Goal: Task Accomplishment & Management: Use online tool/utility

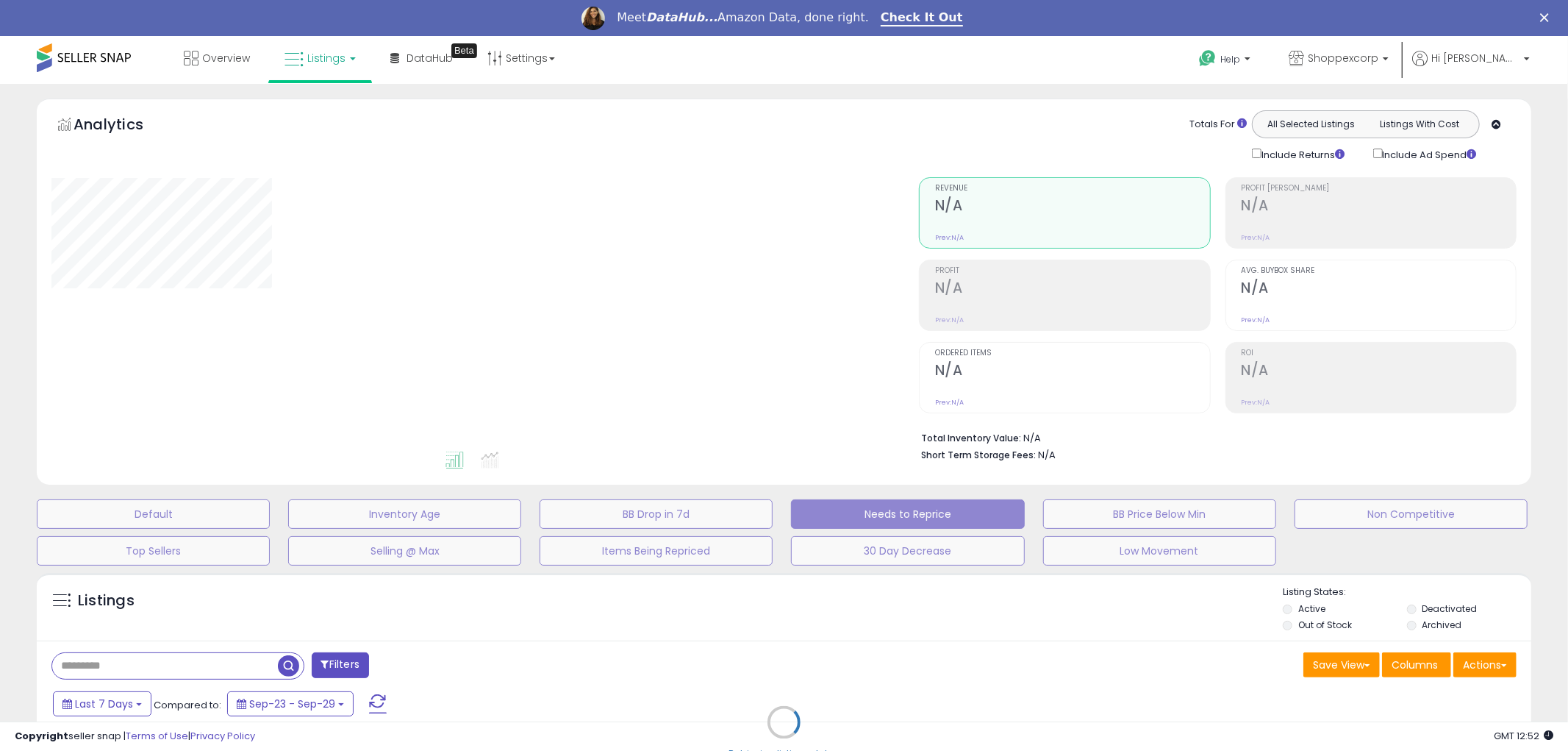
select select "**"
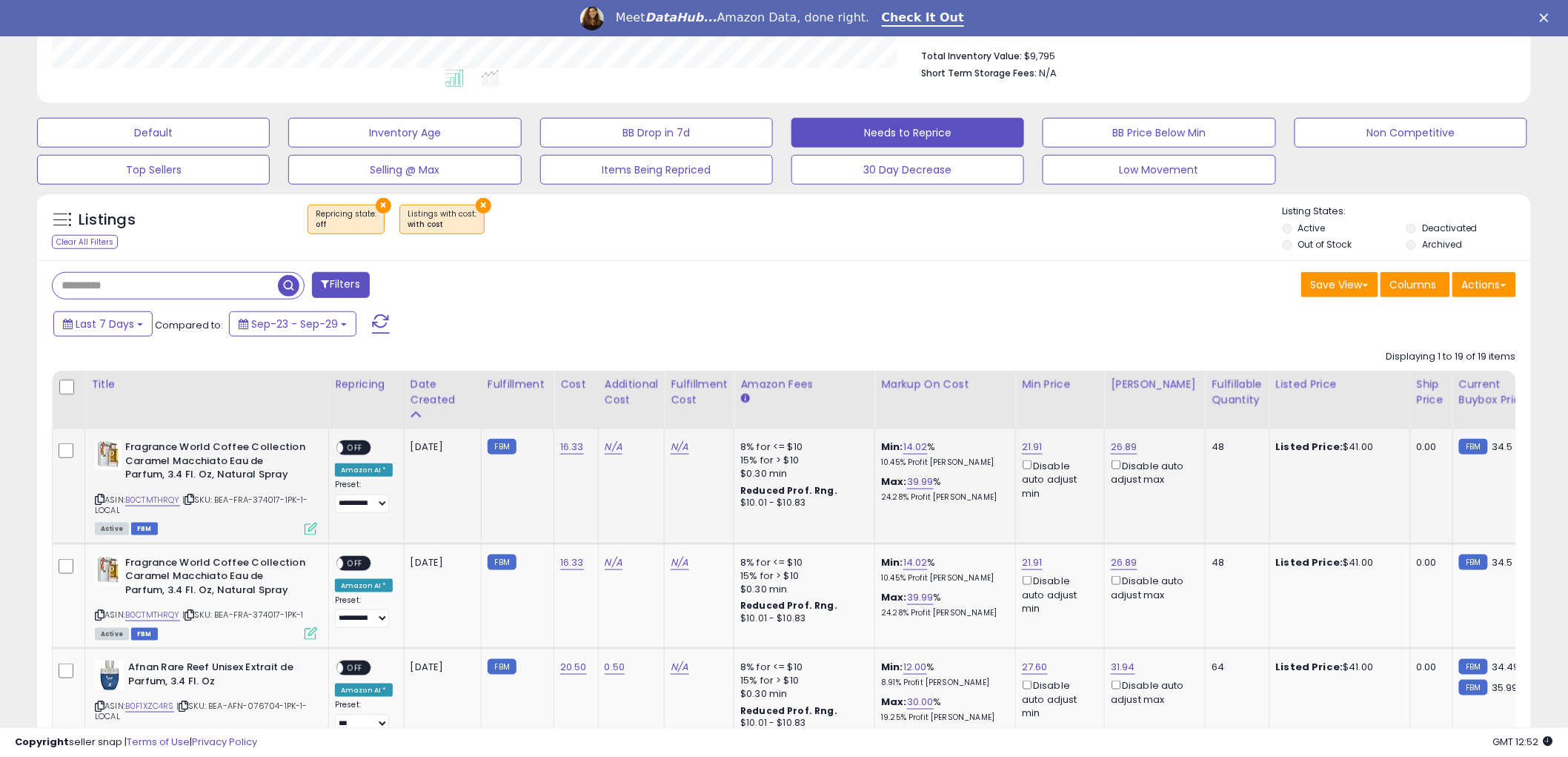
scroll to position [411, 0]
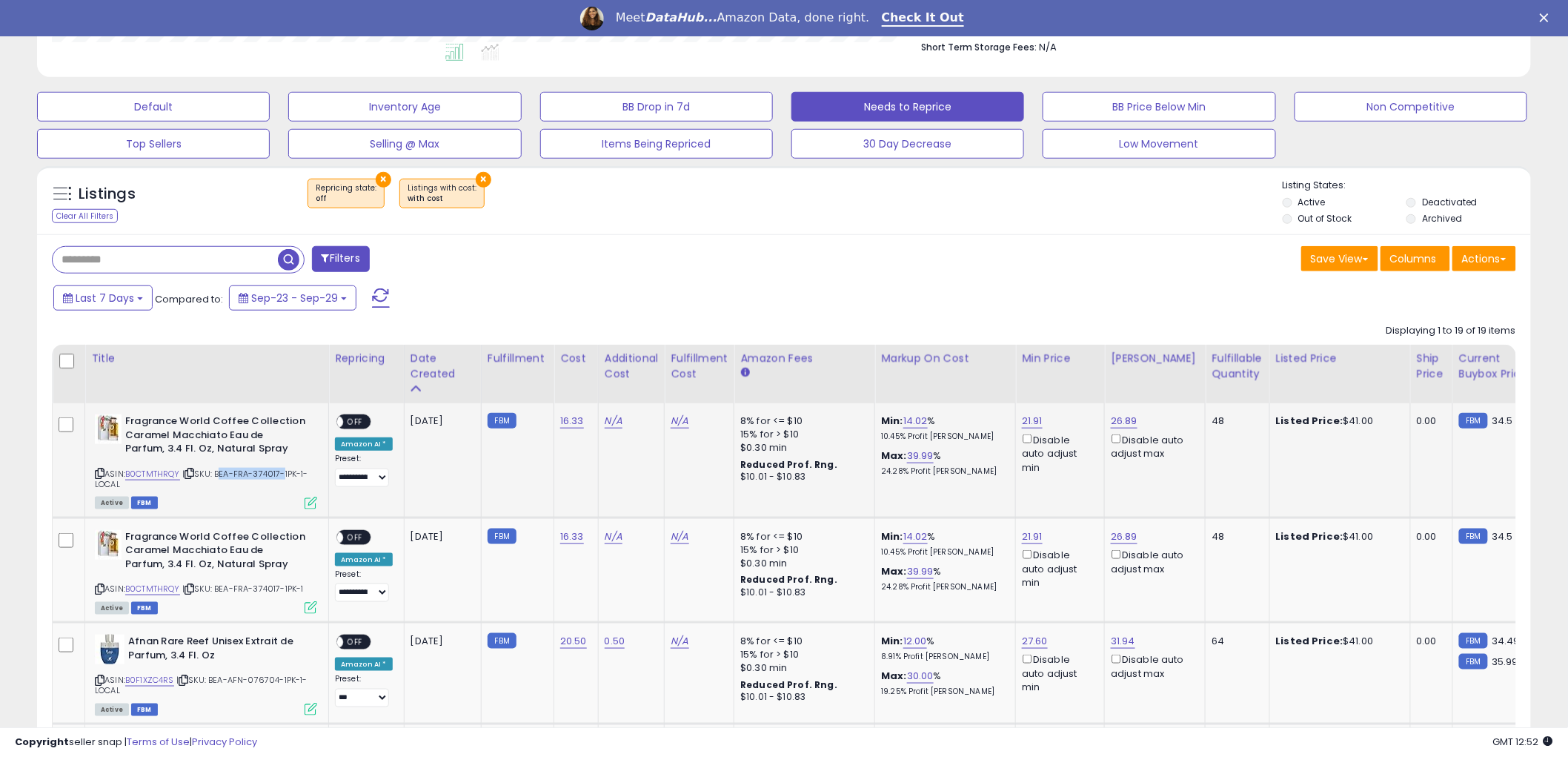
drag, startPoint x: 220, startPoint y: 475, endPoint x: 286, endPoint y: 473, distance: 66.0
click at [286, 473] on span "| SKU: BEA-FRA-374017-1PK-1-LOCAL" at bounding box center [201, 479] width 213 height 22
copy span "BEA-FRA-374017"
click at [604, 423] on link "N/A" at bounding box center [613, 420] width 18 height 15
type input "*"
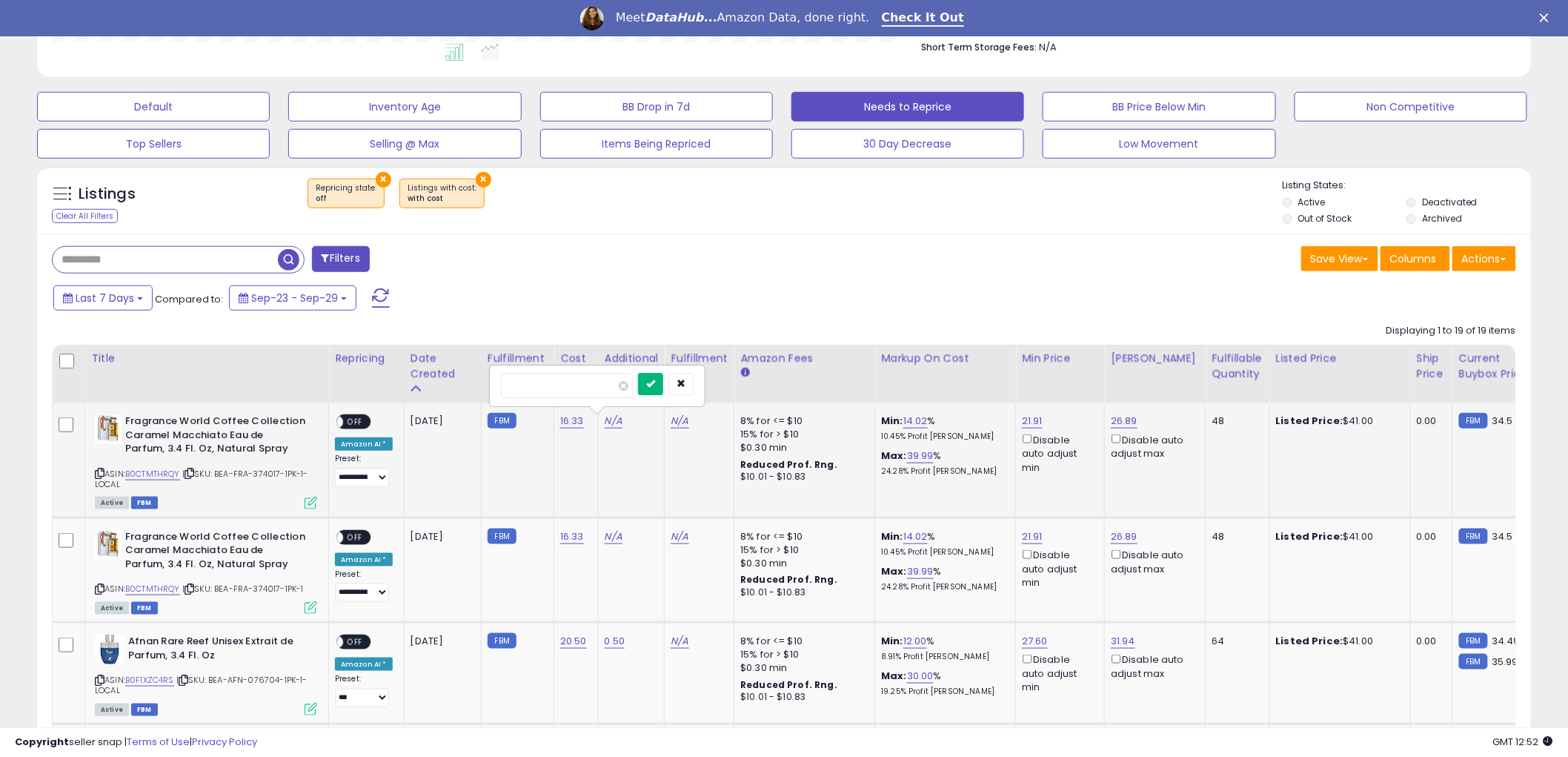
type input "****"
click at [655, 386] on icon "submit" at bounding box center [650, 382] width 9 height 9
click at [610, 536] on link "N/A" at bounding box center [613, 536] width 18 height 15
type input "*"
type input "****"
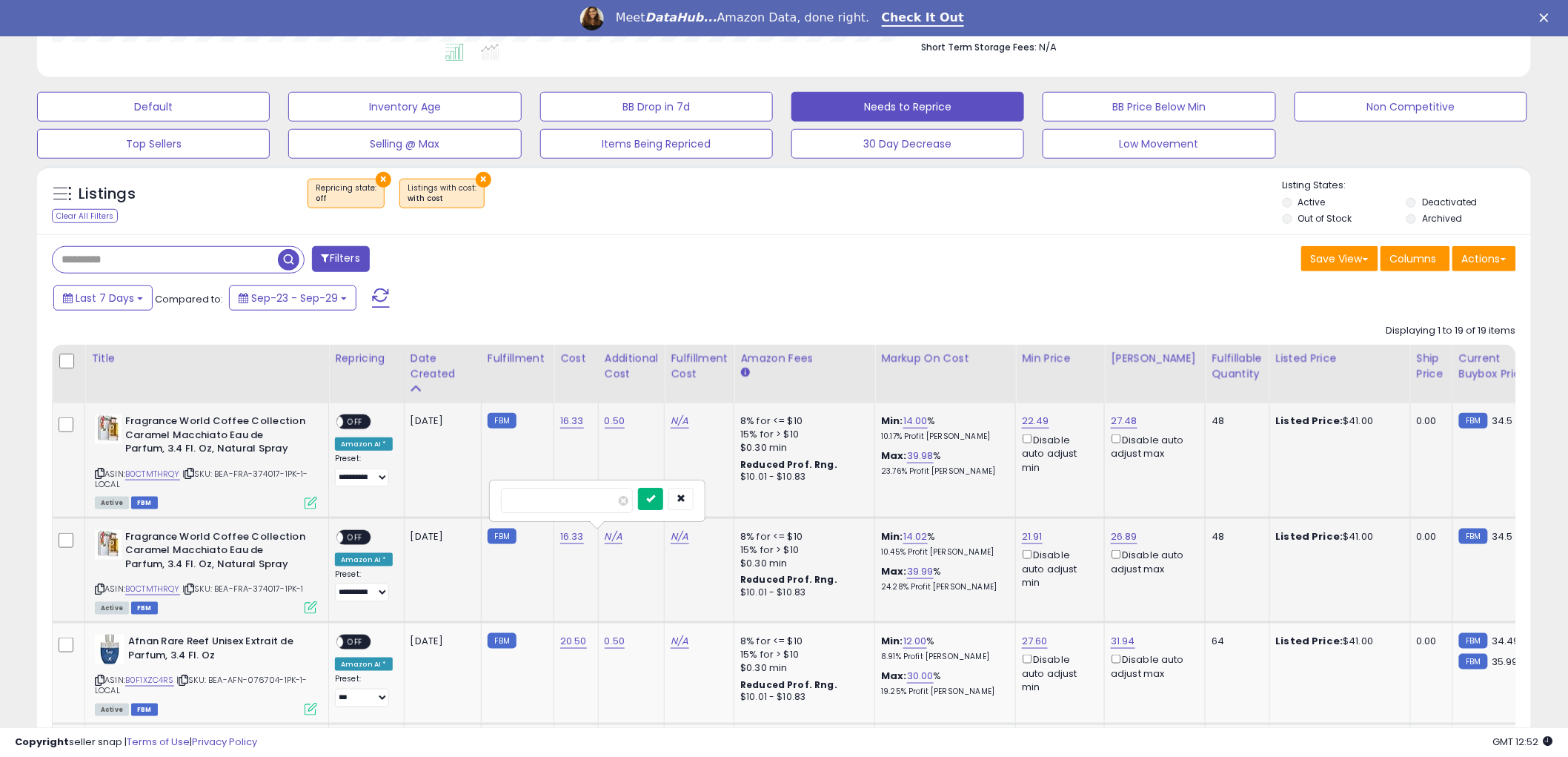
click at [663, 500] on button "submit" at bounding box center [650, 499] width 25 height 22
click at [350, 477] on select "**********" at bounding box center [361, 477] width 54 height 19
select select "***"
click at [335, 469] on select "**********" at bounding box center [361, 477] width 54 height 19
click at [356, 596] on select "**********" at bounding box center [361, 593] width 54 height 19
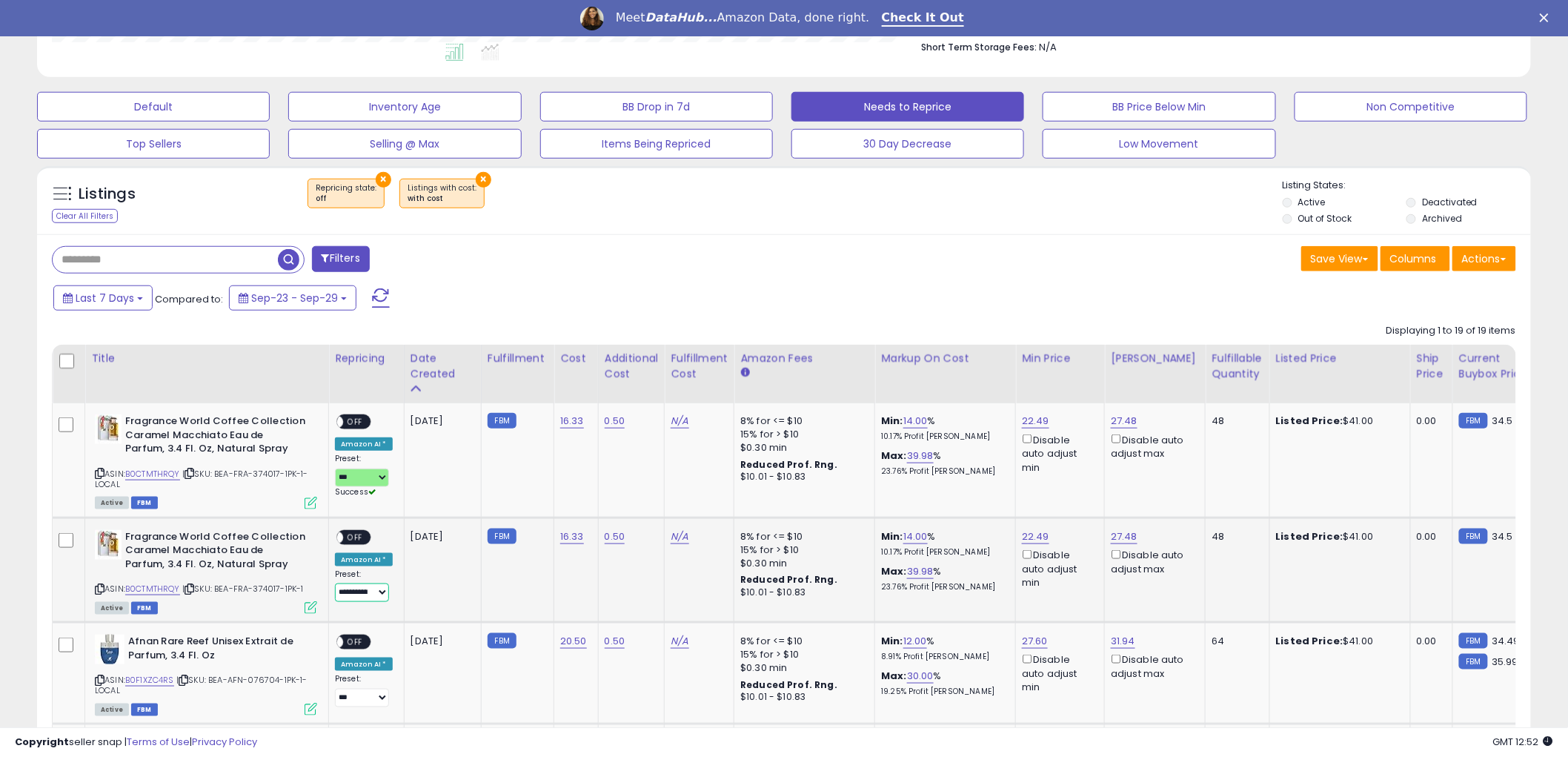
select select "***"
click at [335, 584] on select "**********" at bounding box center [361, 593] width 54 height 19
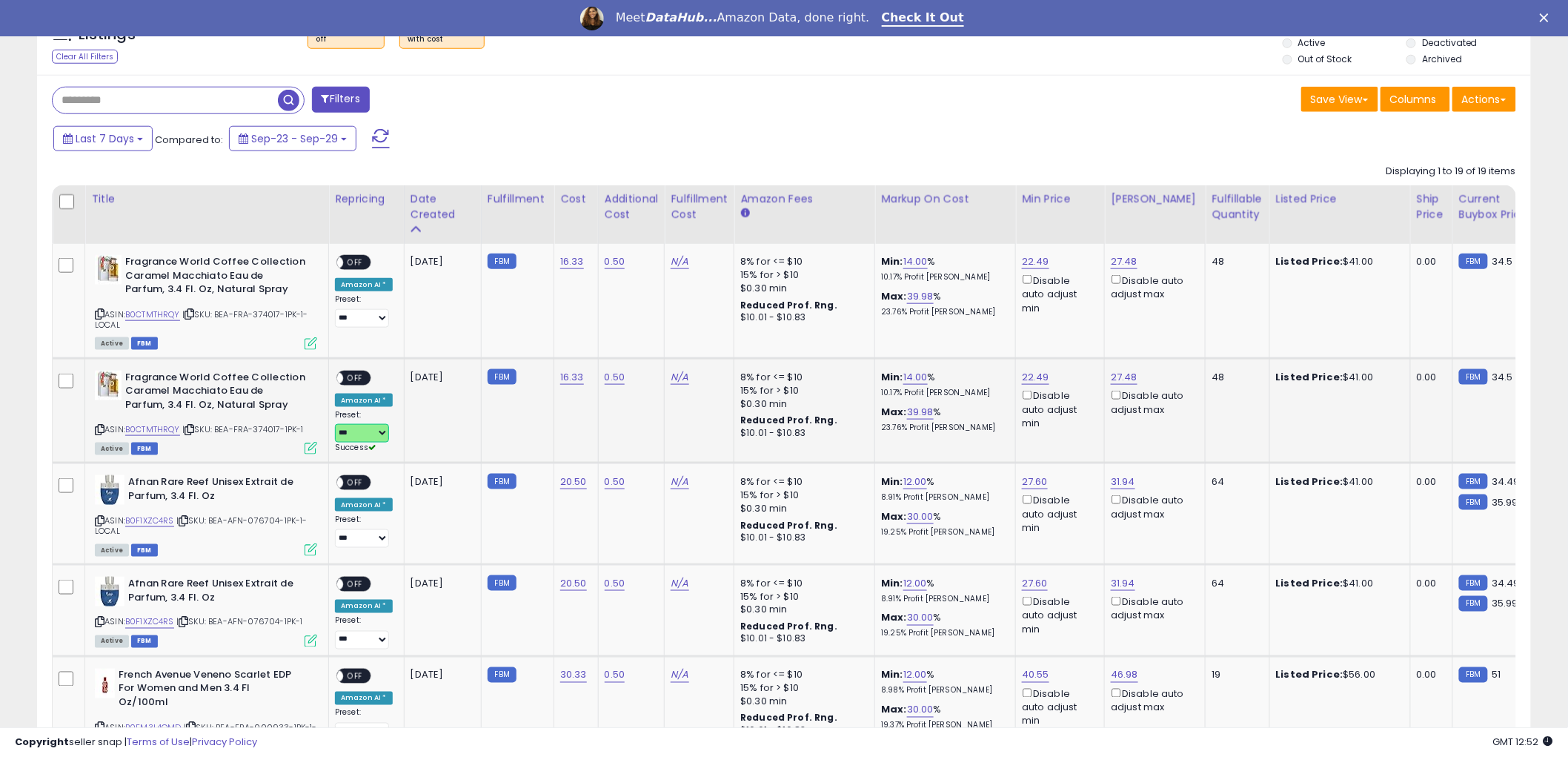
scroll to position [576, 0]
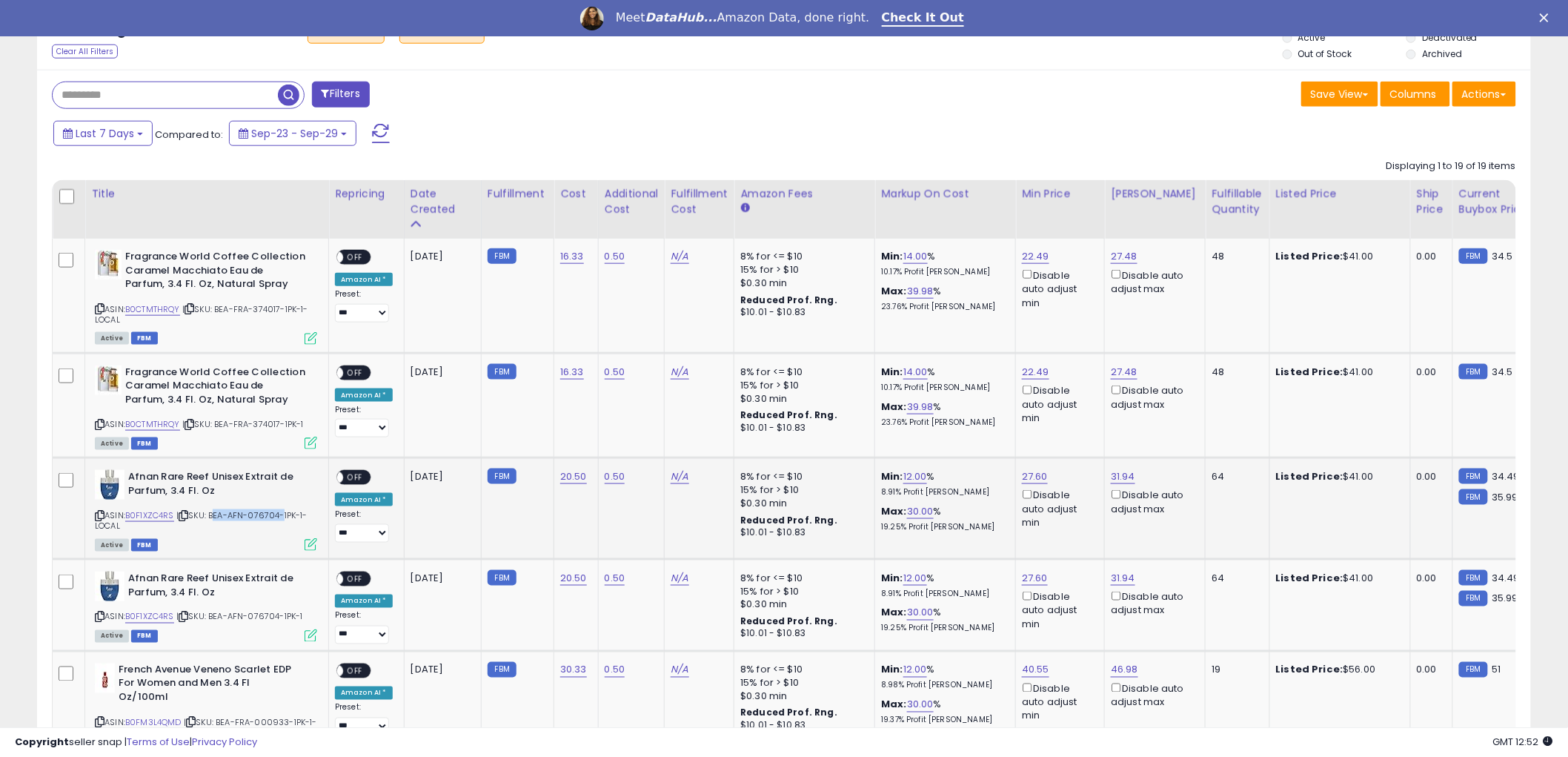
drag, startPoint x: 213, startPoint y: 514, endPoint x: 280, endPoint y: 512, distance: 67.0
click at [280, 512] on span "| SKU: BEA-AFN-076704-1PK-1-LOCAL" at bounding box center [201, 520] width 213 height 22
copy span "BEA-AFN-076704"
click at [676, 470] on link "N/A" at bounding box center [680, 476] width 18 height 15
type input "****"
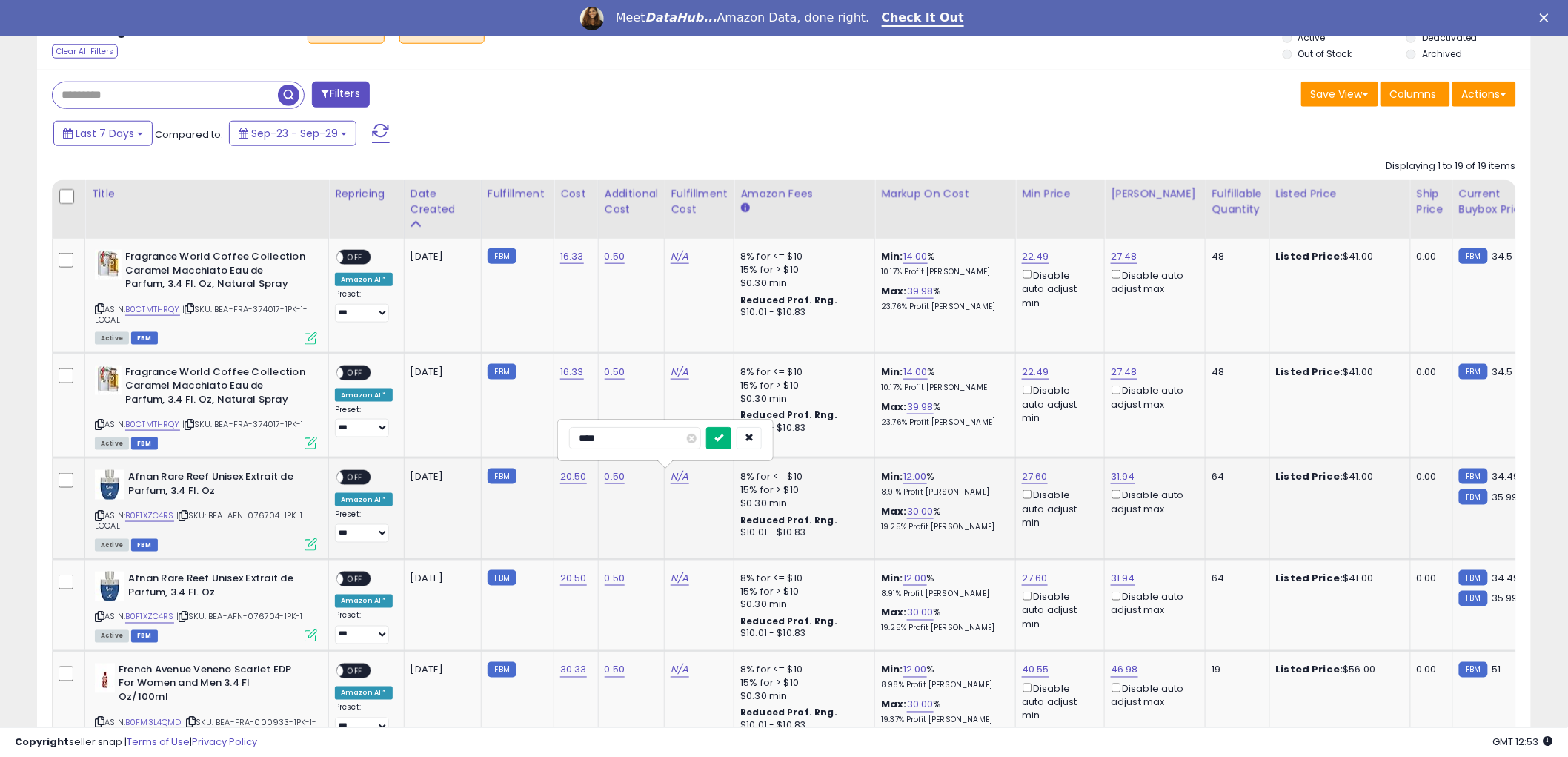
click at [723, 433] on icon "submit" at bounding box center [718, 437] width 9 height 9
click at [676, 576] on link "N/A" at bounding box center [680, 578] width 18 height 15
type input "****"
click at [723, 537] on icon "submit" at bounding box center [718, 539] width 9 height 9
click at [366, 477] on div "ON OFF" at bounding box center [353, 478] width 35 height 16
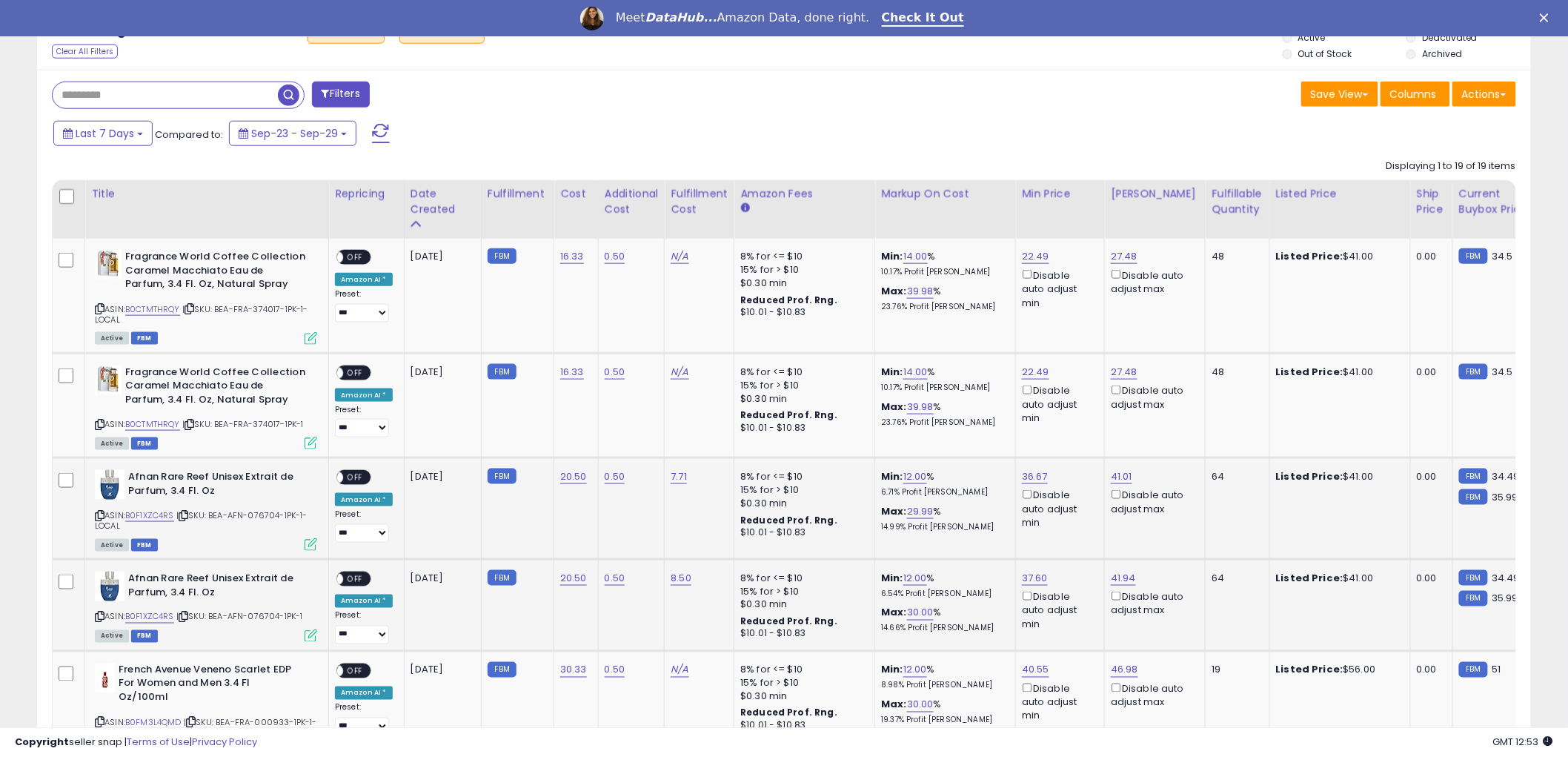
click at [352, 477] on span "OFF" at bounding box center [355, 477] width 24 height 13
click at [365, 575] on span "OFF" at bounding box center [355, 579] width 24 height 13
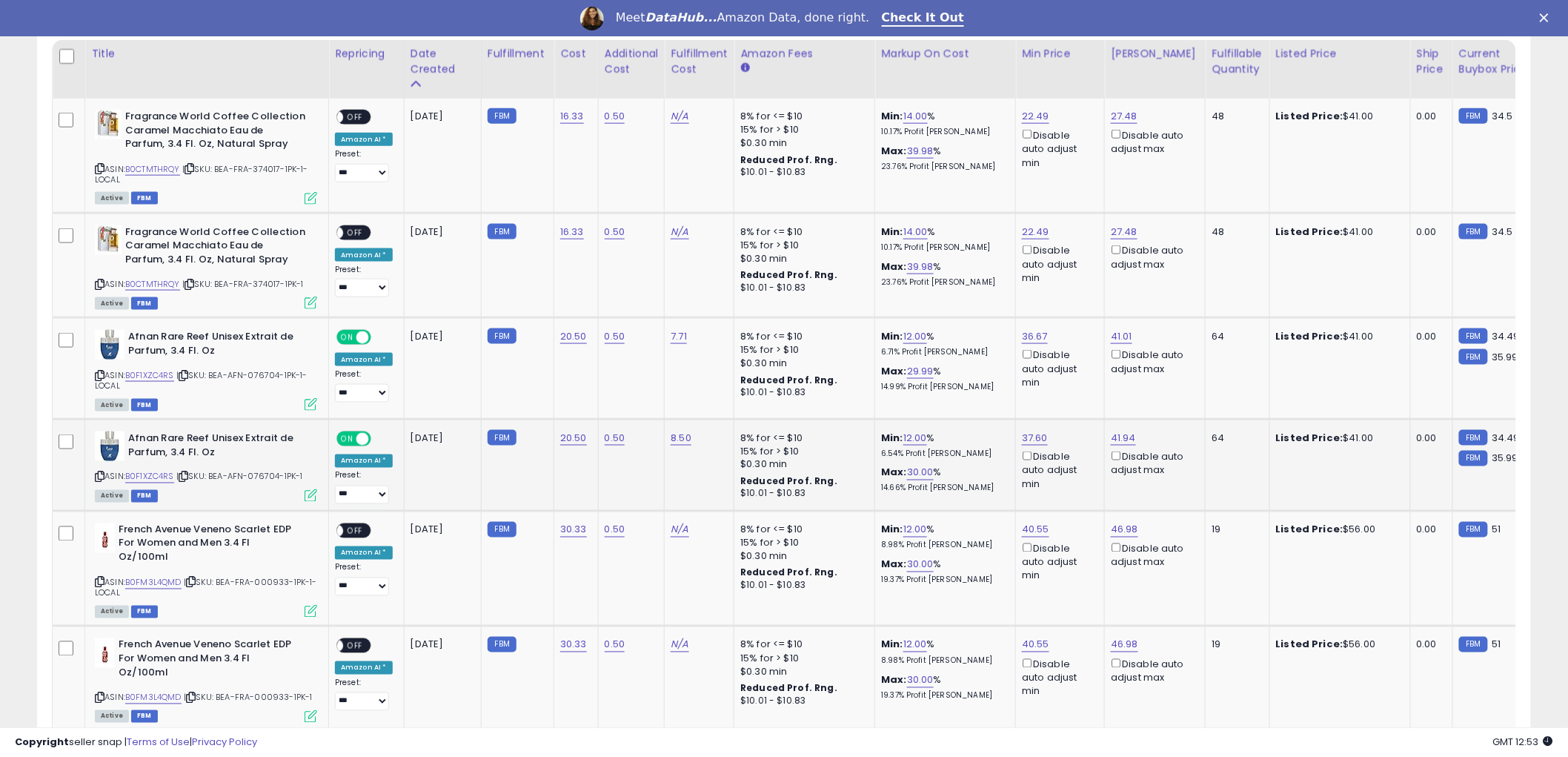
scroll to position [741, 0]
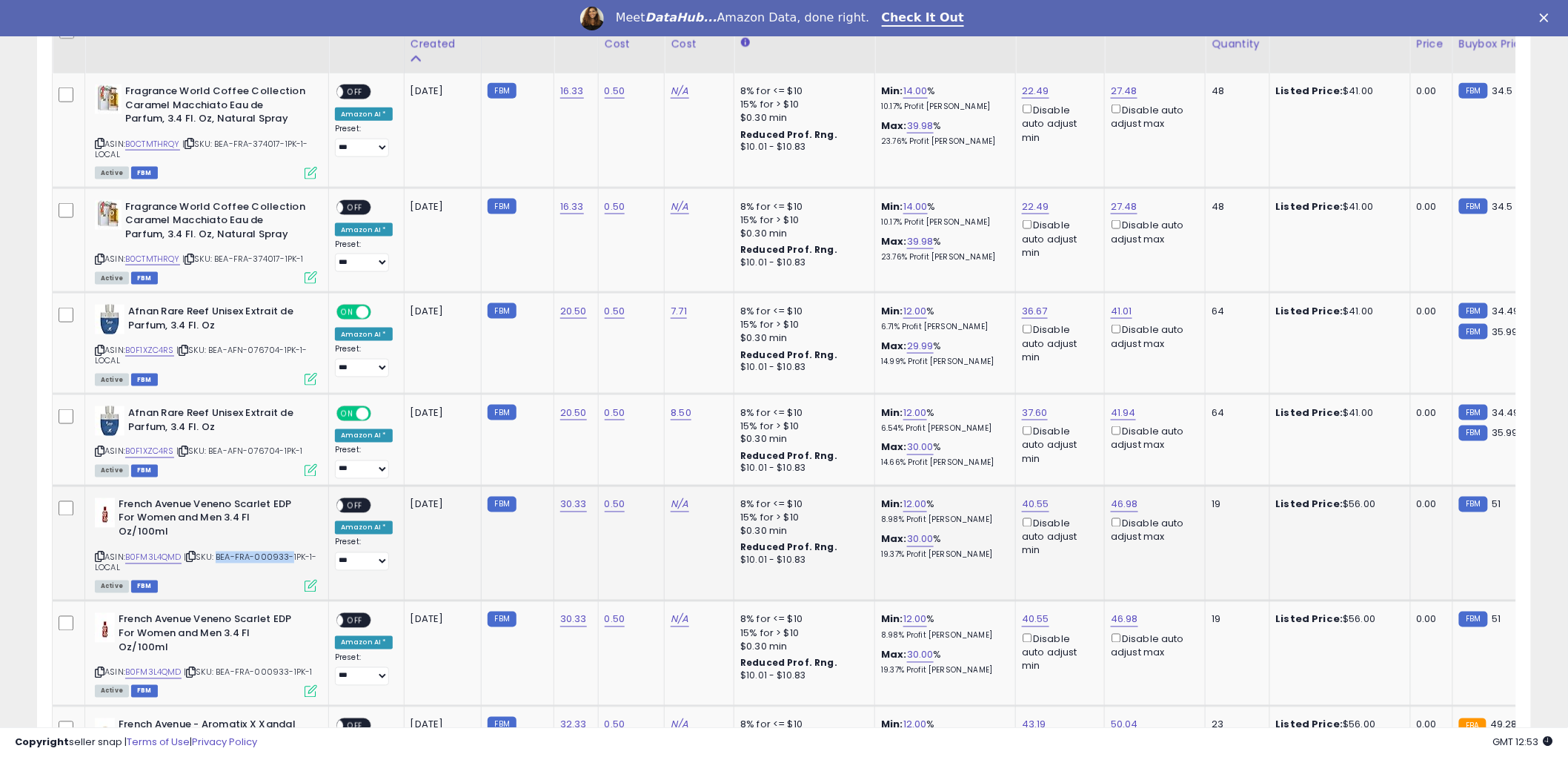
drag, startPoint x: 219, startPoint y: 554, endPoint x: 287, endPoint y: 554, distance: 68.0
click at [287, 554] on span "| SKU: BEA-FRA-000933-1PK-1-LOCAL" at bounding box center [205, 563] width 222 height 22
copy span "BEA-FRA-000933"
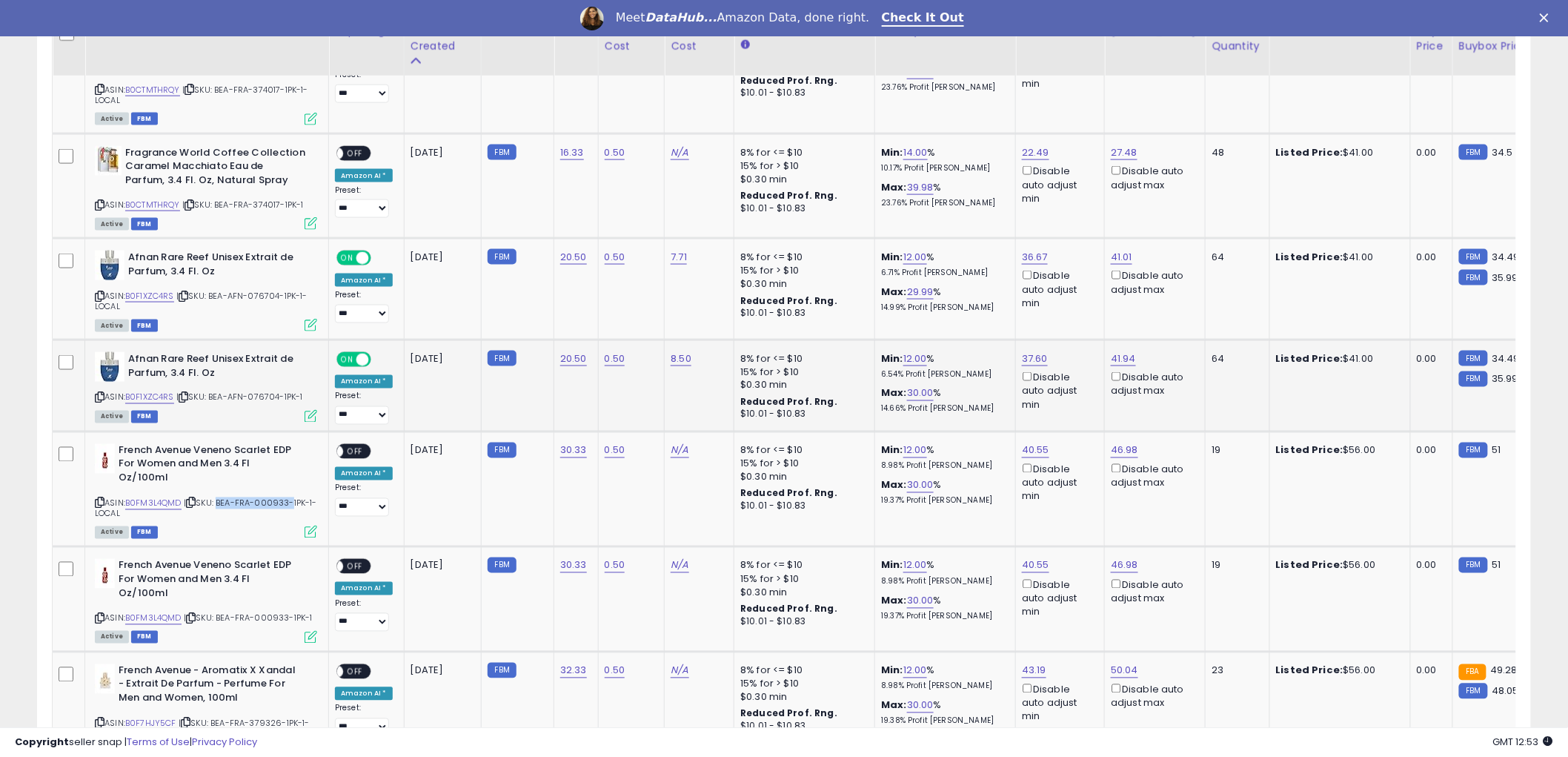
scroll to position [824, 0]
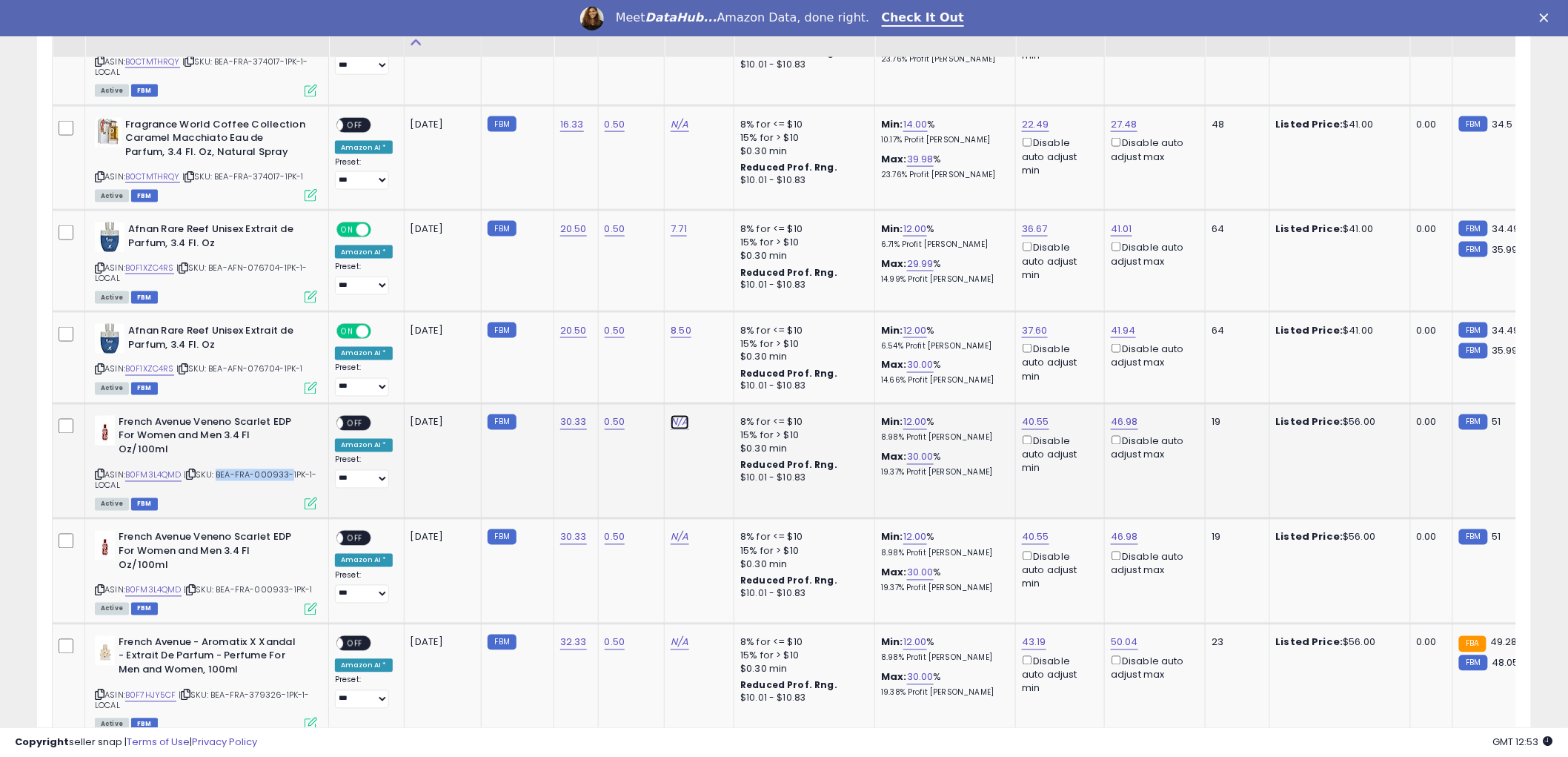
click at [679, 423] on link "N/A" at bounding box center [680, 422] width 18 height 15
type input "****"
click at [723, 382] on icon "submit" at bounding box center [718, 382] width 9 height 9
click at [672, 535] on link "N/A" at bounding box center [680, 537] width 18 height 15
type input "****"
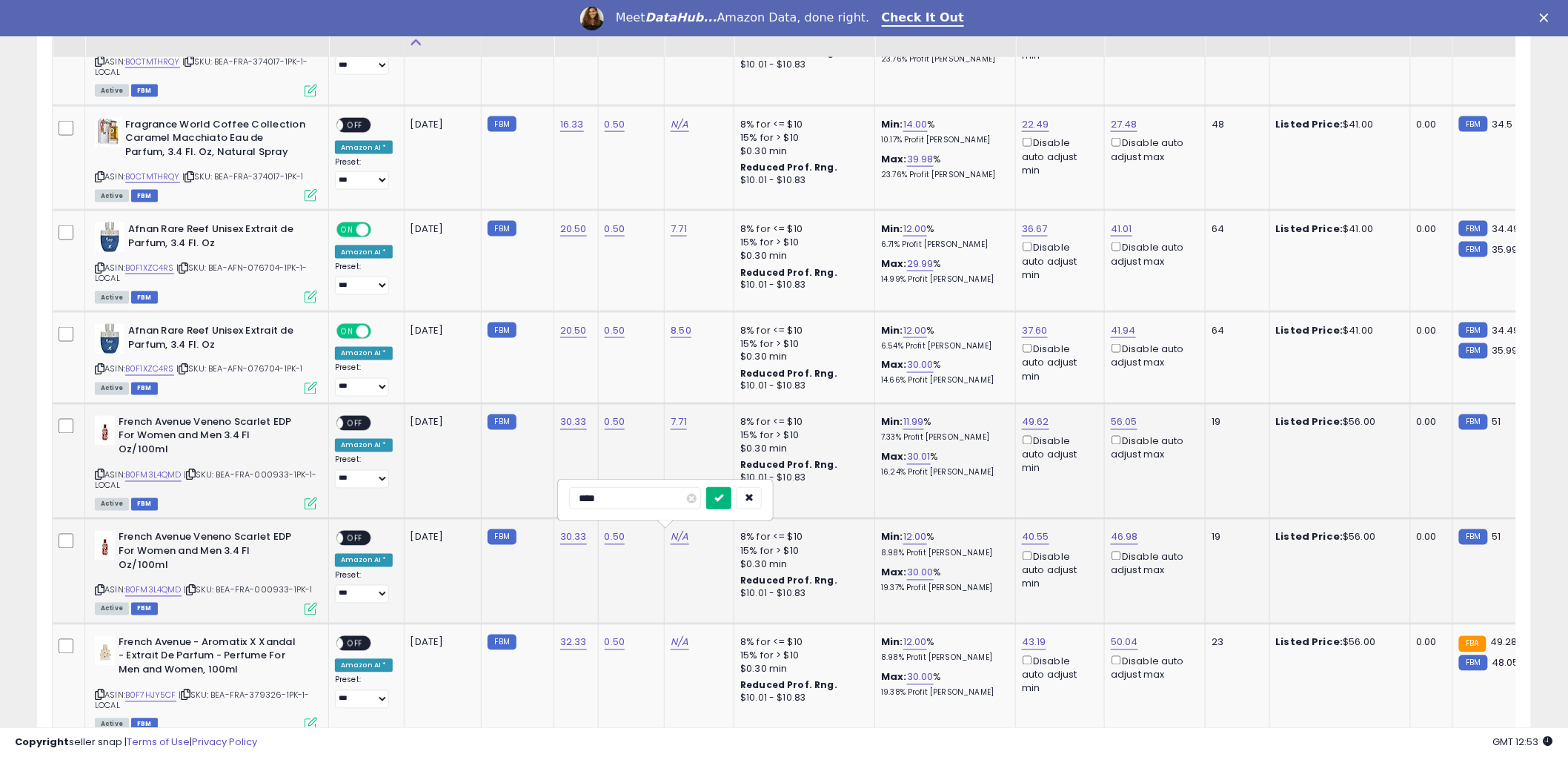
click at [723, 499] on icon "submit" at bounding box center [718, 497] width 9 height 9
click at [357, 416] on span "OFF" at bounding box center [355, 422] width 24 height 13
click at [357, 541] on span "OFF" at bounding box center [355, 538] width 24 height 13
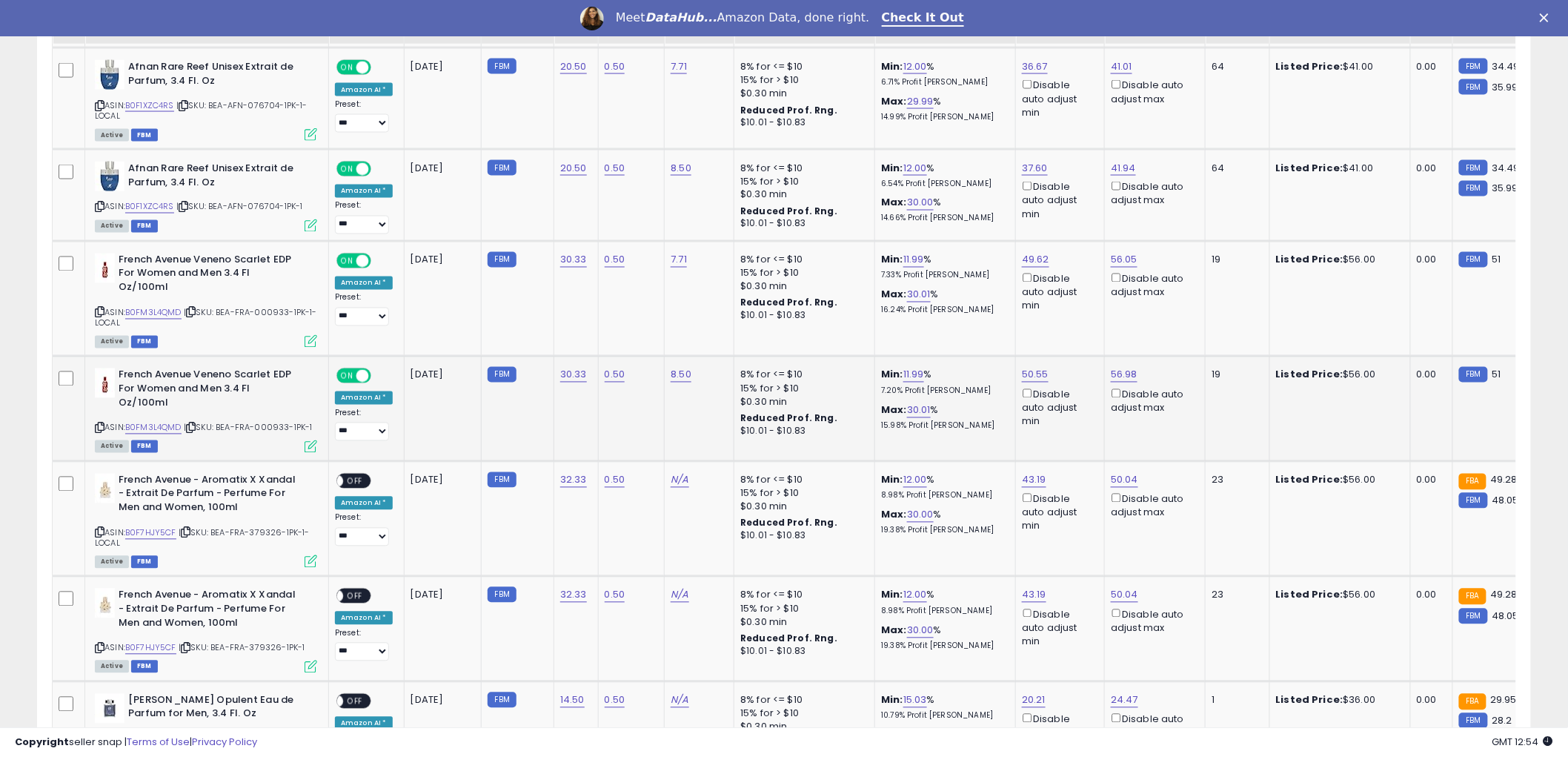
scroll to position [988, 0]
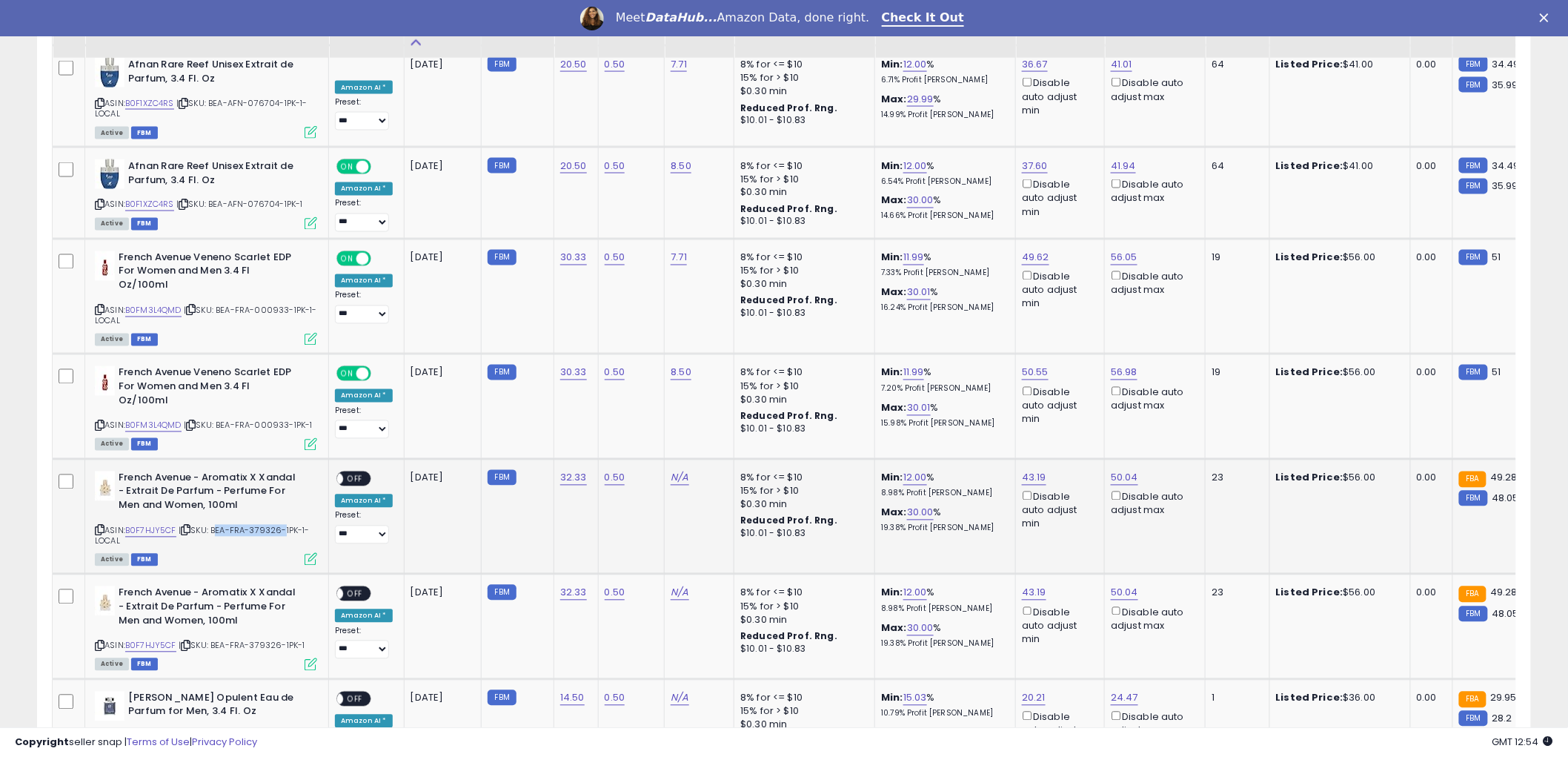
drag, startPoint x: 216, startPoint y: 529, endPoint x: 283, endPoint y: 527, distance: 67.0
click at [283, 527] on span "| SKU: BEA-FRA-379326-1PK-1-LOCAL" at bounding box center [202, 536] width 215 height 22
copy span "BEA-FRA-379326"
click at [676, 480] on link "N/A" at bounding box center [680, 478] width 18 height 15
type input "****"
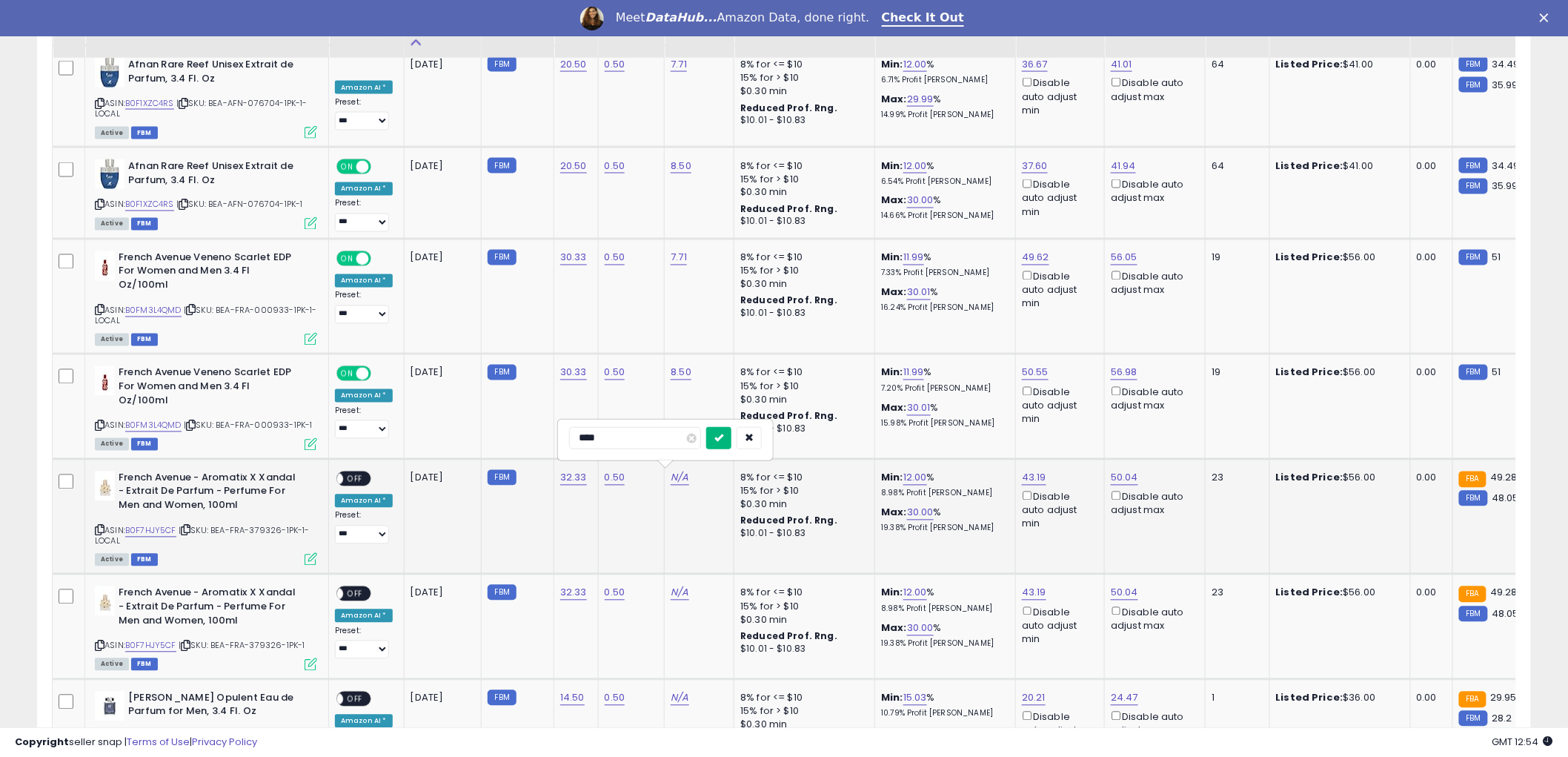
click at [723, 441] on icon "submit" at bounding box center [718, 437] width 9 height 9
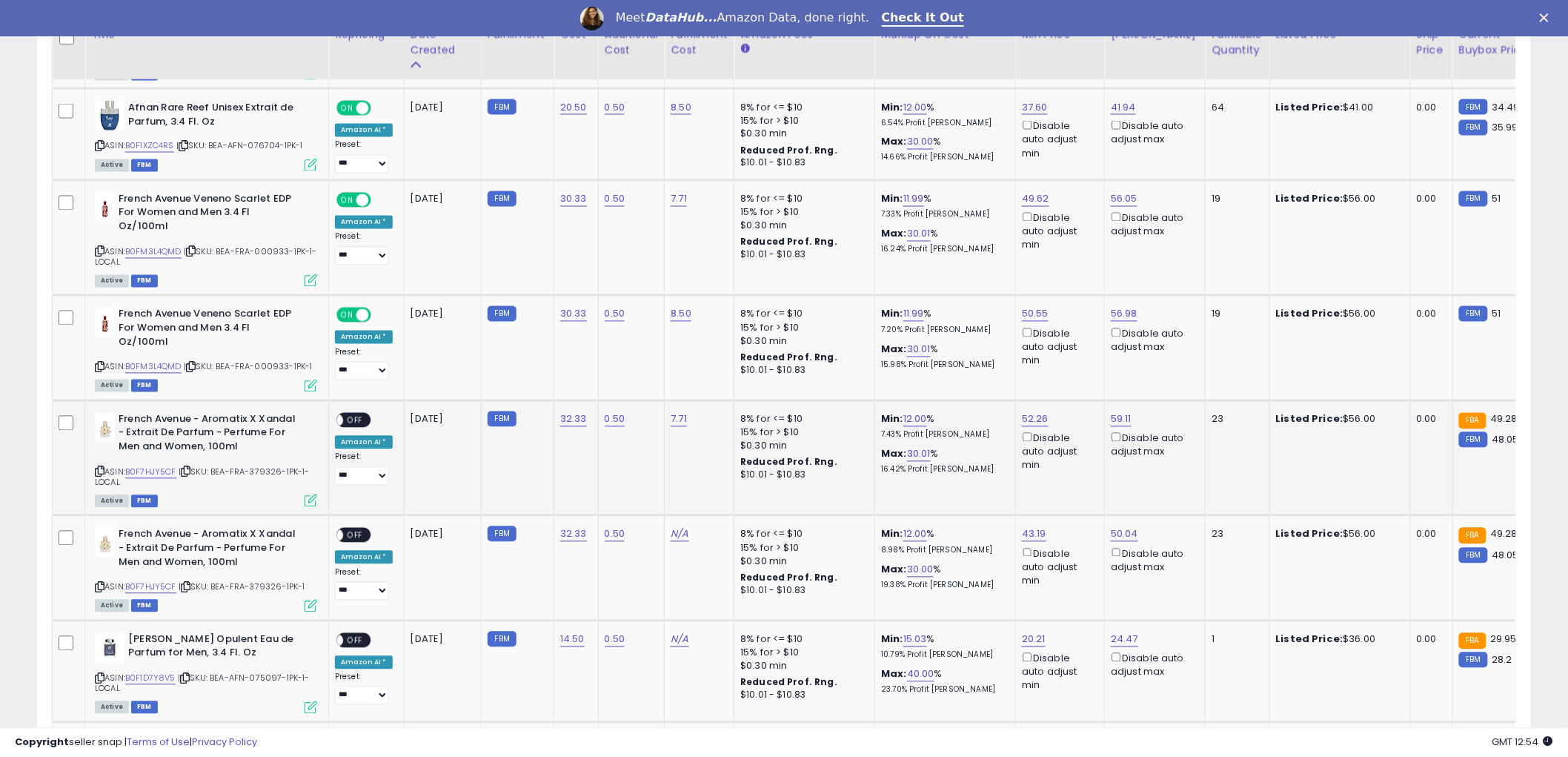
scroll to position [1071, 0]
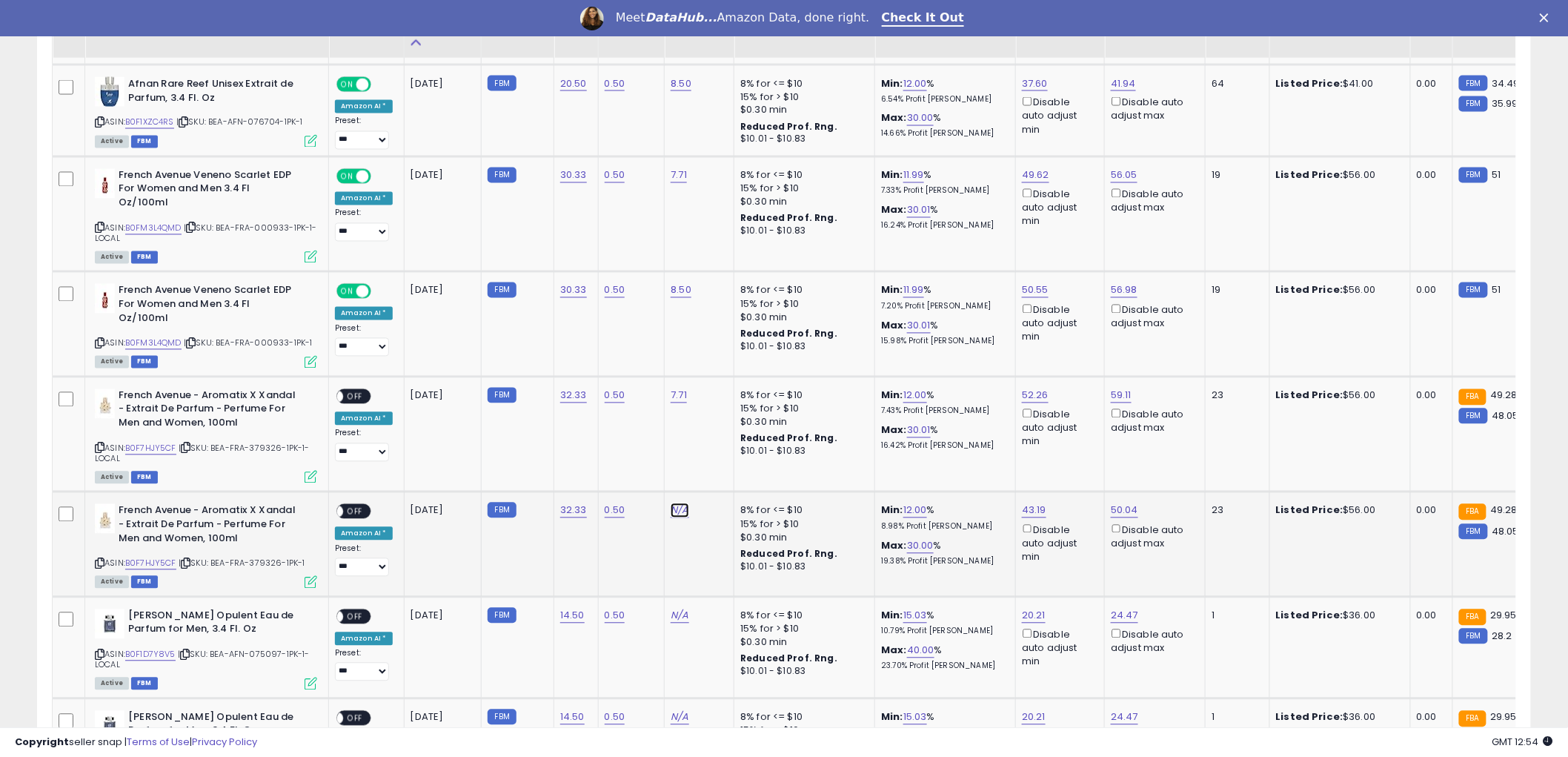
click at [676, 510] on link "N/A" at bounding box center [680, 510] width 18 height 15
type input "****"
click at [723, 474] on icon "submit" at bounding box center [718, 469] width 9 height 9
click at [355, 395] on span "OFF" at bounding box center [355, 395] width 24 height 13
click at [364, 506] on span "OFF" at bounding box center [355, 512] width 24 height 13
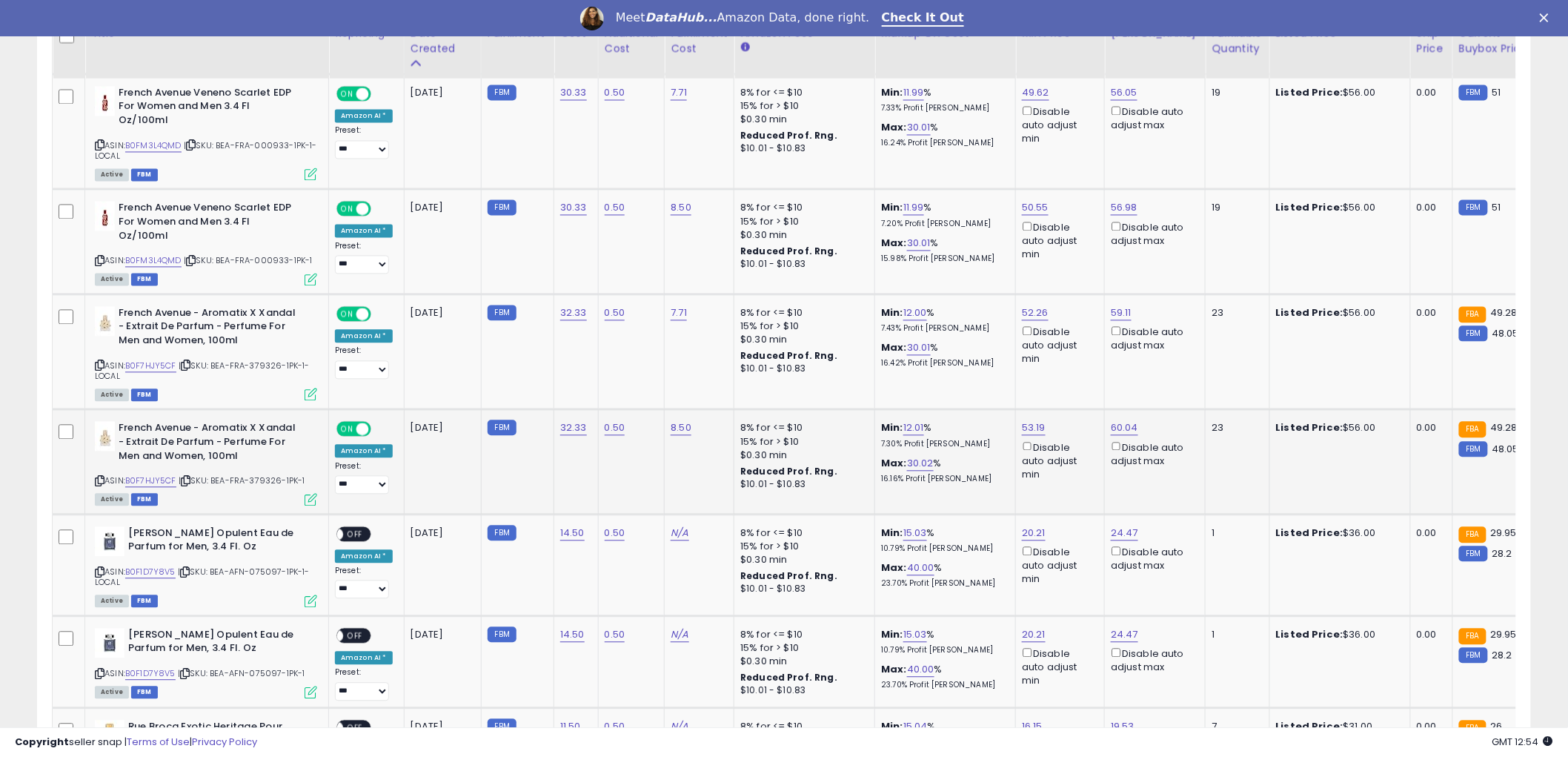
scroll to position [1235, 0]
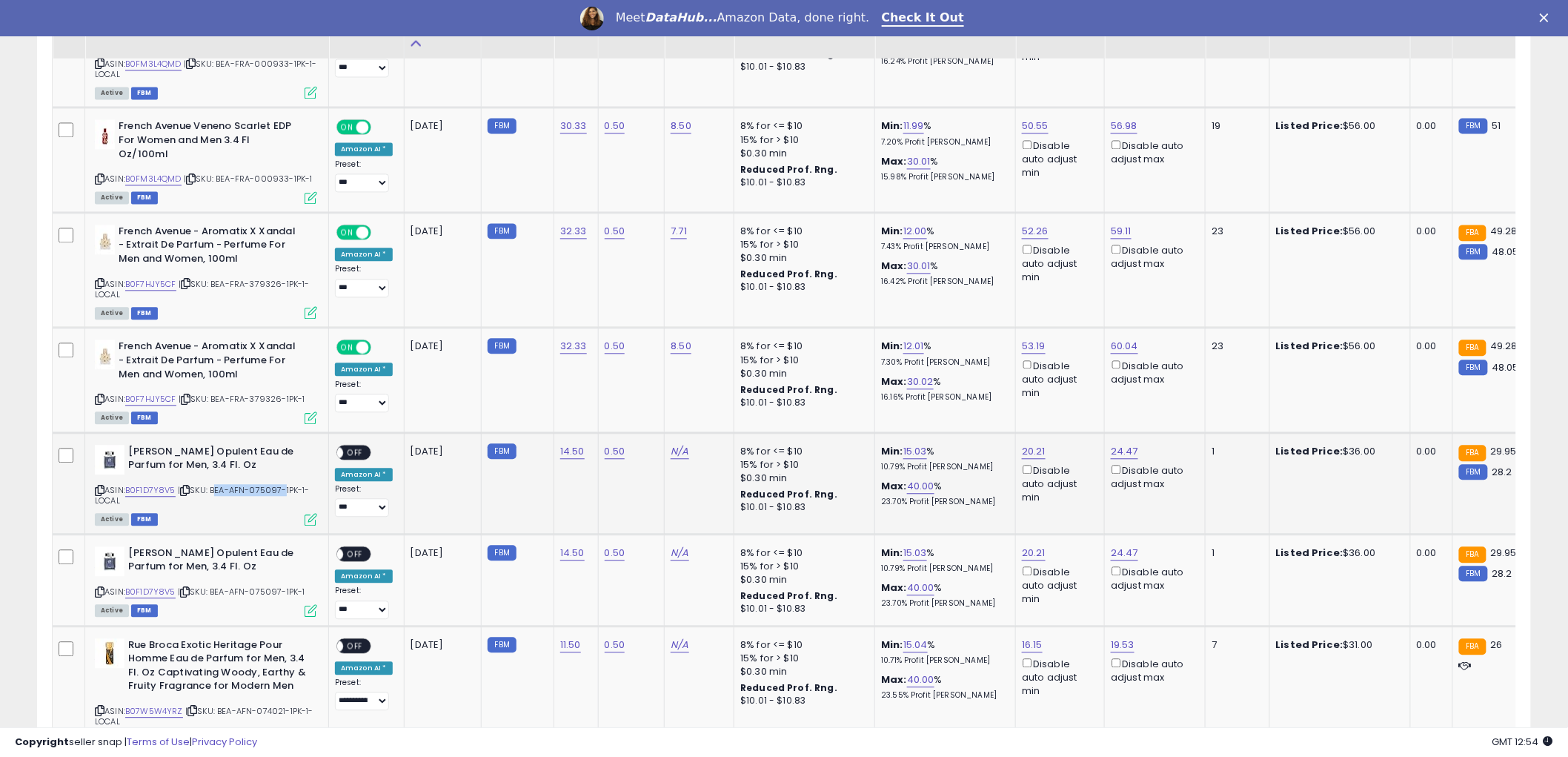
drag, startPoint x: 213, startPoint y: 487, endPoint x: 282, endPoint y: 487, distance: 69.0
click at [282, 487] on span "| SKU: BEA-AFN-075097-1PK-1-LOCAL" at bounding box center [202, 495] width 215 height 22
copy span "BEA-AFN-075097"
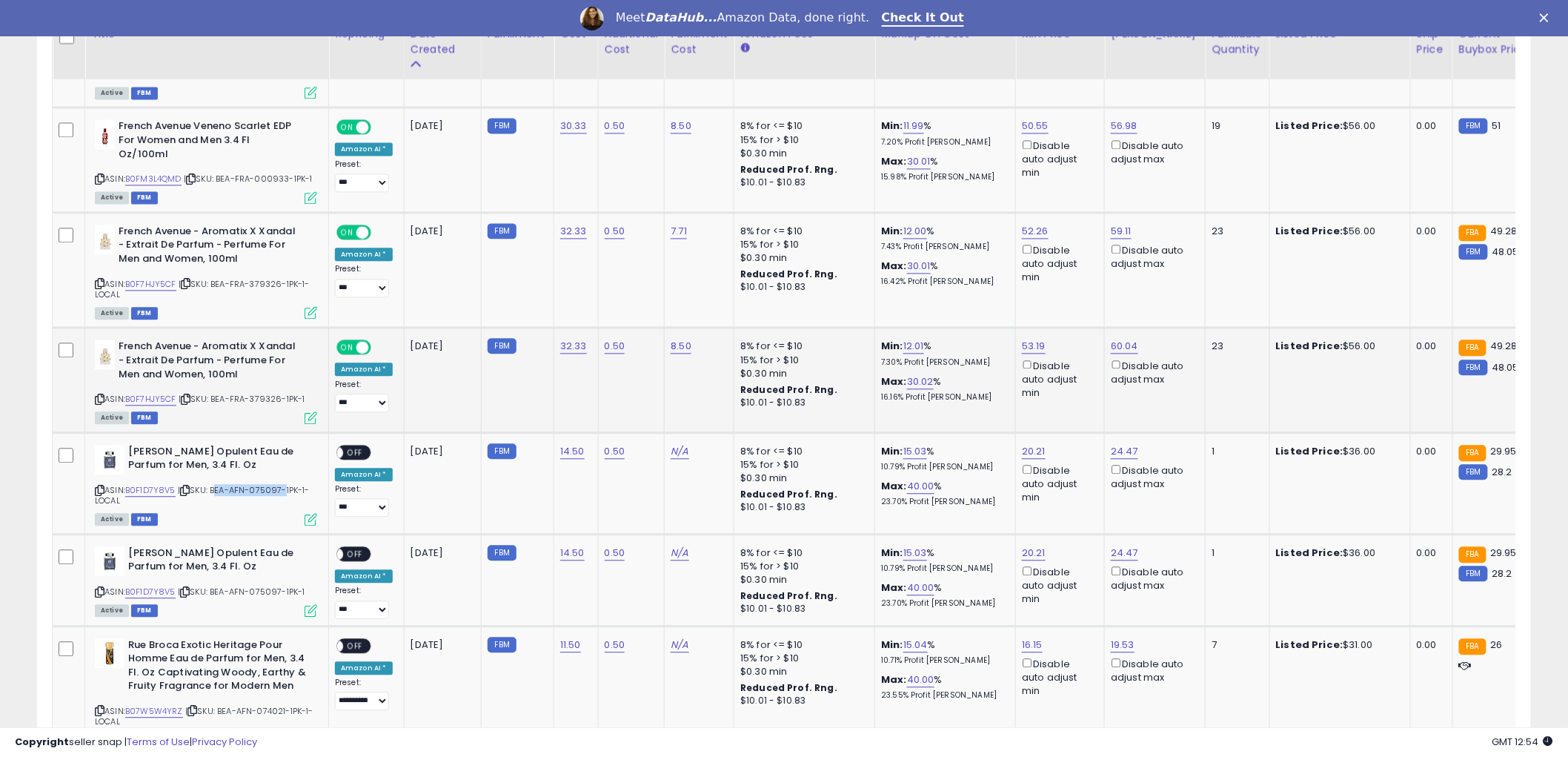
scroll to position [1317, 0]
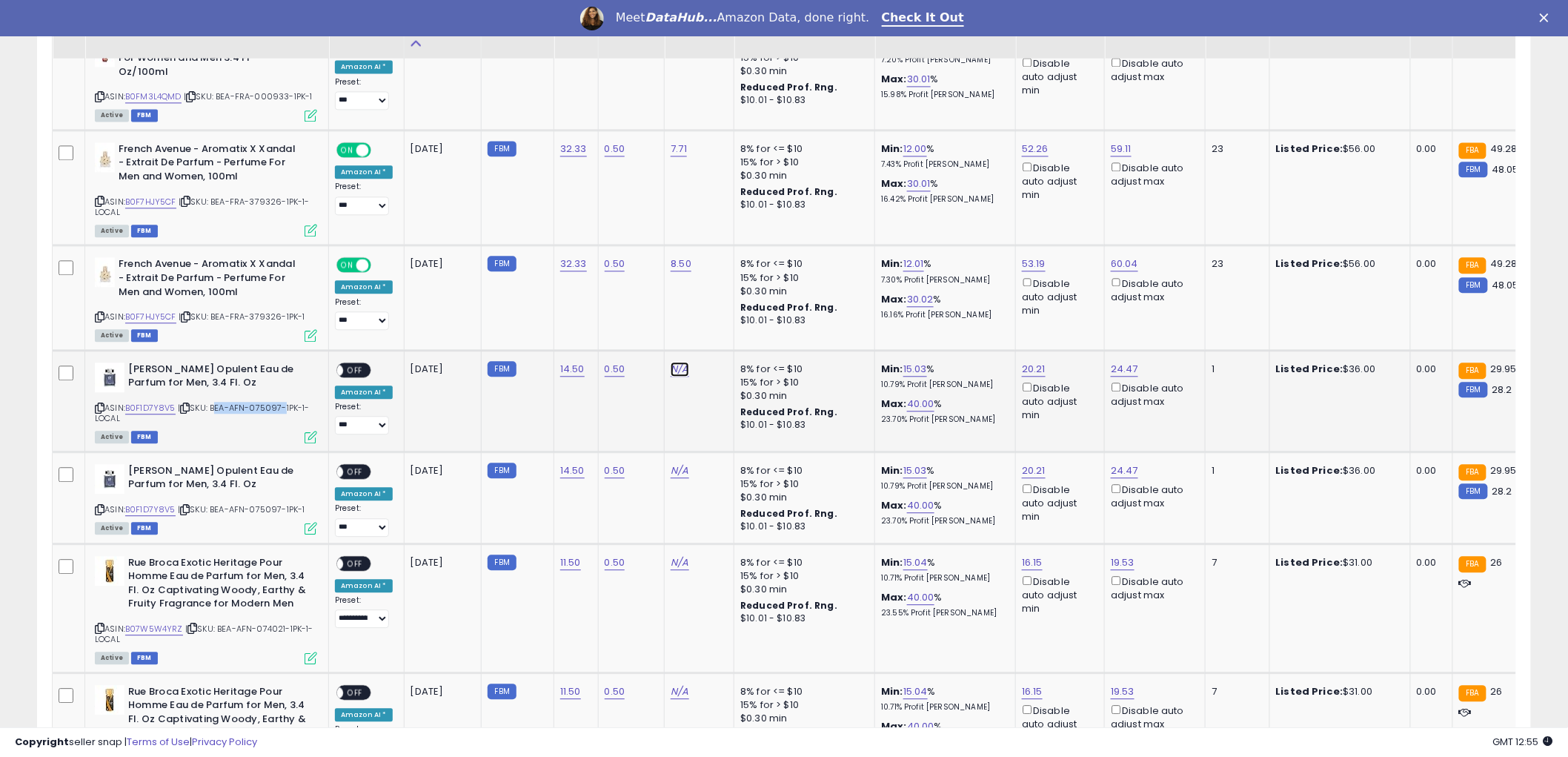
click at [682, 364] on link "N/A" at bounding box center [680, 369] width 18 height 15
type input "****"
click at [732, 323] on button "submit" at bounding box center [718, 328] width 25 height 22
click at [676, 465] on link "N/A" at bounding box center [680, 470] width 18 height 15
type input "****"
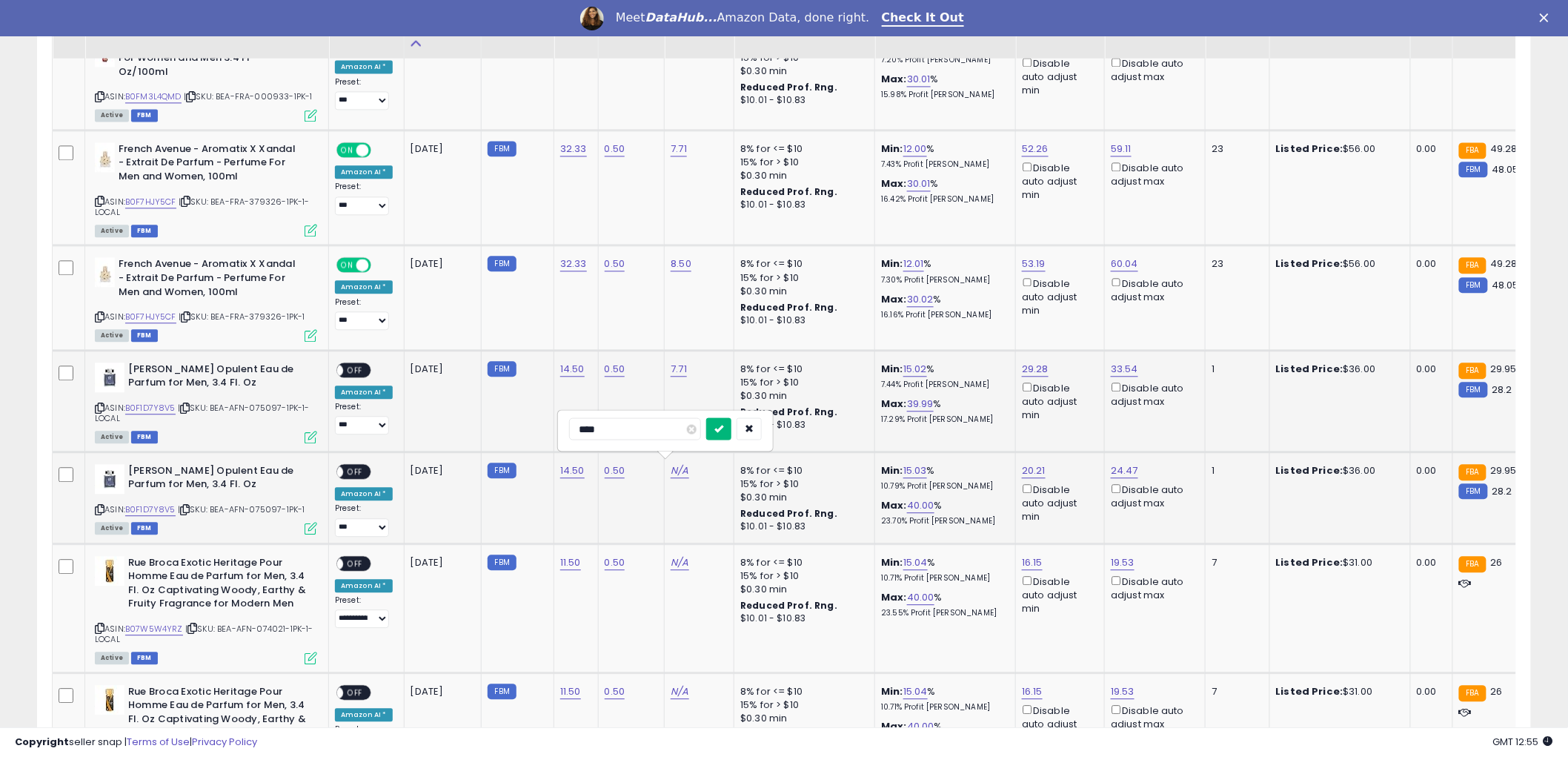
click at [732, 435] on button "submit" at bounding box center [718, 428] width 25 height 22
click at [354, 364] on span "OFF" at bounding box center [355, 370] width 24 height 13
click at [357, 468] on span "OFF" at bounding box center [355, 471] width 24 height 13
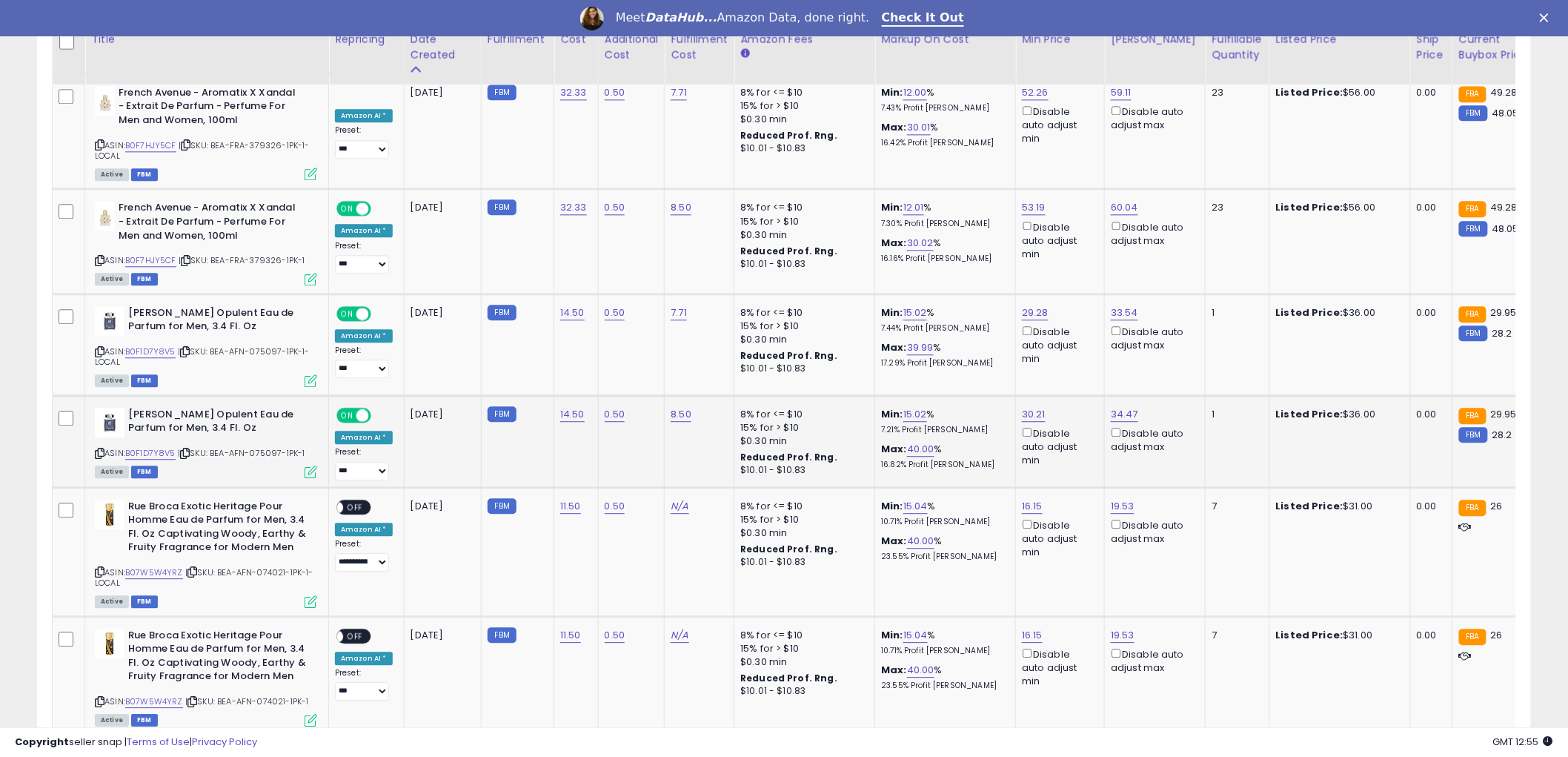
scroll to position [1399, 0]
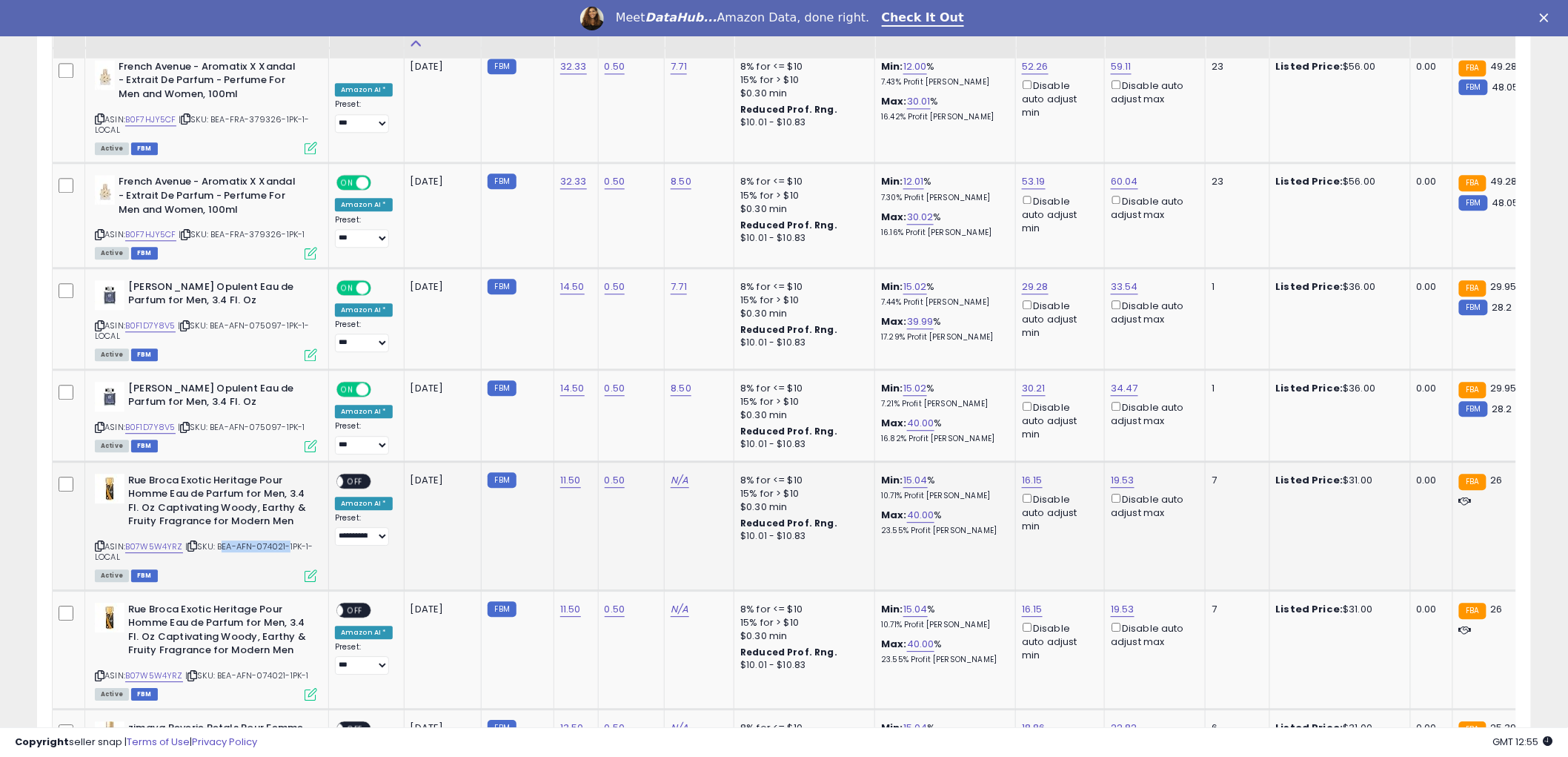
drag, startPoint x: 221, startPoint y: 543, endPoint x: 287, endPoint y: 539, distance: 66.1
click at [287, 541] on span "| SKU: BEA-AFN-074021-1PK-1-LOCAL" at bounding box center [204, 552] width 219 height 22
copy span "BEA-AFN-074021"
click at [678, 477] on link "N/A" at bounding box center [680, 480] width 18 height 15
type input "****"
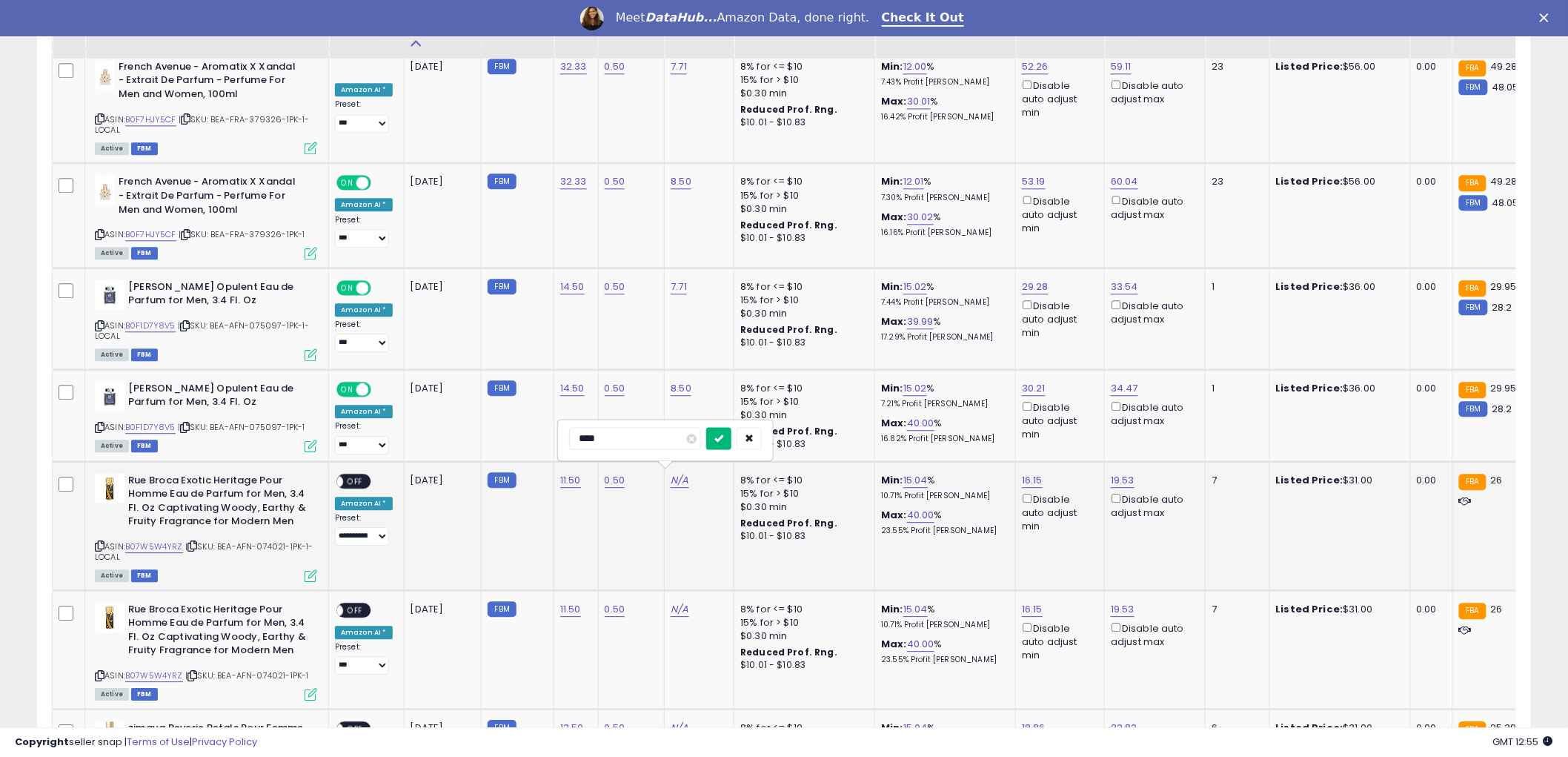
click at [723, 441] on icon "submit" at bounding box center [718, 437] width 9 height 9
click at [677, 606] on link "N/A" at bounding box center [680, 609] width 18 height 15
type input "****"
click at [732, 566] on button "submit" at bounding box center [718, 566] width 25 height 22
click at [348, 532] on select "**********" at bounding box center [361, 536] width 54 height 19
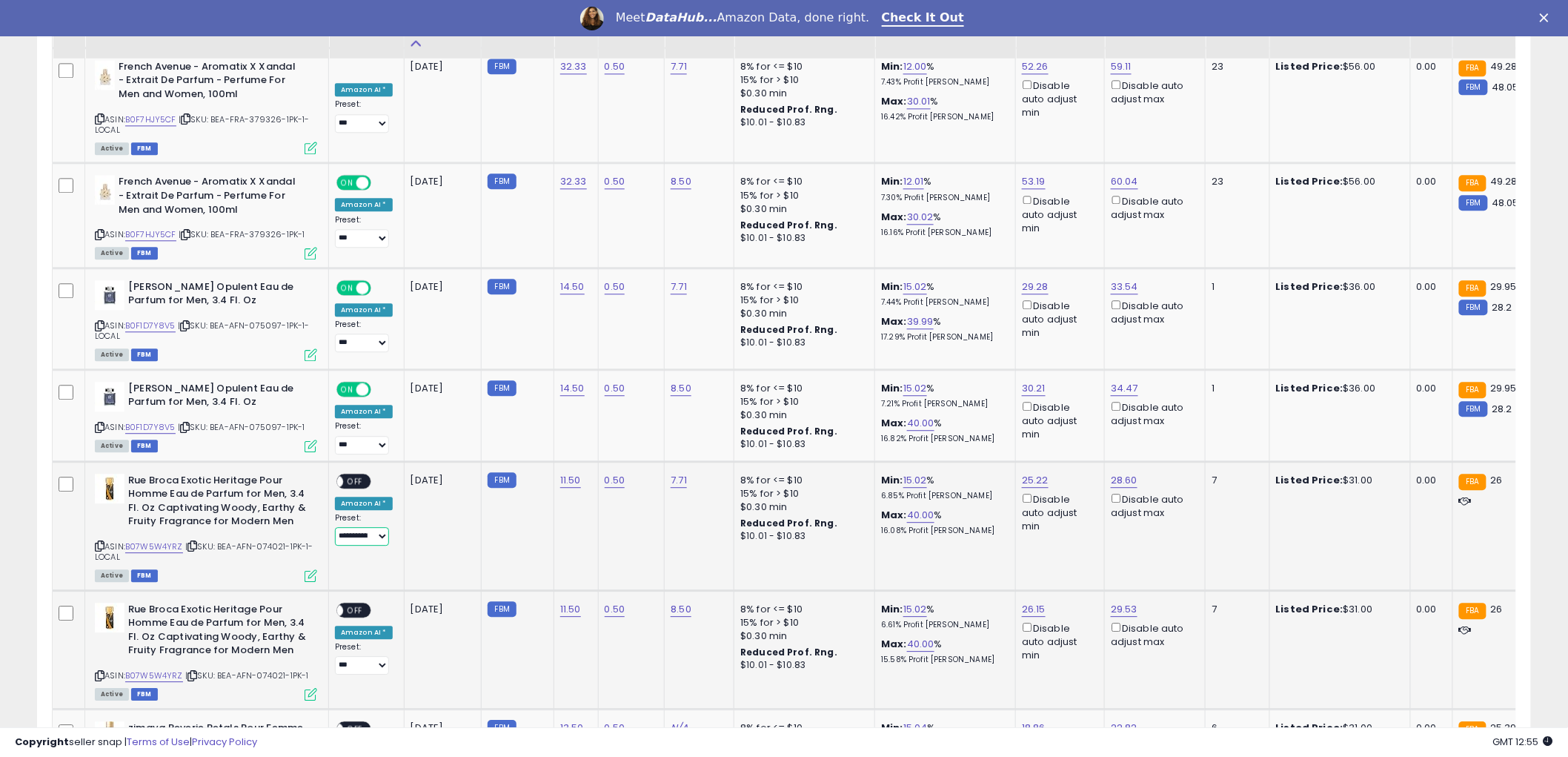
select select "***"
click at [335, 527] on select "**********" at bounding box center [361, 536] width 54 height 19
click at [355, 662] on select "**********" at bounding box center [361, 665] width 54 height 19
click at [335, 656] on select "**********" at bounding box center [361, 665] width 54 height 19
click at [356, 477] on span "OFF" at bounding box center [355, 480] width 24 height 13
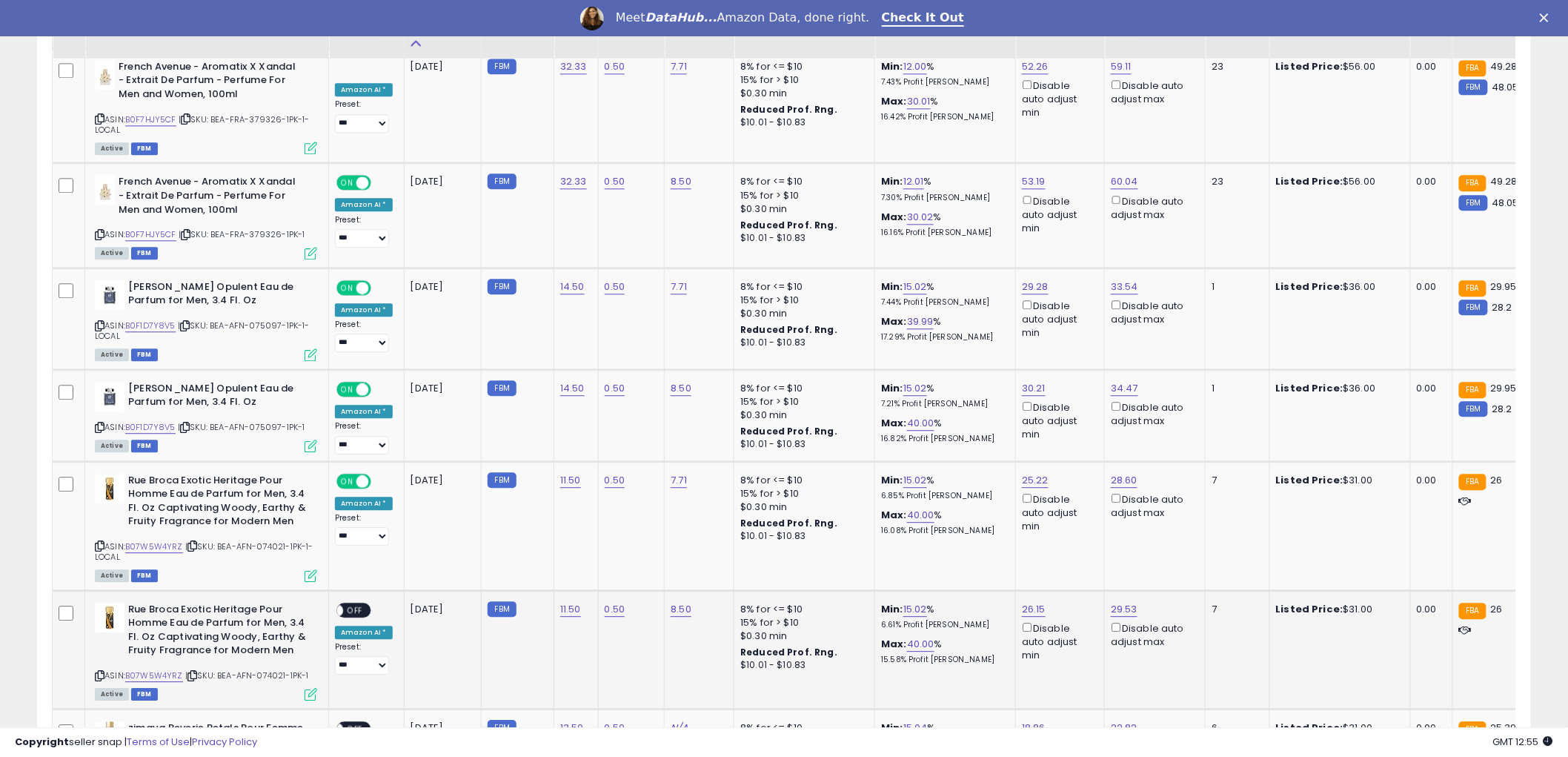
click at [360, 604] on span "OFF" at bounding box center [355, 610] width 24 height 13
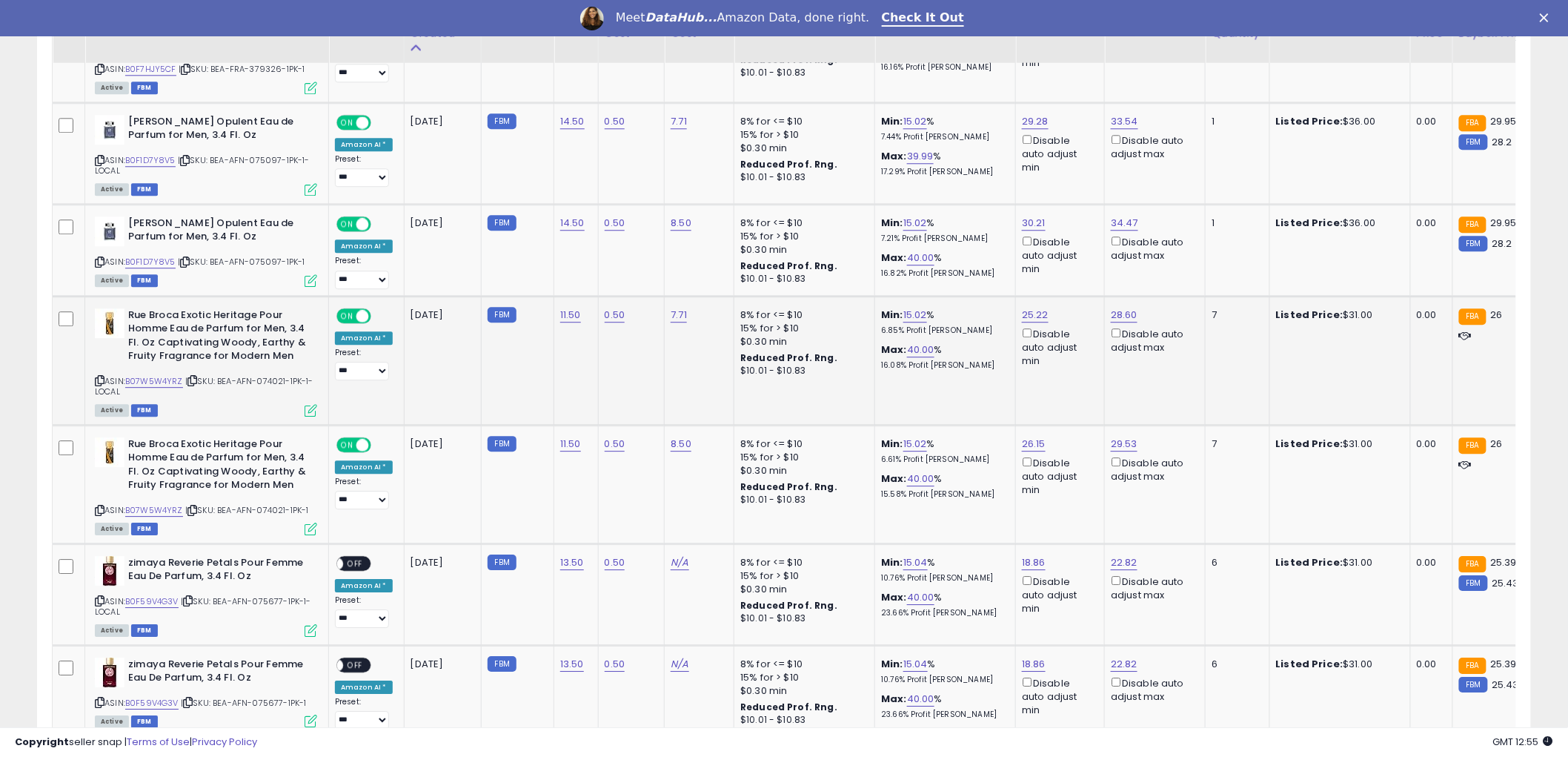
scroll to position [1647, 0]
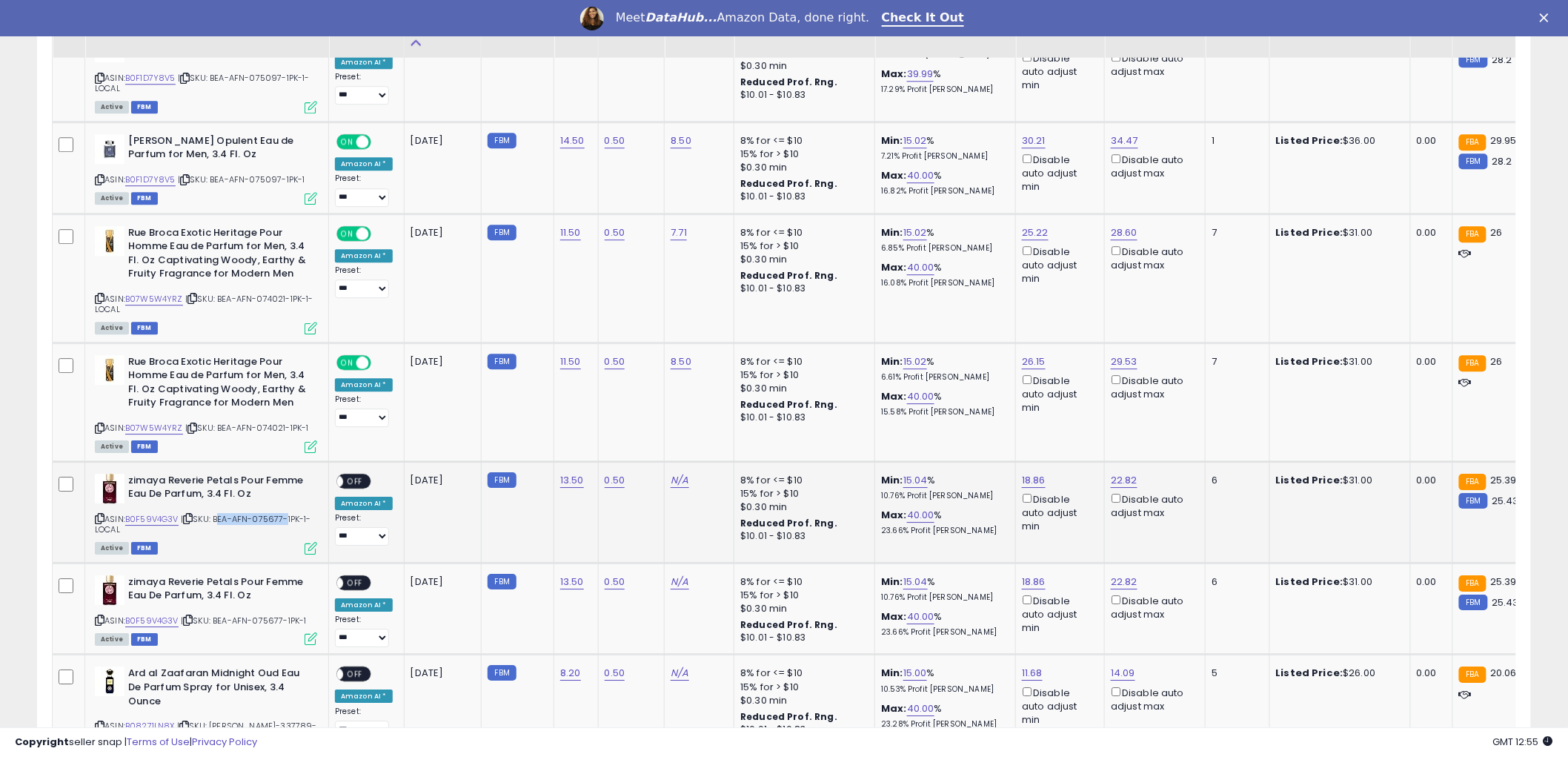
drag, startPoint x: 218, startPoint y: 513, endPoint x: 286, endPoint y: 513, distance: 68.0
click at [286, 513] on span "| SKU: BEA-AFN-075677-1PK-1-LOCAL" at bounding box center [202, 524] width 216 height 22
copy span "BEA-AFN-075677"
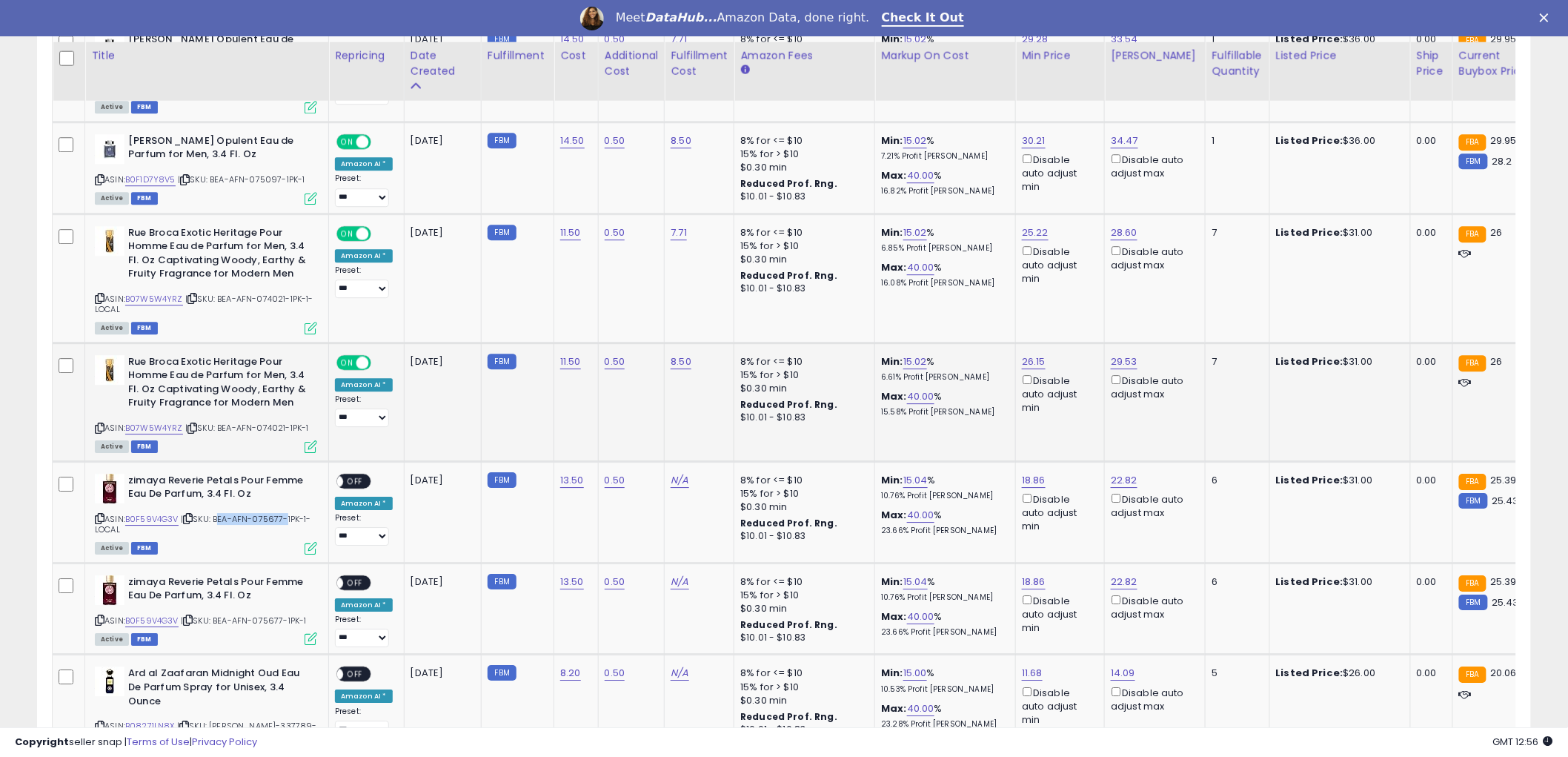
scroll to position [1729, 0]
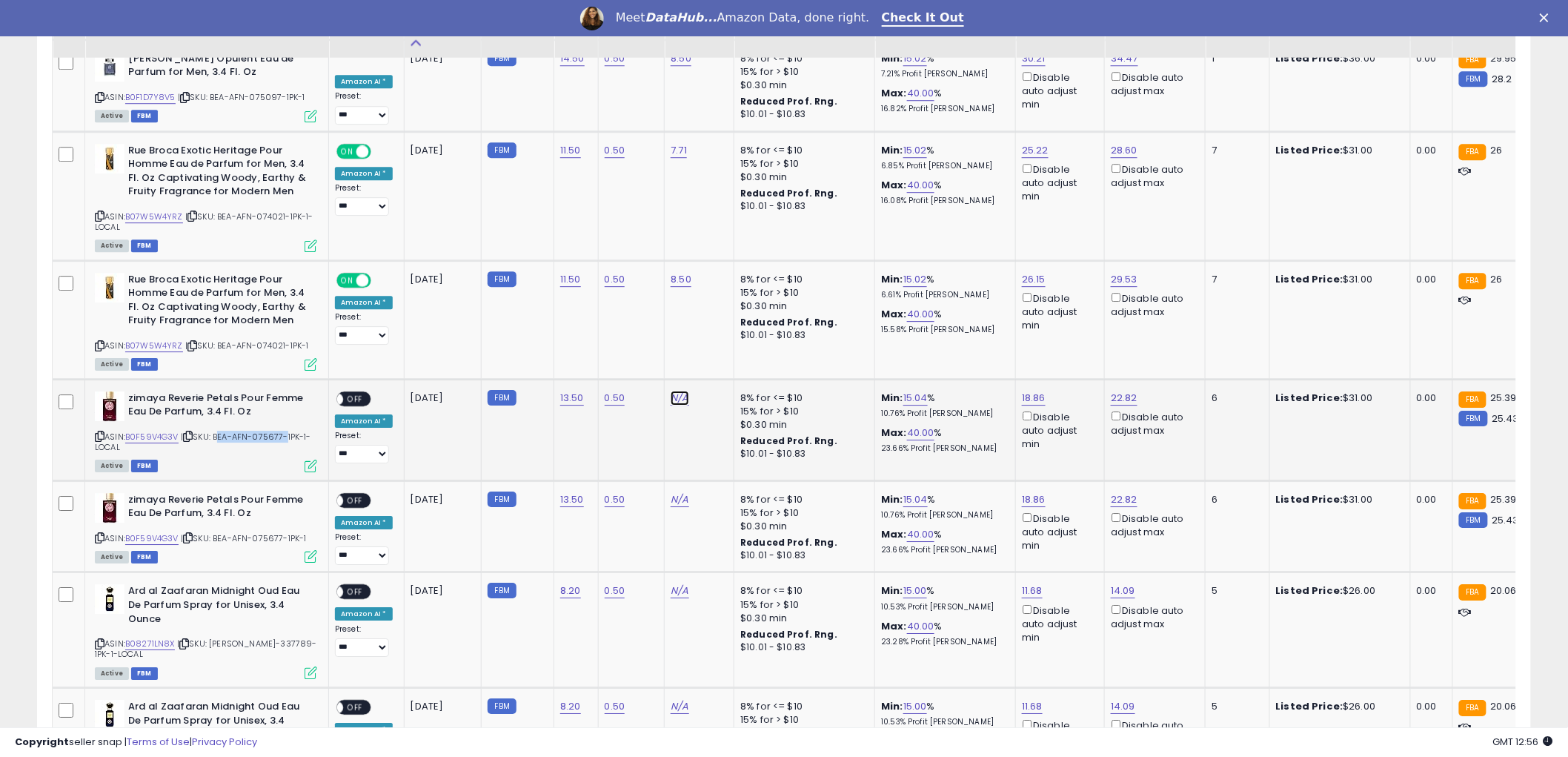
click at [677, 390] on link "N/A" at bounding box center [680, 397] width 18 height 15
type input "****"
click at [723, 356] on icon "submit" at bounding box center [718, 354] width 9 height 9
click at [676, 494] on link "N/A" at bounding box center [680, 499] width 18 height 15
type input "****"
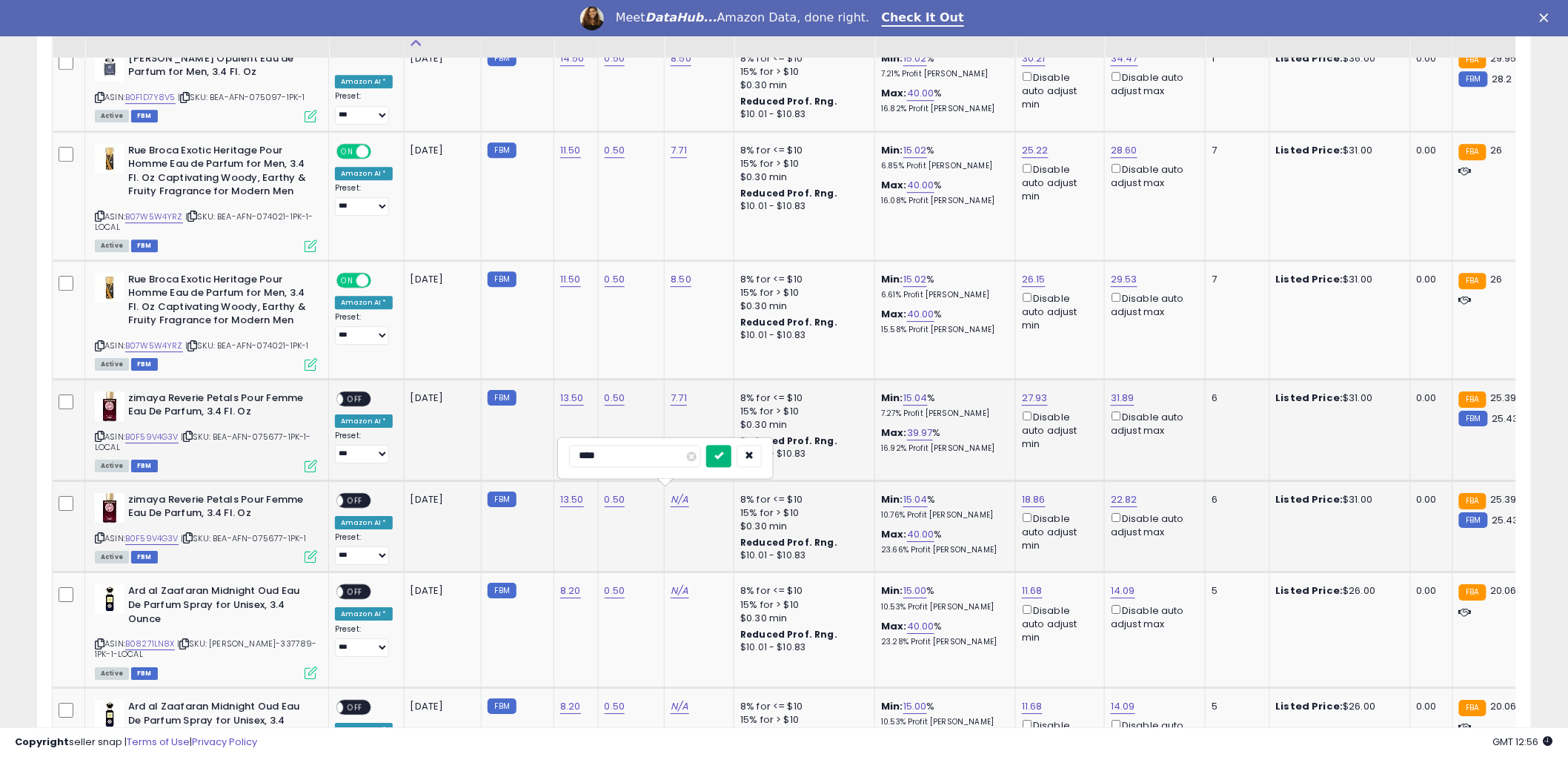
click at [723, 455] on icon "submit" at bounding box center [718, 454] width 9 height 9
click at [360, 392] on span "OFF" at bounding box center [355, 398] width 24 height 13
click at [359, 495] on span "OFF" at bounding box center [355, 500] width 24 height 13
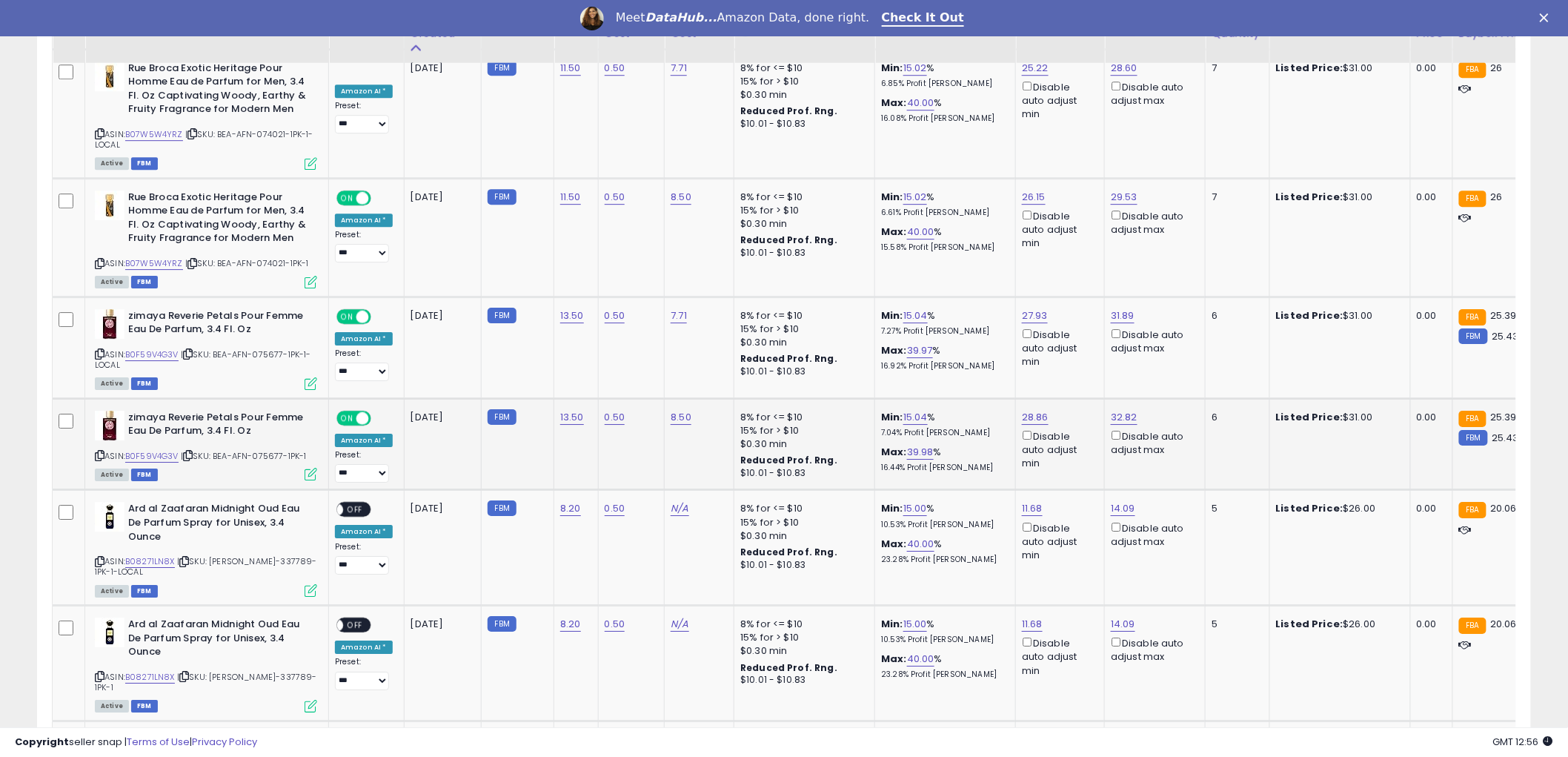
scroll to position [1893, 0]
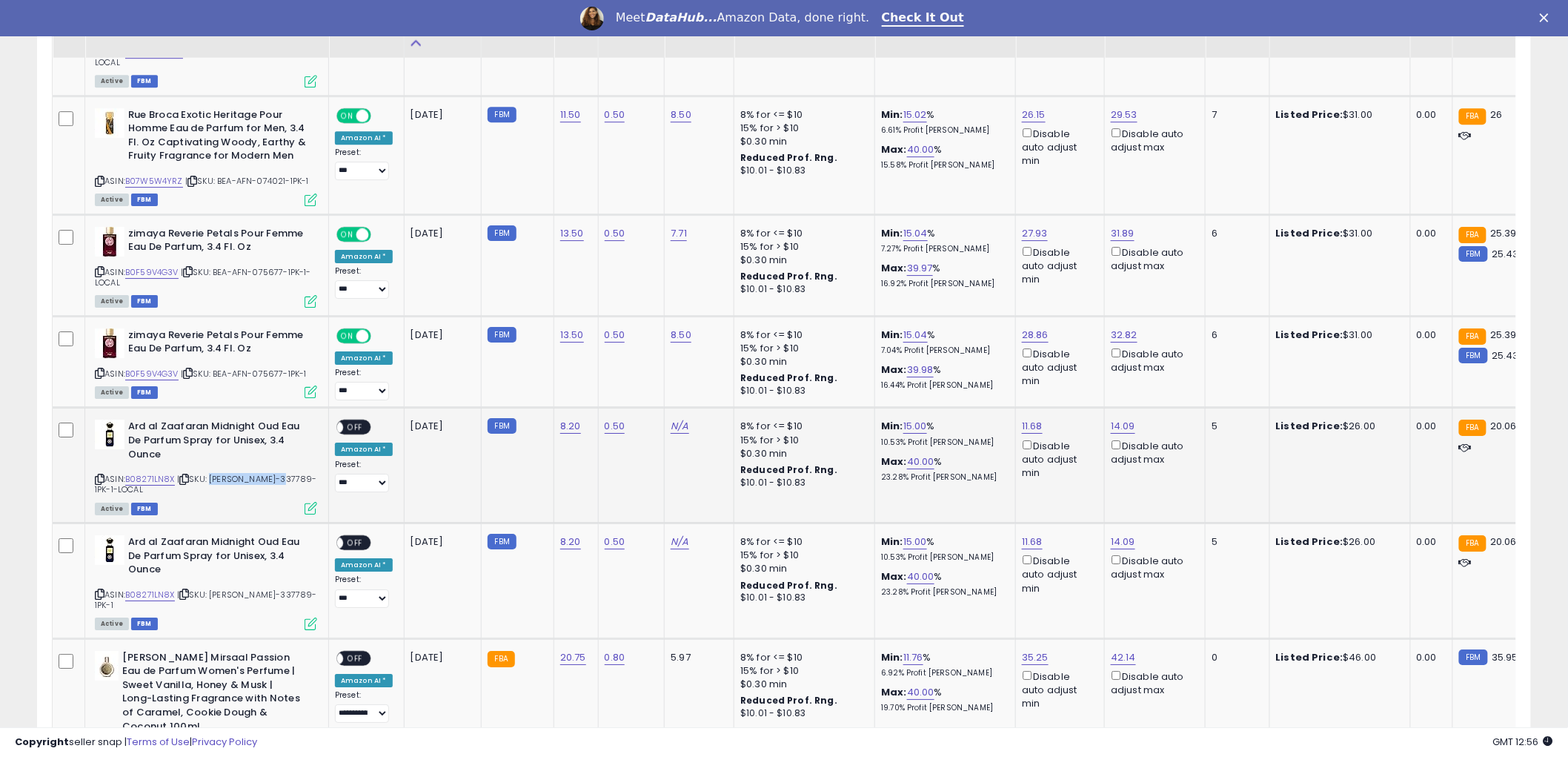
drag, startPoint x: 211, startPoint y: 471, endPoint x: 280, endPoint y: 471, distance: 69.0
click at [280, 473] on span "| SKU: [PERSON_NAME]-337789-1PK-1-LOCAL" at bounding box center [205, 484] width 222 height 22
copy span "[PERSON_NAME]-337789"
click at [675, 418] on link "N/A" at bounding box center [680, 425] width 18 height 15
type input "****"
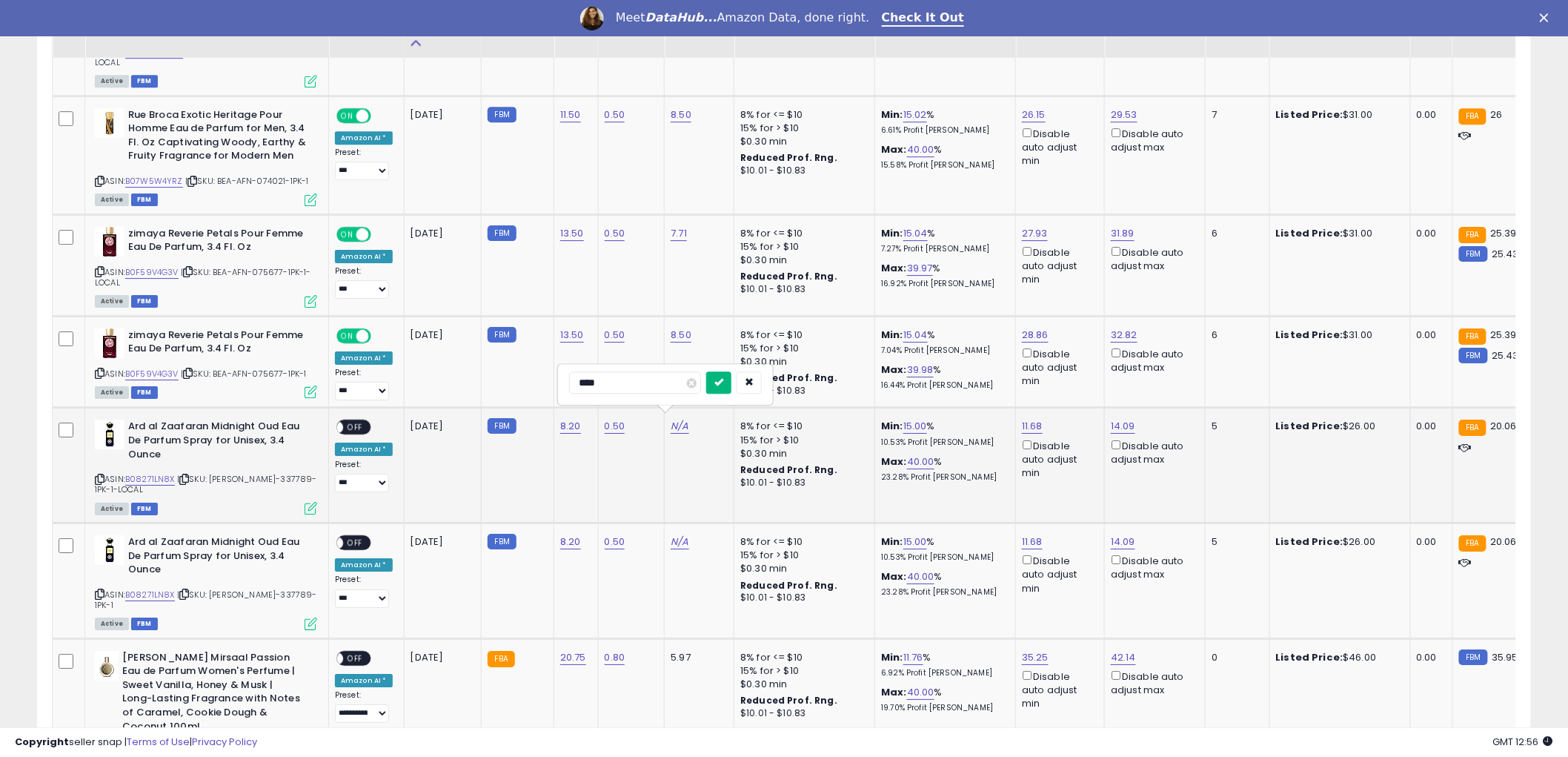
click at [723, 384] on icon "submit" at bounding box center [718, 381] width 9 height 9
click at [673, 538] on link "N/A" at bounding box center [680, 542] width 18 height 15
type input "****"
click at [732, 503] on button "submit" at bounding box center [718, 497] width 25 height 22
click at [354, 421] on span "OFF" at bounding box center [355, 427] width 24 height 13
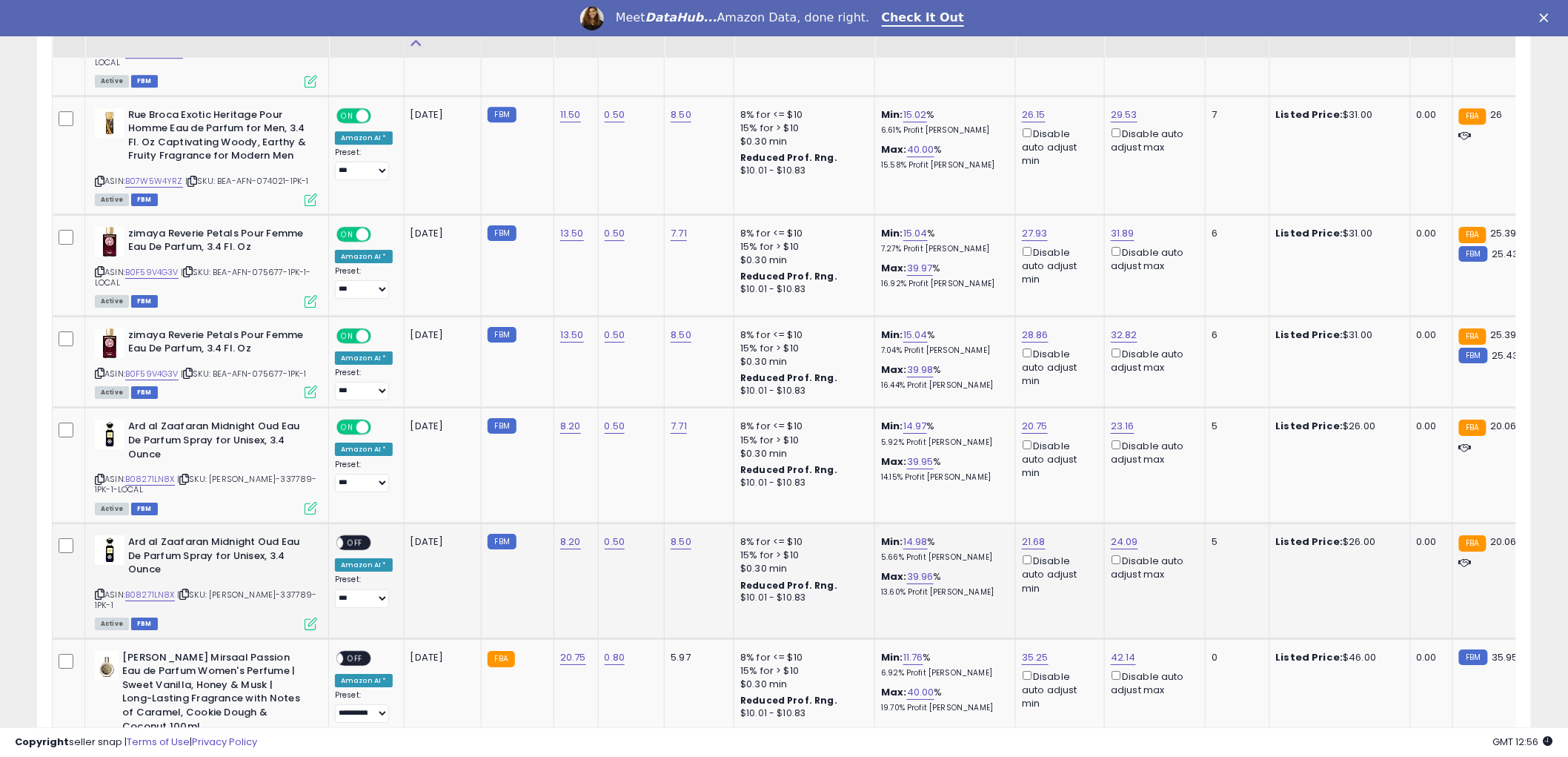
click at [361, 537] on span "OFF" at bounding box center [355, 543] width 24 height 13
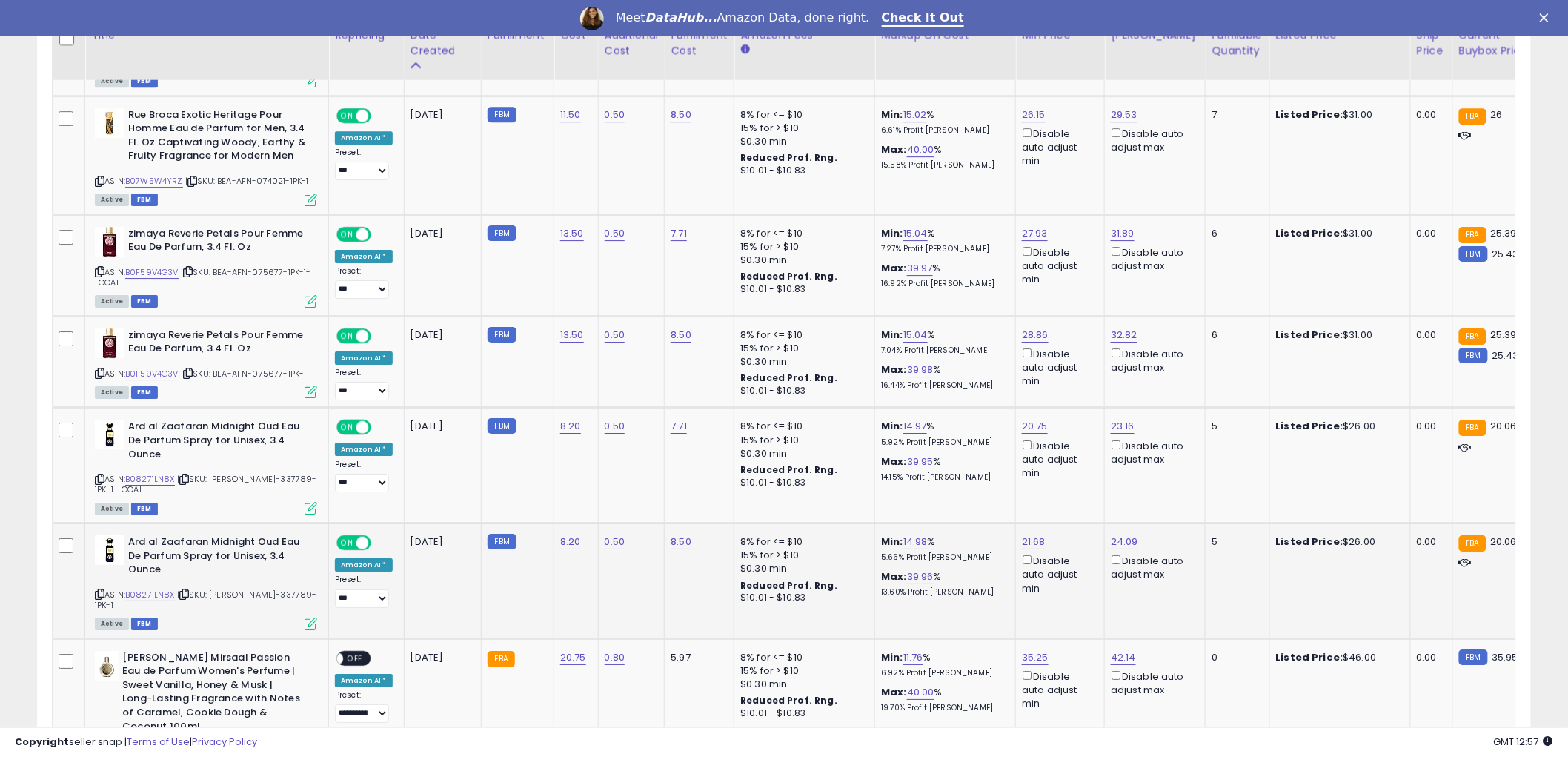
scroll to position [1976, 0]
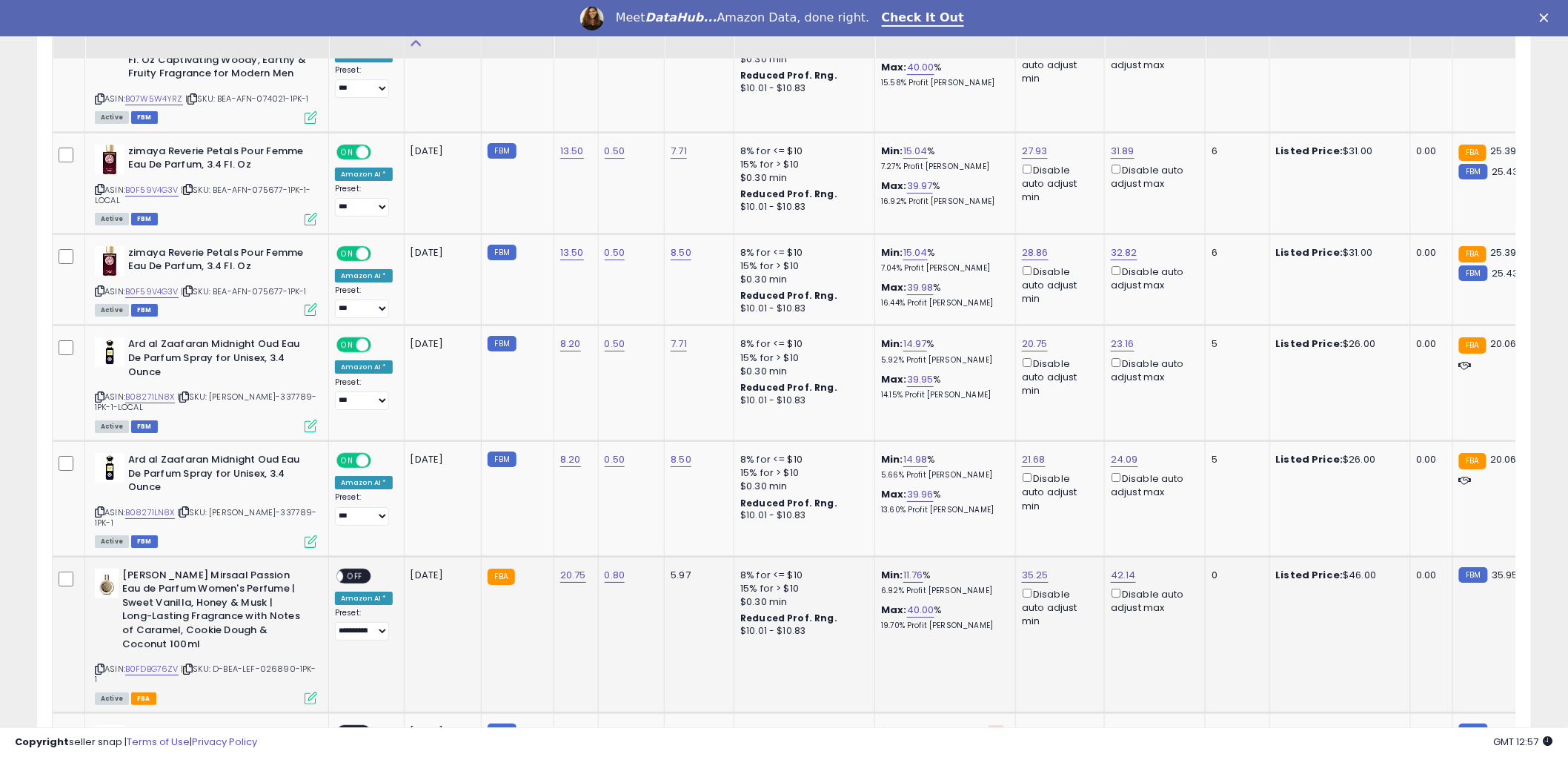
click at [364, 570] on span "OFF" at bounding box center [355, 576] width 24 height 13
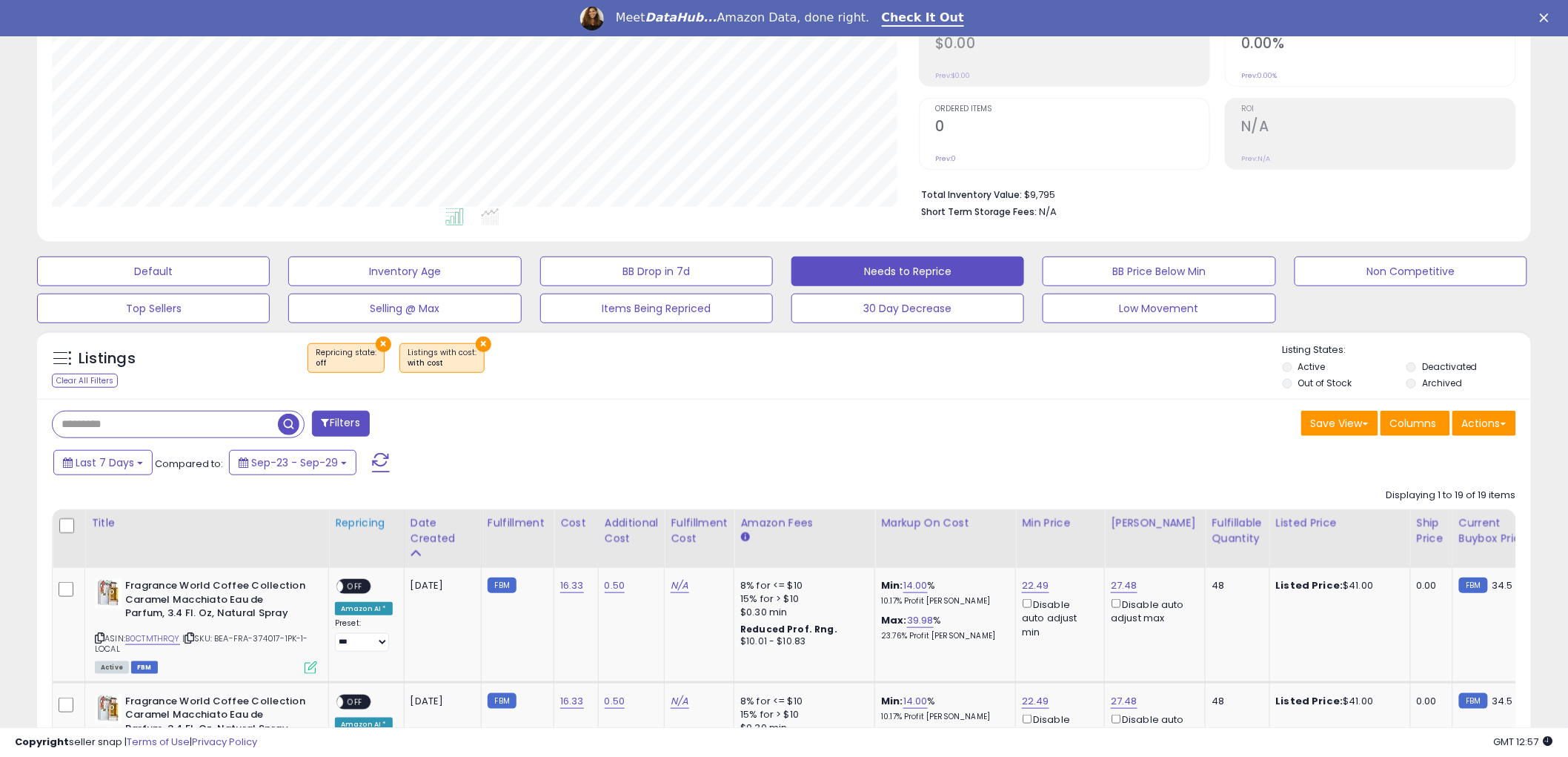
scroll to position [329, 0]
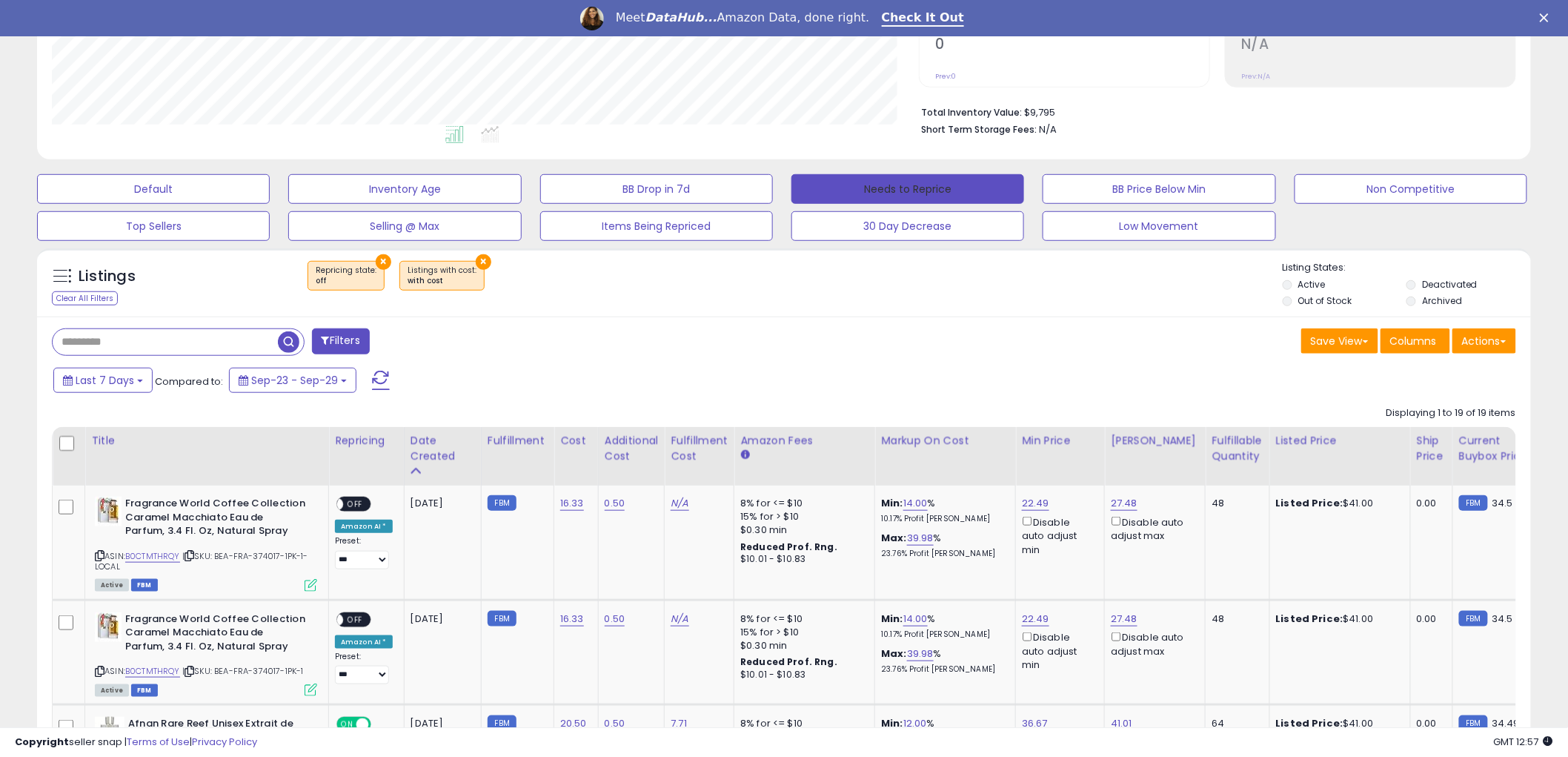
click at [952, 187] on button "Needs to Reprice" at bounding box center [908, 189] width 233 height 30
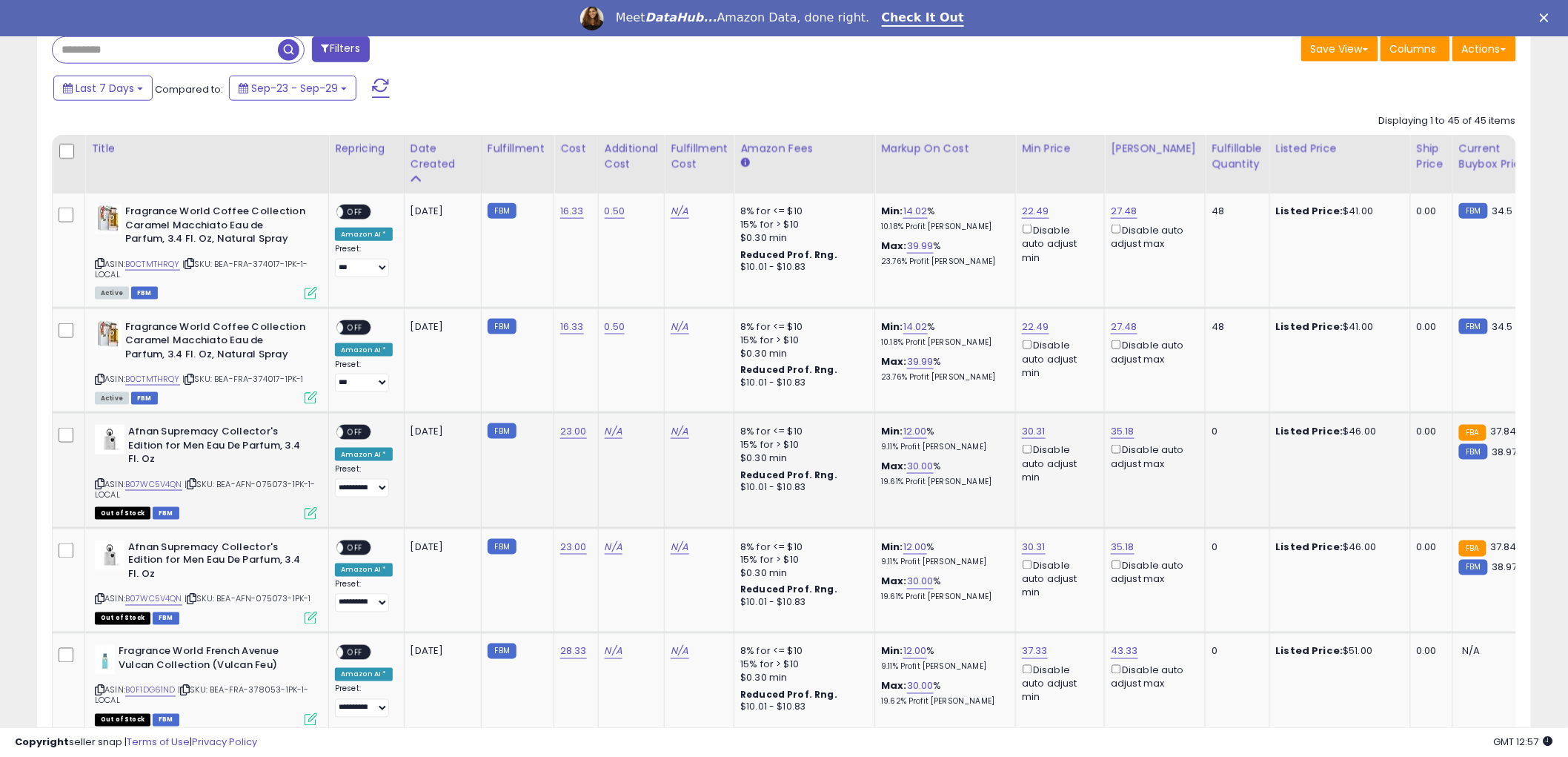
scroll to position [586, 0]
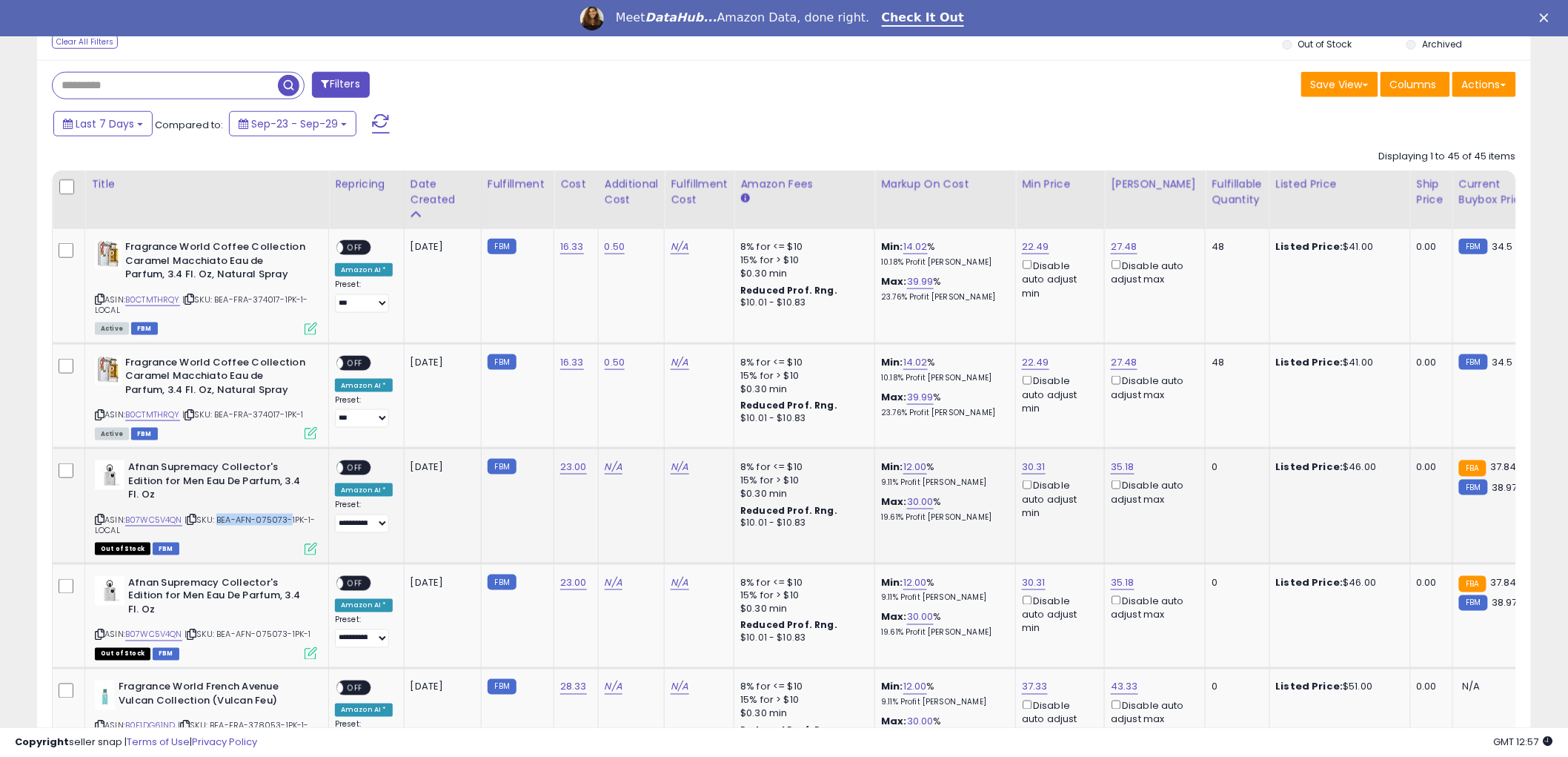
drag, startPoint x: 222, startPoint y: 519, endPoint x: 291, endPoint y: 519, distance: 69.0
click at [291, 519] on span "| SKU: BEA-AFN-075073-1PK-1-LOCAL" at bounding box center [205, 525] width 221 height 22
copy span "BEA-AFN-075073"
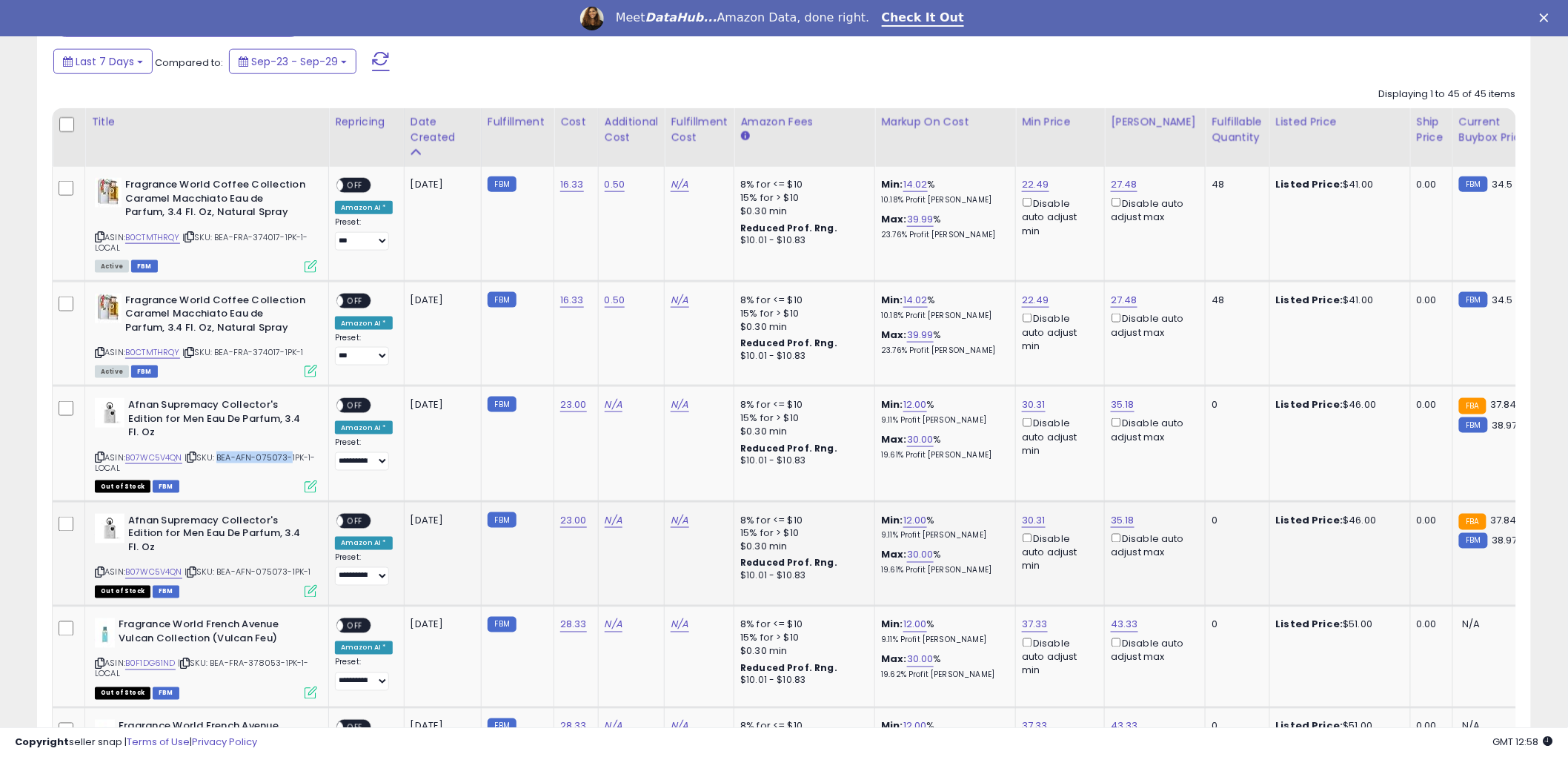
scroll to position [750, 0]
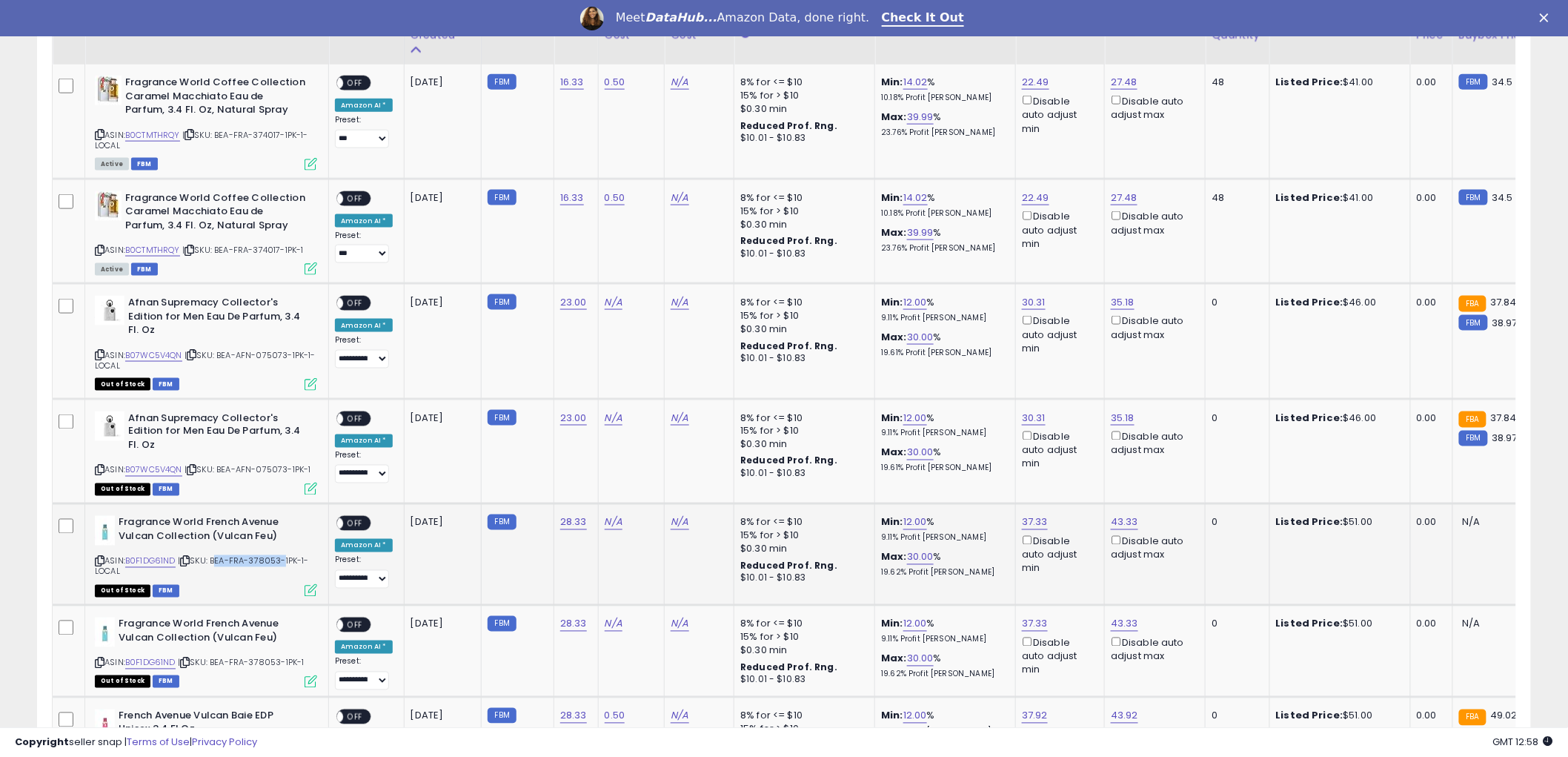
drag, startPoint x: 216, startPoint y: 561, endPoint x: 280, endPoint y: 561, distance: 64.0
click at [280, 561] on span "| SKU: BEA-FRA-378053-1PK-1-LOCAL" at bounding box center [201, 566] width 214 height 22
copy span "BEA-FRA-378053"
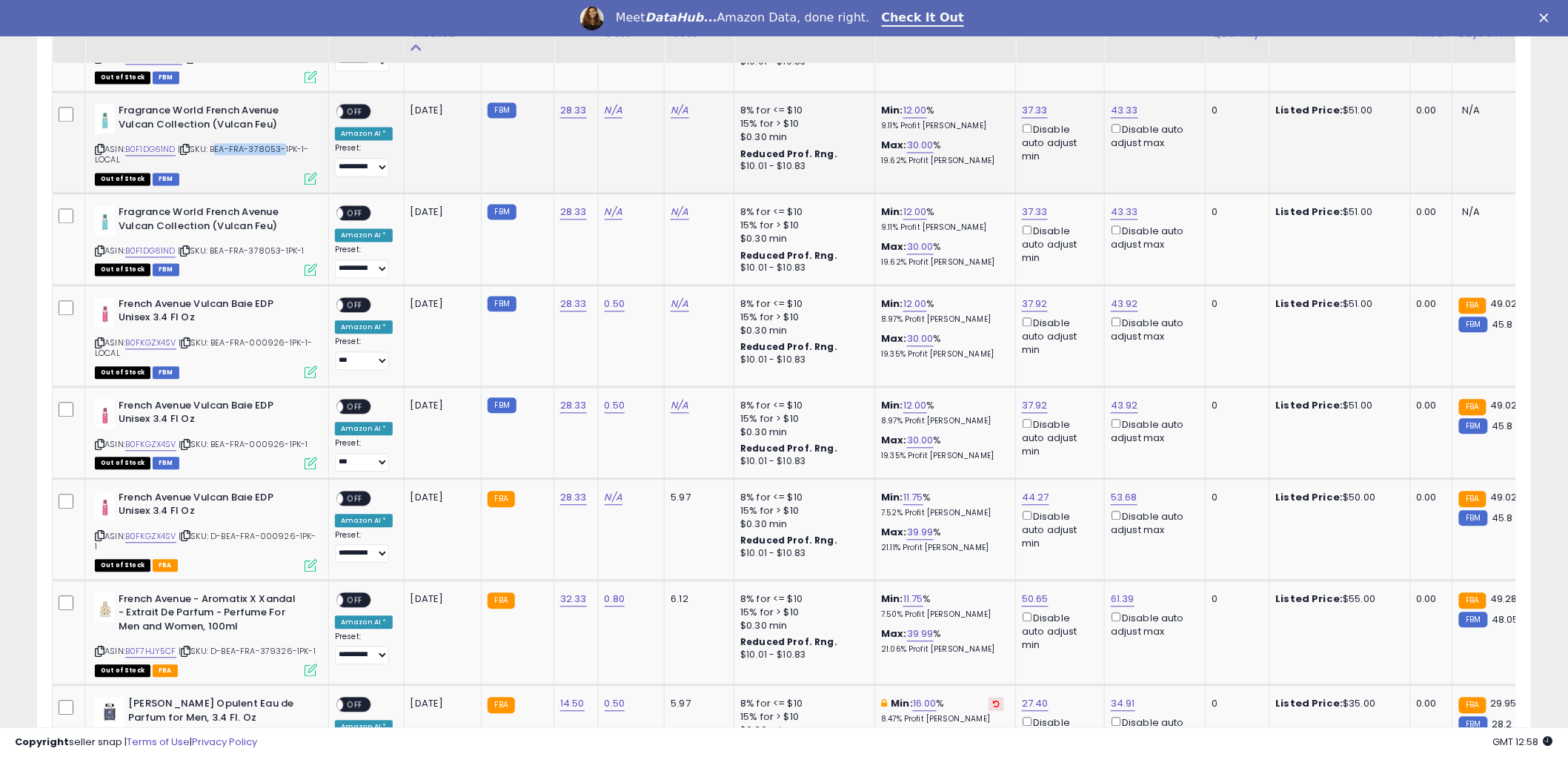
scroll to position [1244, 0]
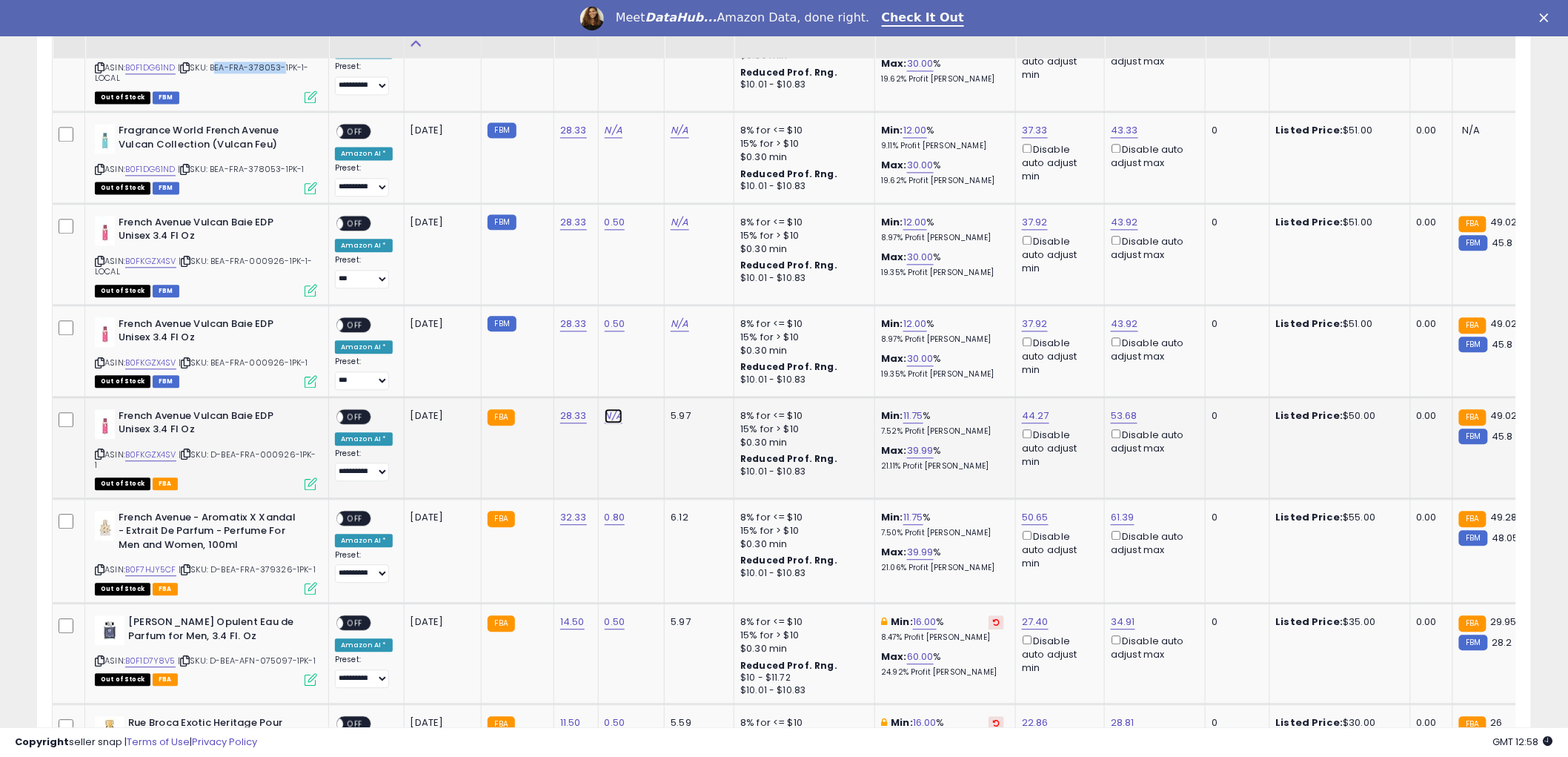
click at [609, 412] on link "N/A" at bounding box center [613, 415] width 18 height 15
type input "*"
type input "****"
click at [663, 381] on button "submit" at bounding box center [650, 375] width 25 height 22
click at [356, 411] on span "OFF" at bounding box center [355, 416] width 24 height 13
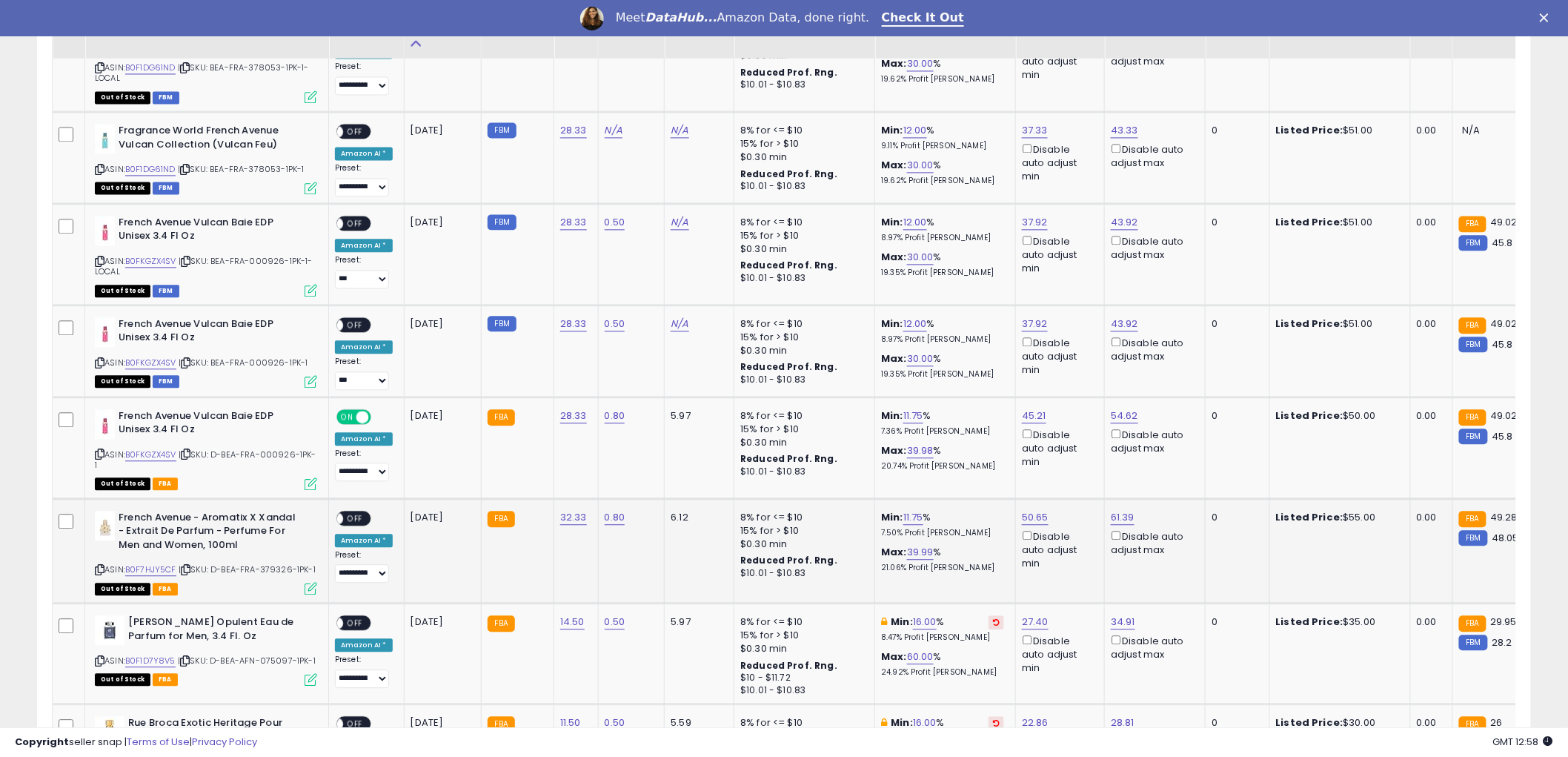
click at [357, 512] on span "OFF" at bounding box center [355, 518] width 24 height 13
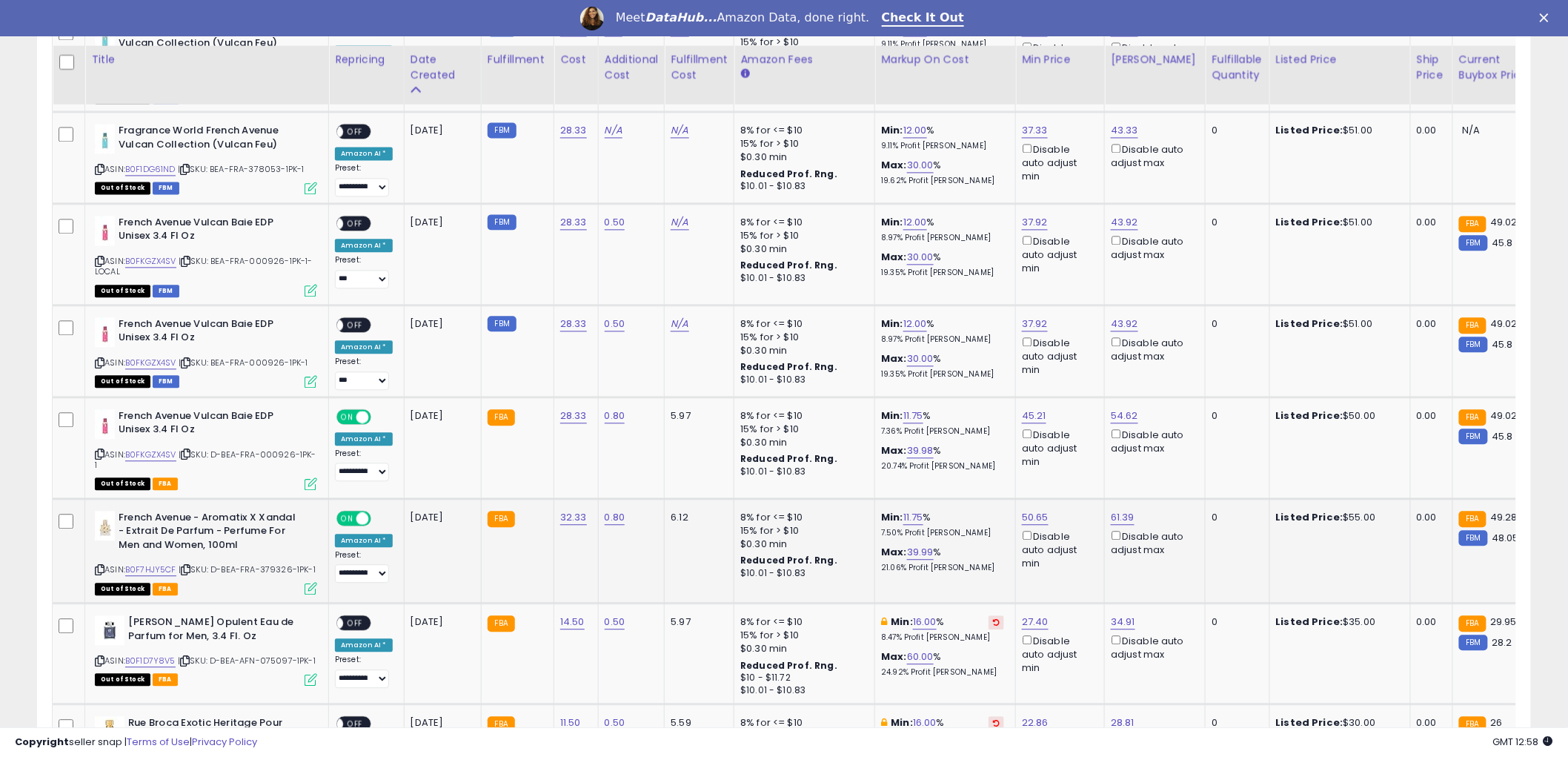
scroll to position [1327, 0]
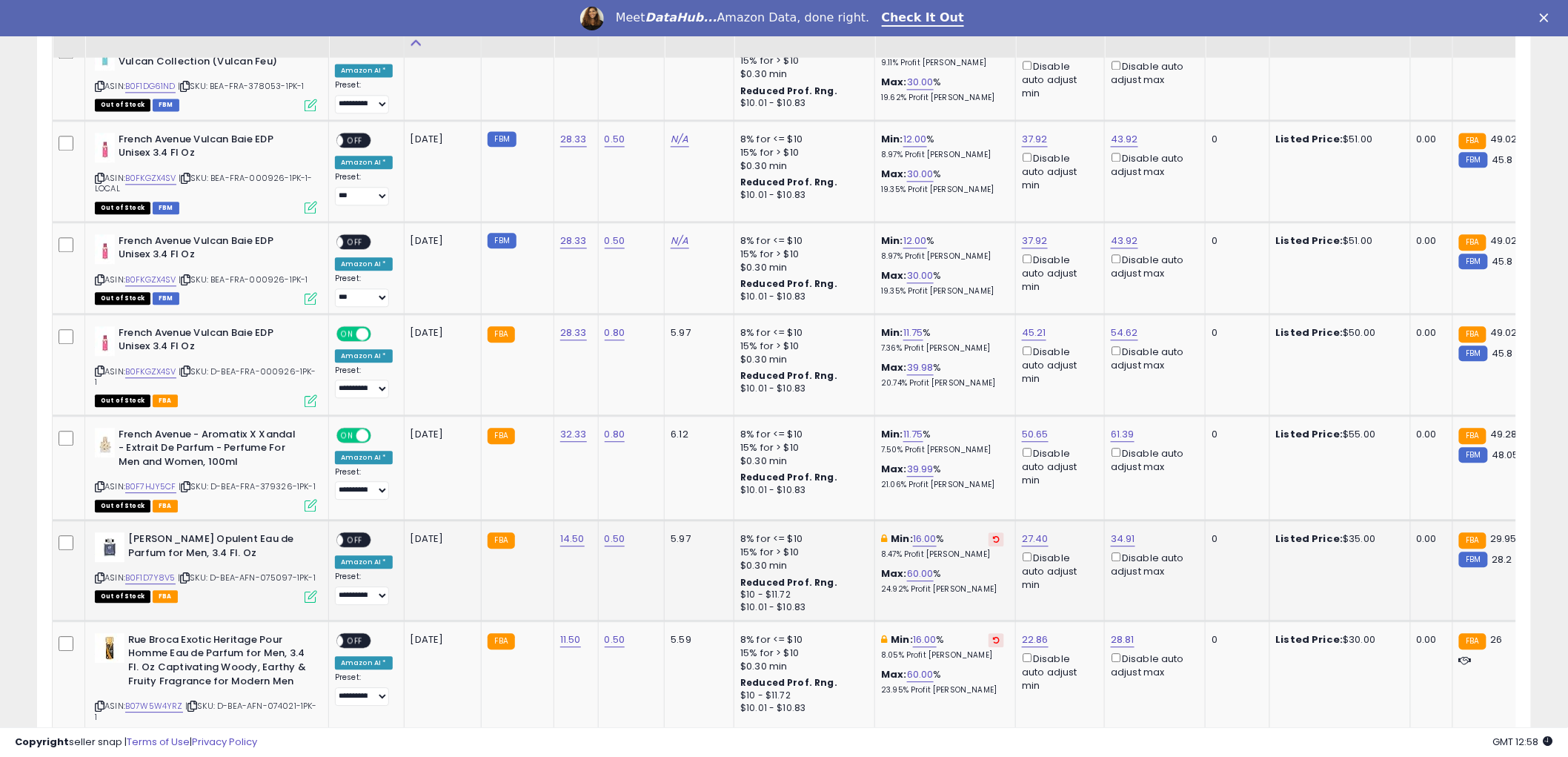
click at [363, 534] on span "OFF" at bounding box center [355, 540] width 24 height 13
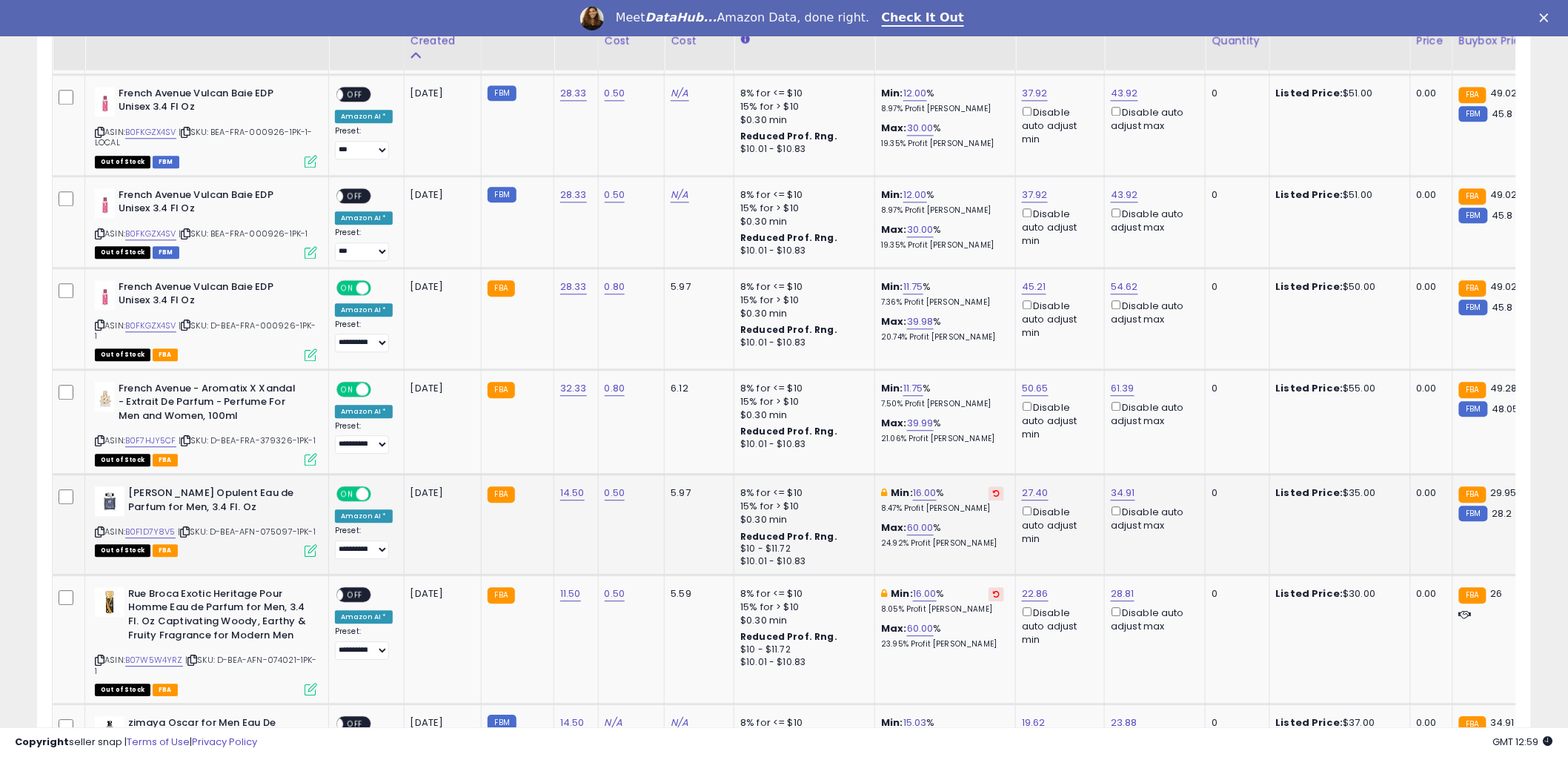
scroll to position [1409, 0]
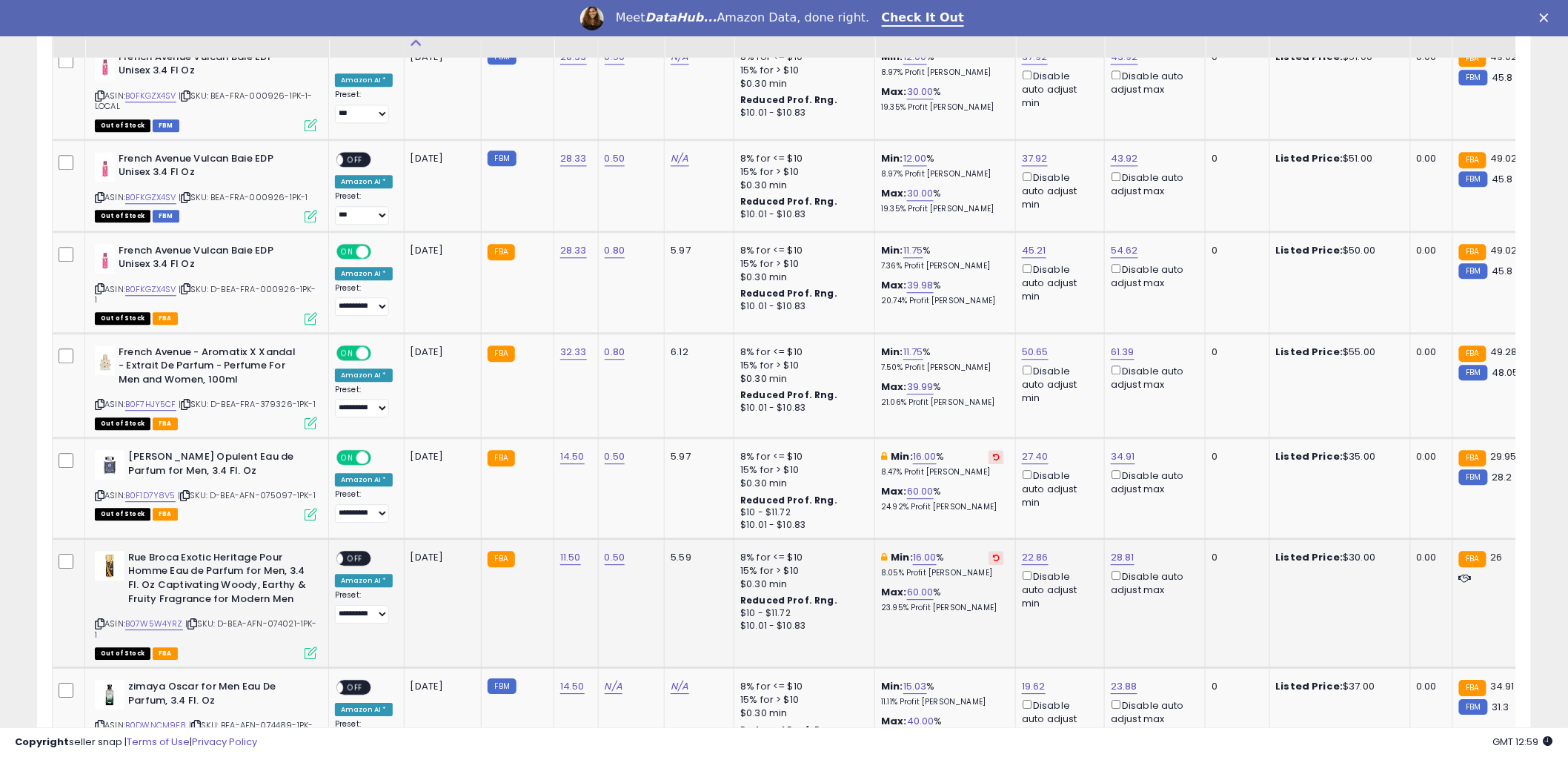
click at [360, 557] on span "OFF" at bounding box center [355, 558] width 24 height 13
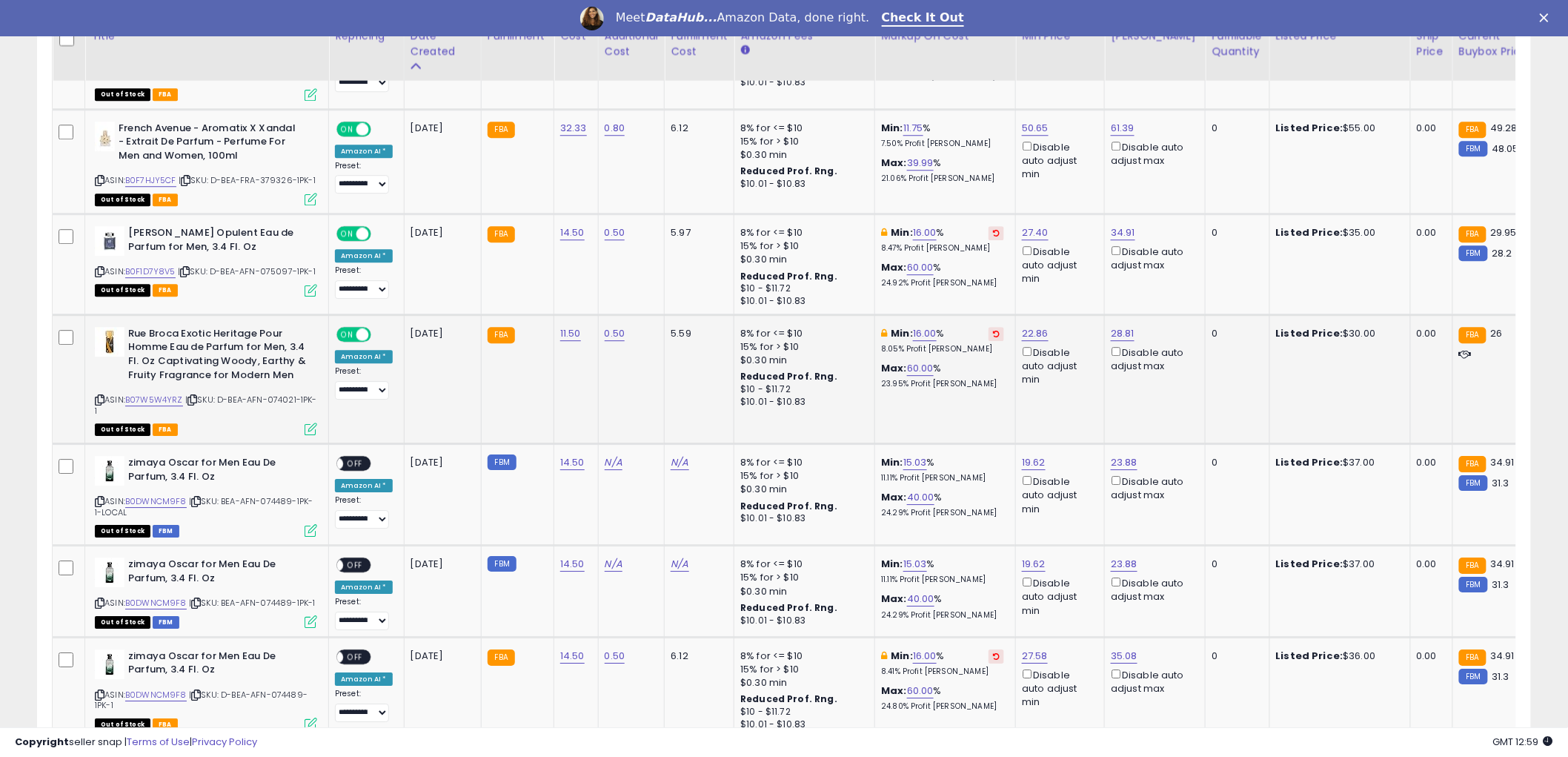
scroll to position [1656, 0]
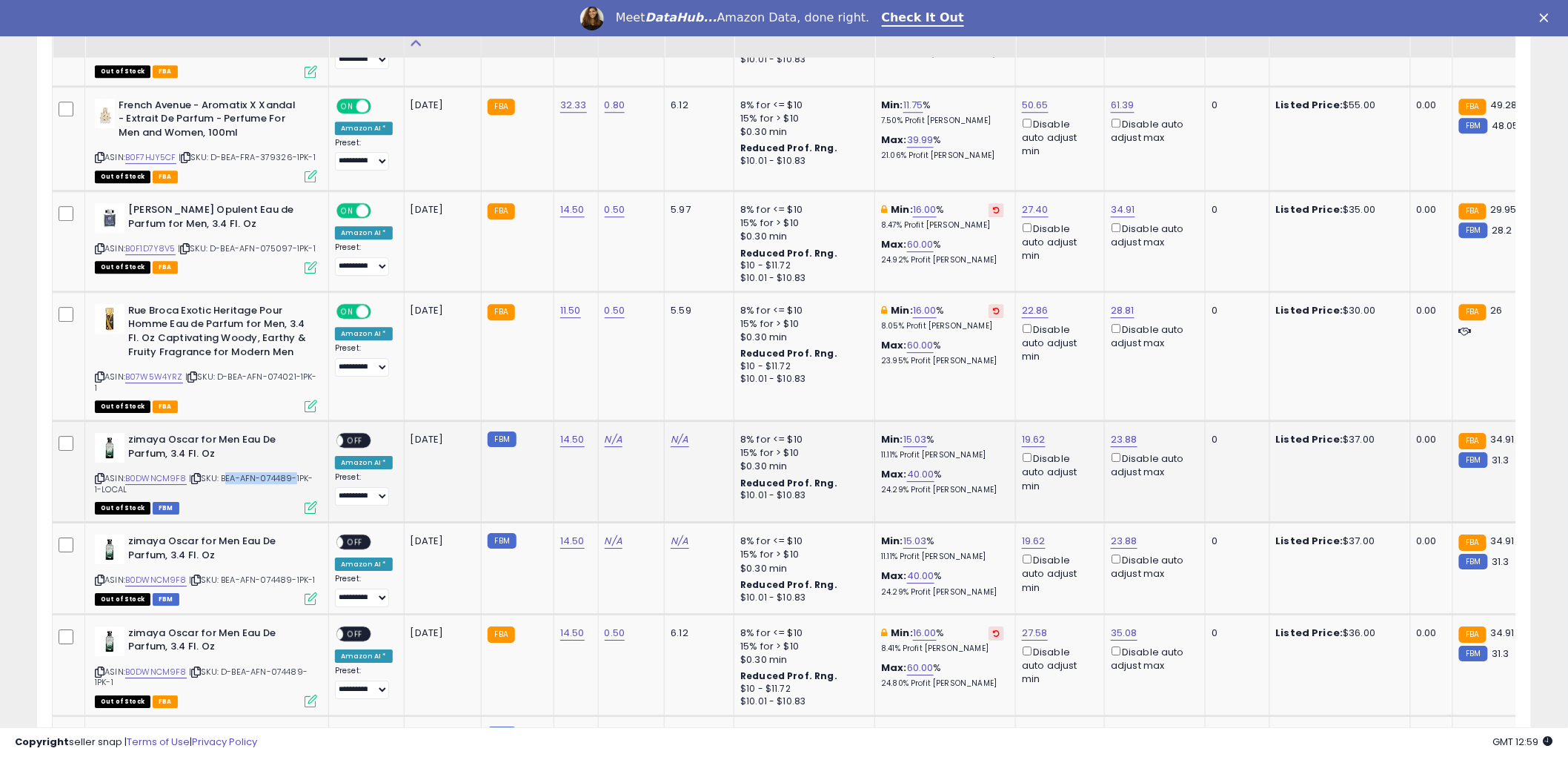
drag, startPoint x: 224, startPoint y: 472, endPoint x: 294, endPoint y: 472, distance: 70.0
click at [294, 472] on span "| SKU: BEA-AFN-074489-1PK-1-LOCAL" at bounding box center [203, 483] width 218 height 22
click at [611, 433] on link "N/A" at bounding box center [613, 439] width 18 height 15
type input "*"
type input "****"
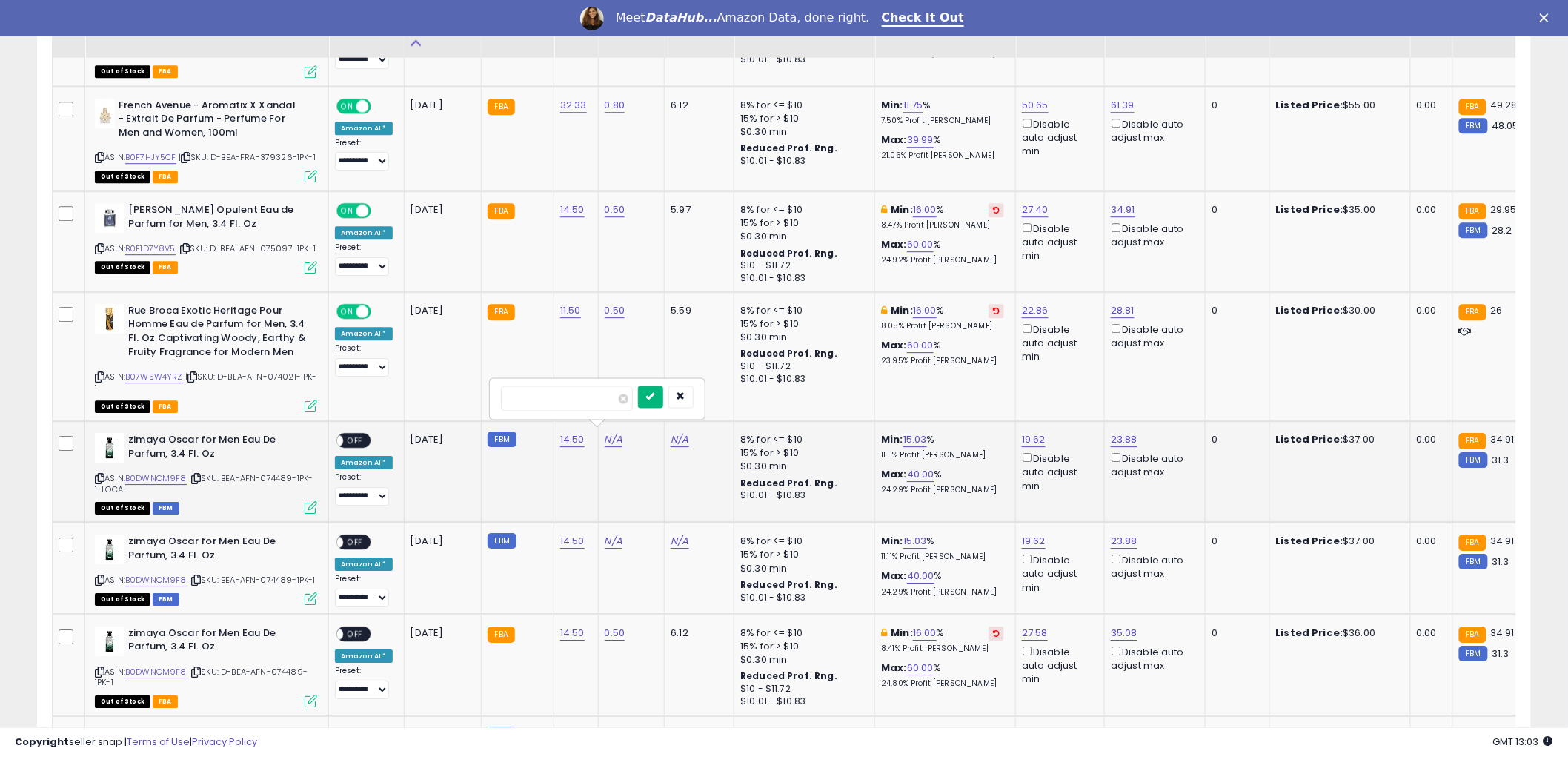
click at [655, 398] on icon "submit" at bounding box center [650, 395] width 9 height 9
click at [609, 538] on link "N/A" at bounding box center [613, 541] width 18 height 15
type input "*"
type input "****"
click at [655, 501] on icon "submit" at bounding box center [650, 496] width 9 height 9
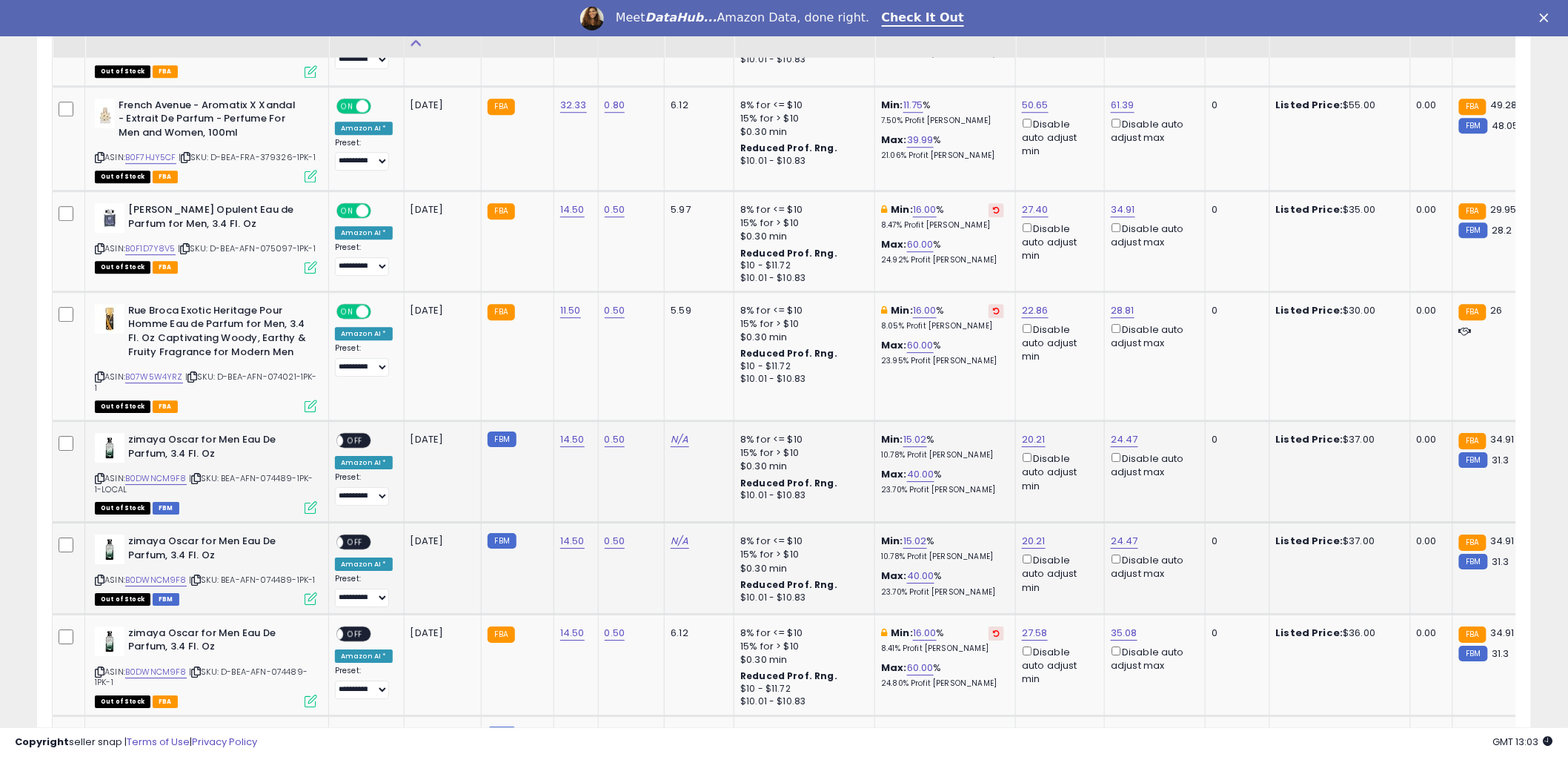
scroll to position [1738, 0]
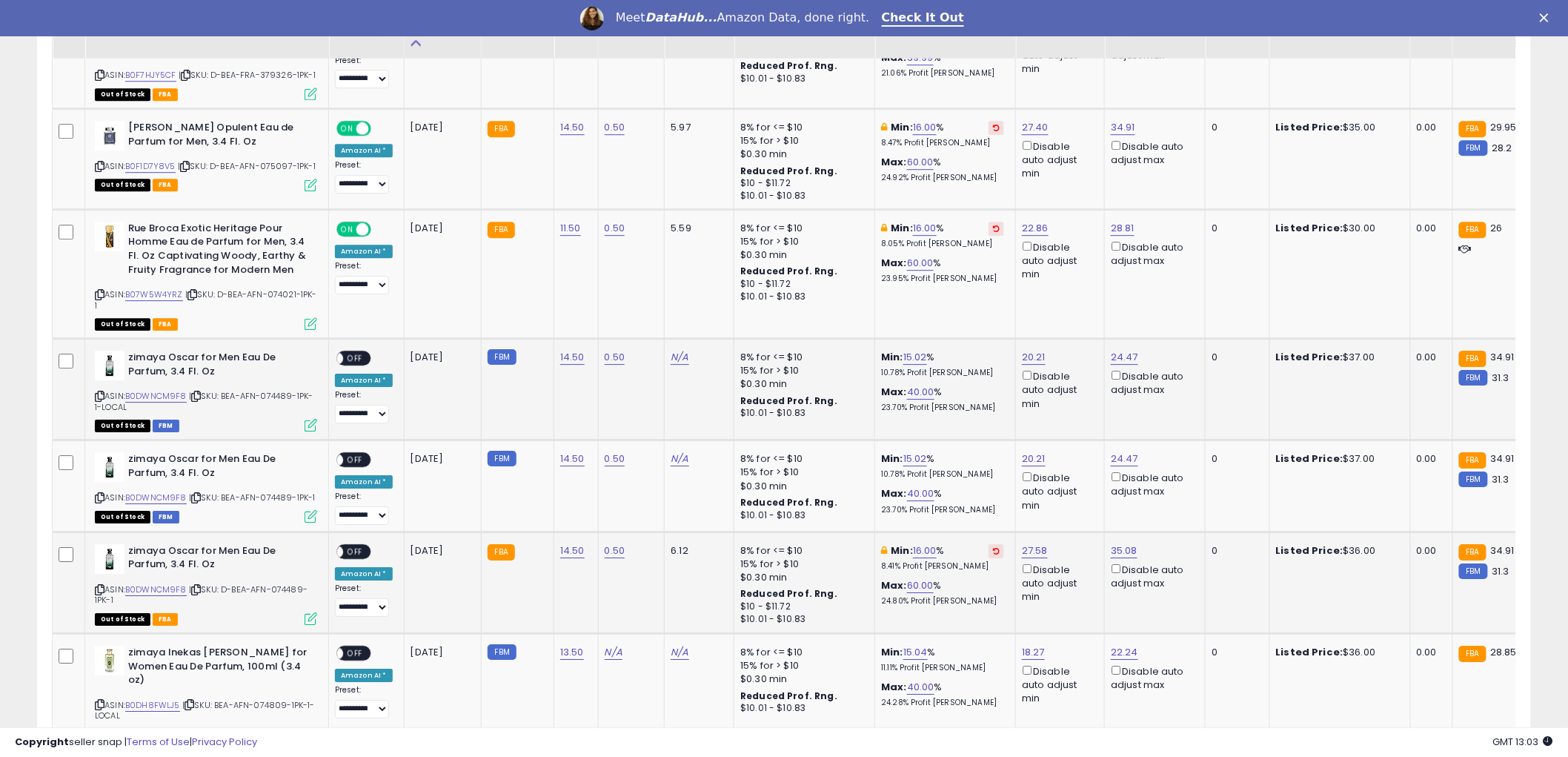
click at [359, 547] on span "OFF" at bounding box center [355, 551] width 24 height 13
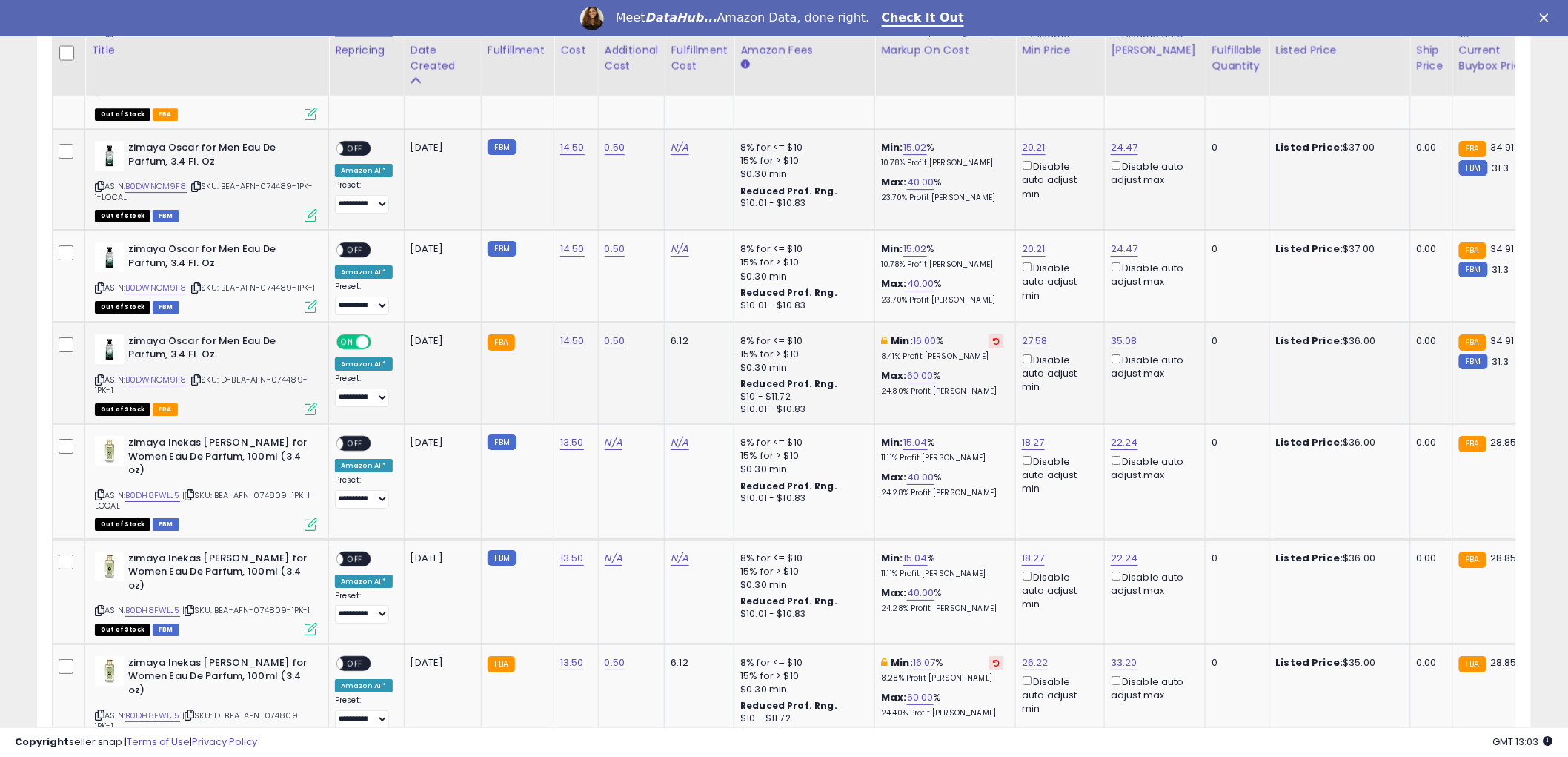
scroll to position [1985, 0]
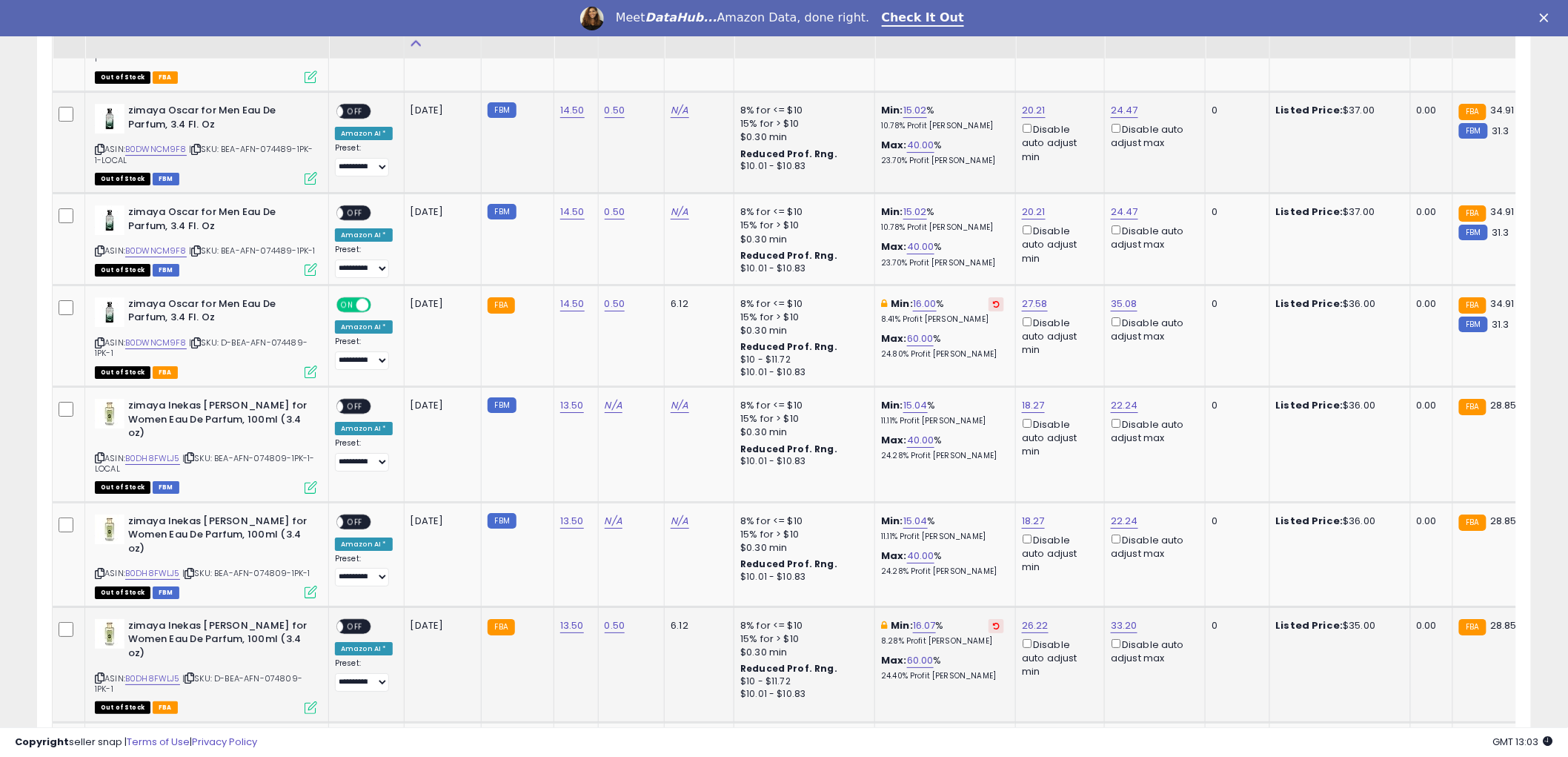
click at [361, 620] on span "OFF" at bounding box center [355, 626] width 24 height 13
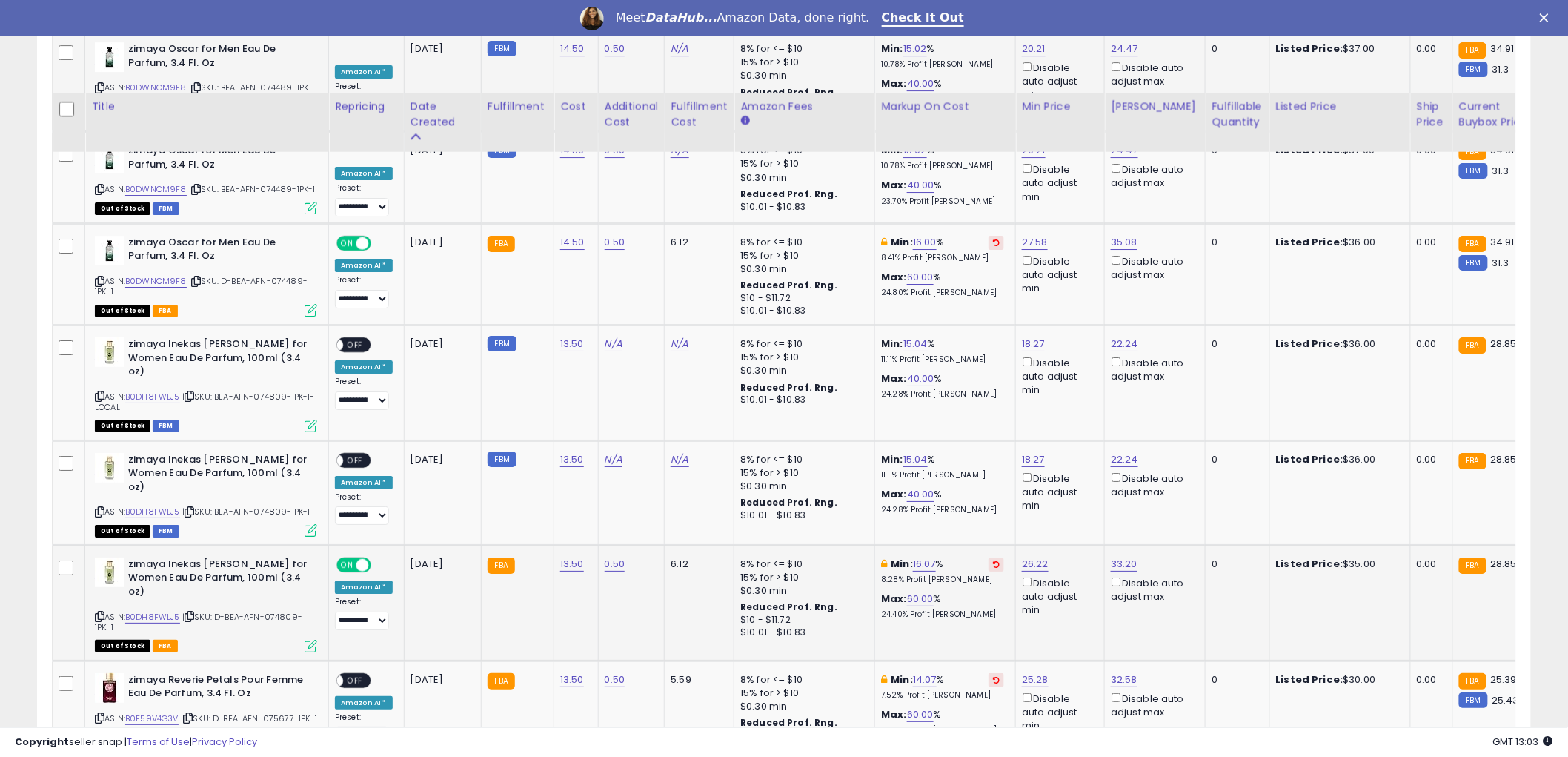
scroll to position [2150, 0]
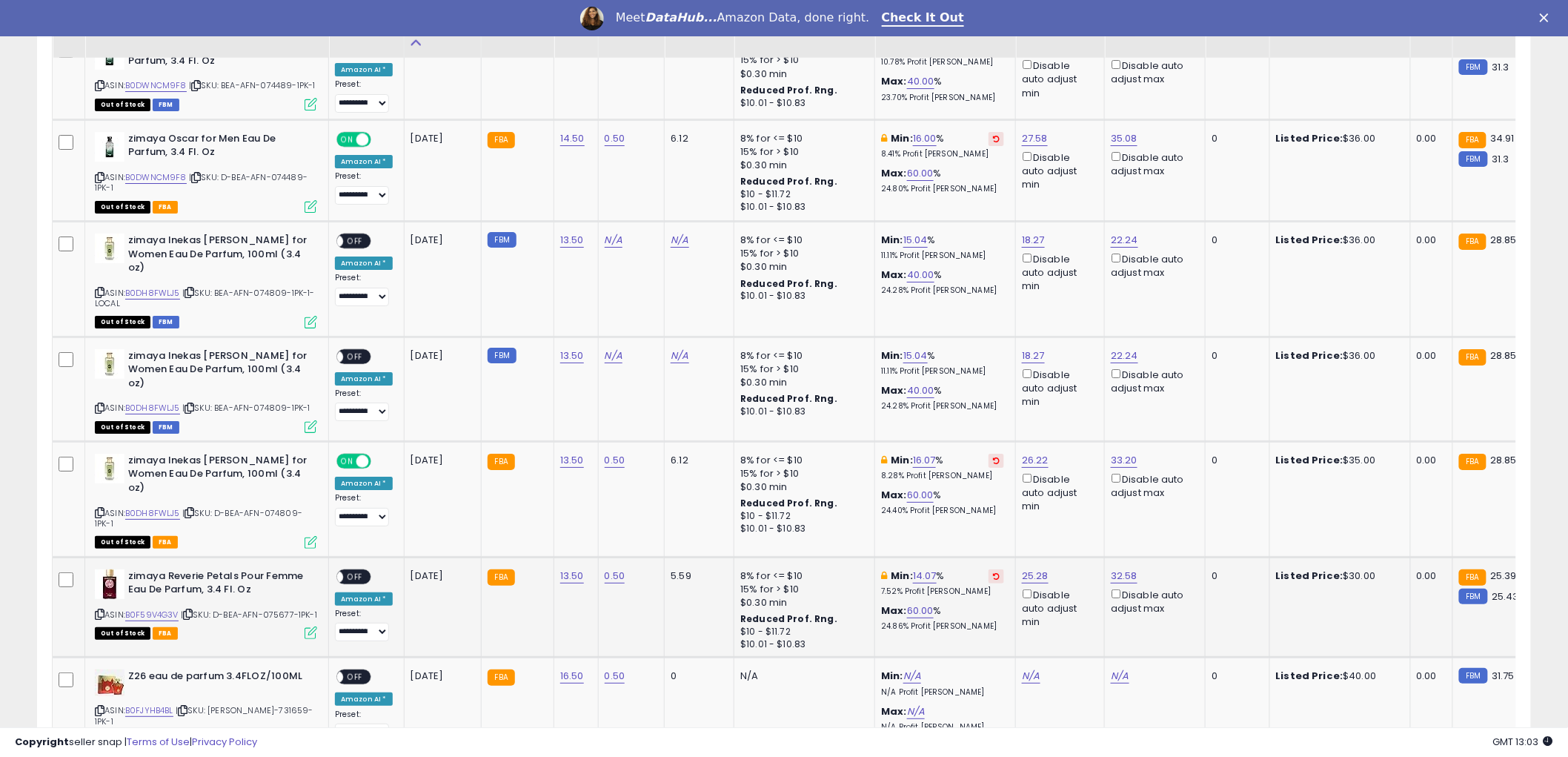
click at [359, 570] on span "OFF" at bounding box center [355, 576] width 24 height 13
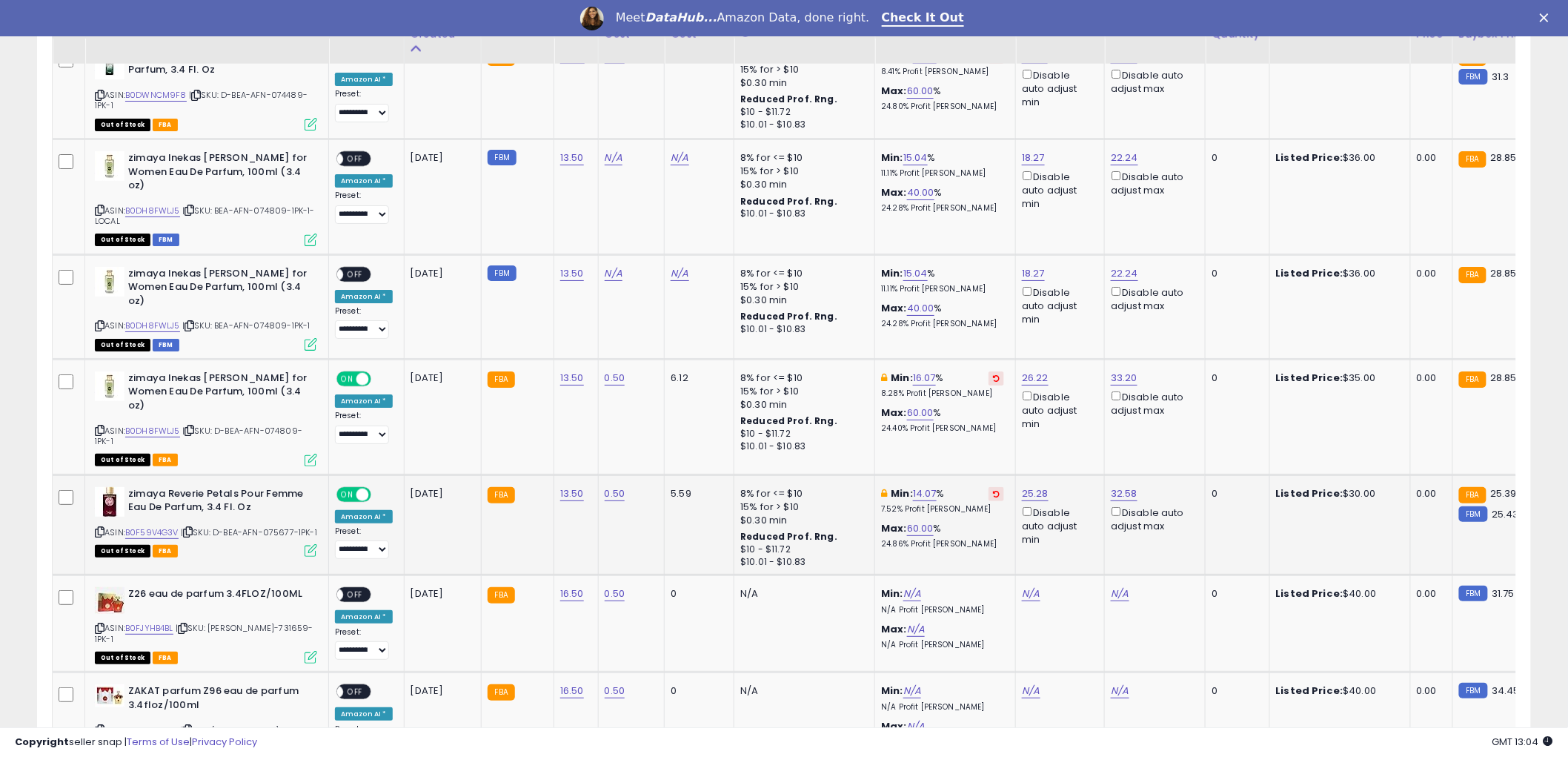
scroll to position [2315, 0]
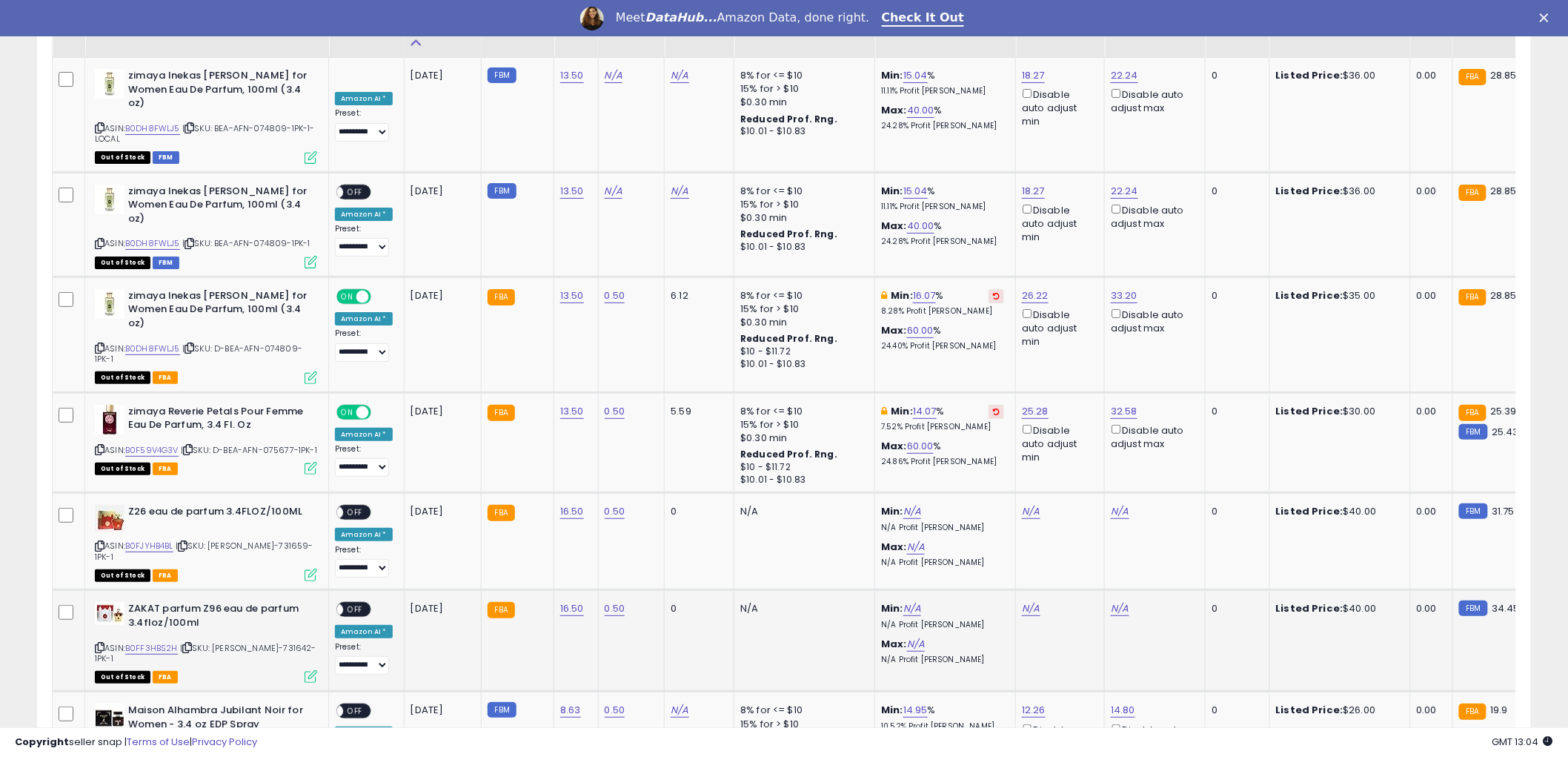
click at [357, 604] on span "OFF" at bounding box center [355, 610] width 24 height 13
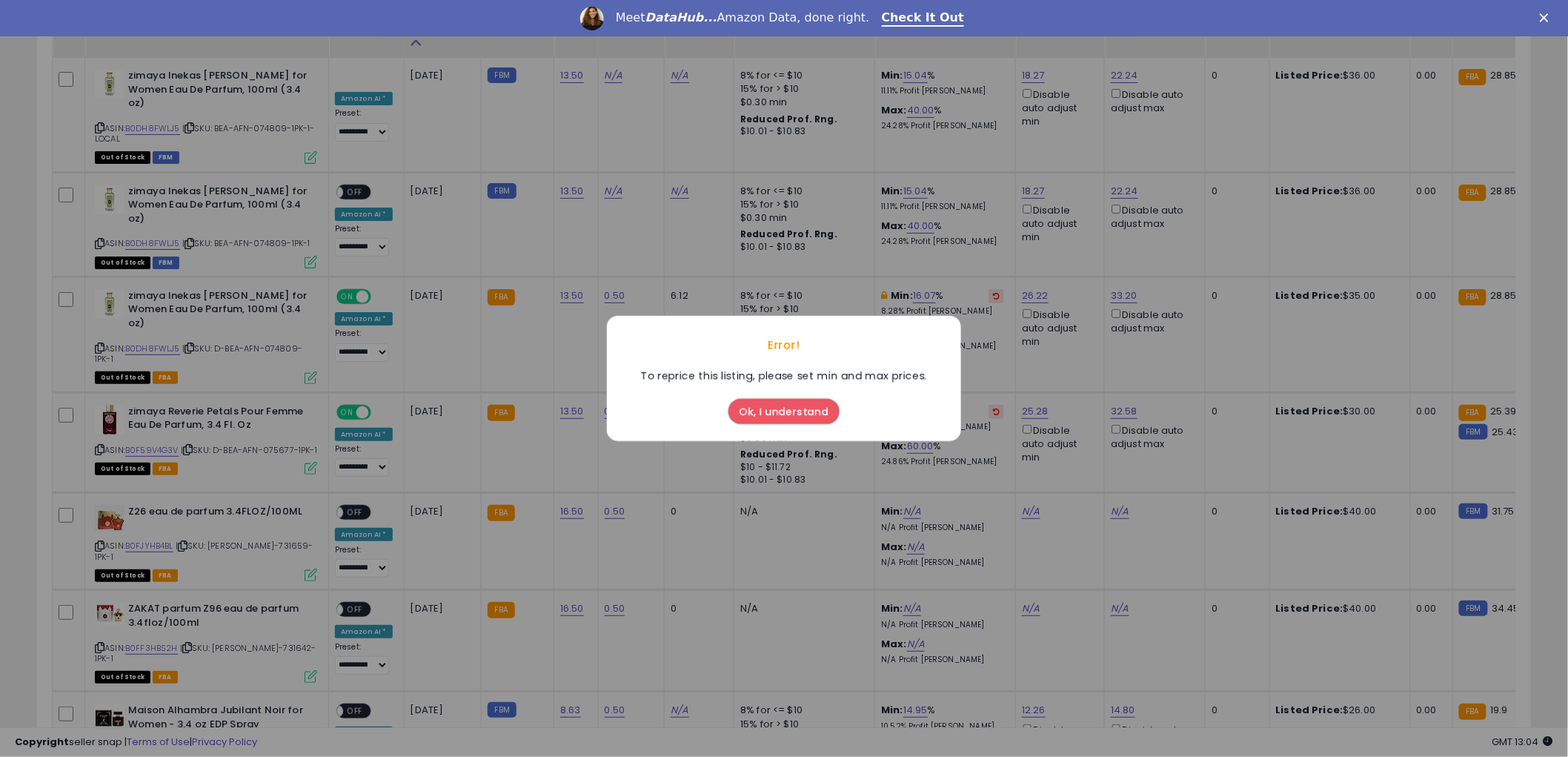
click at [781, 409] on button "Ok, I understand" at bounding box center [784, 410] width 112 height 25
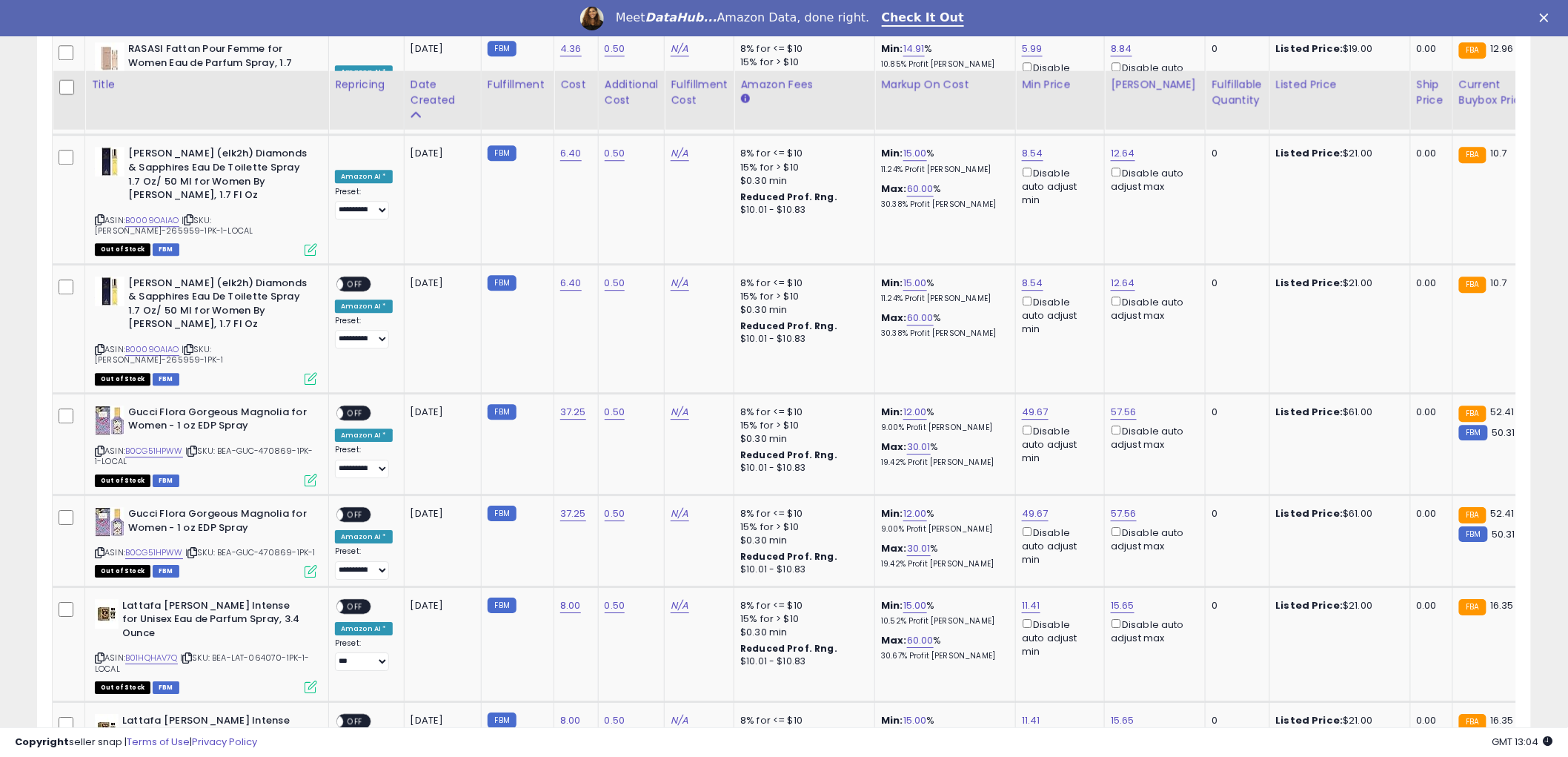
scroll to position [4127, 0]
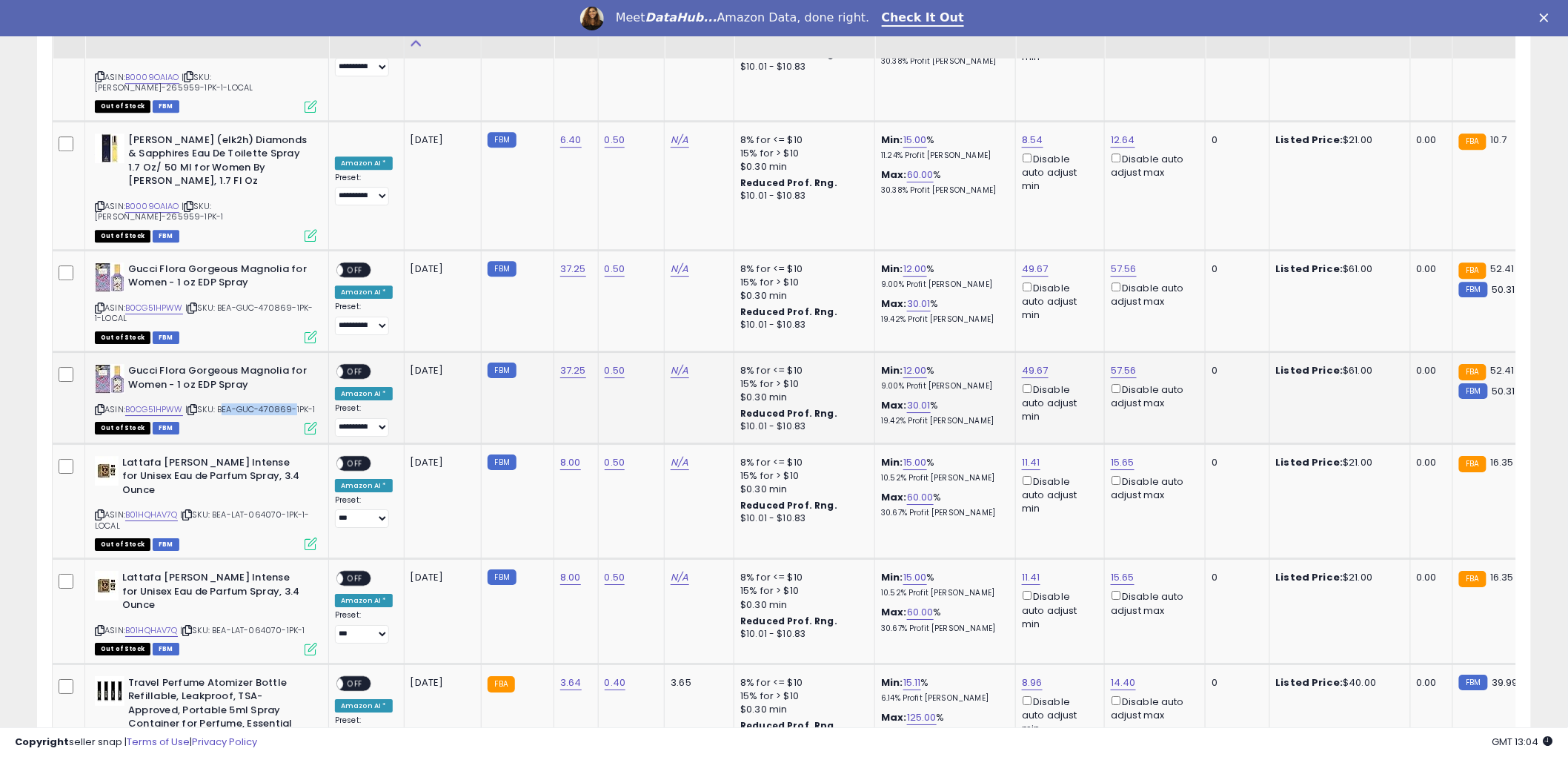
drag, startPoint x: 224, startPoint y: 320, endPoint x: 294, endPoint y: 320, distance: 70.0
click at [294, 403] on span "| SKU: BEA-GUC-470869-1PK-1" at bounding box center [250, 409] width 130 height 12
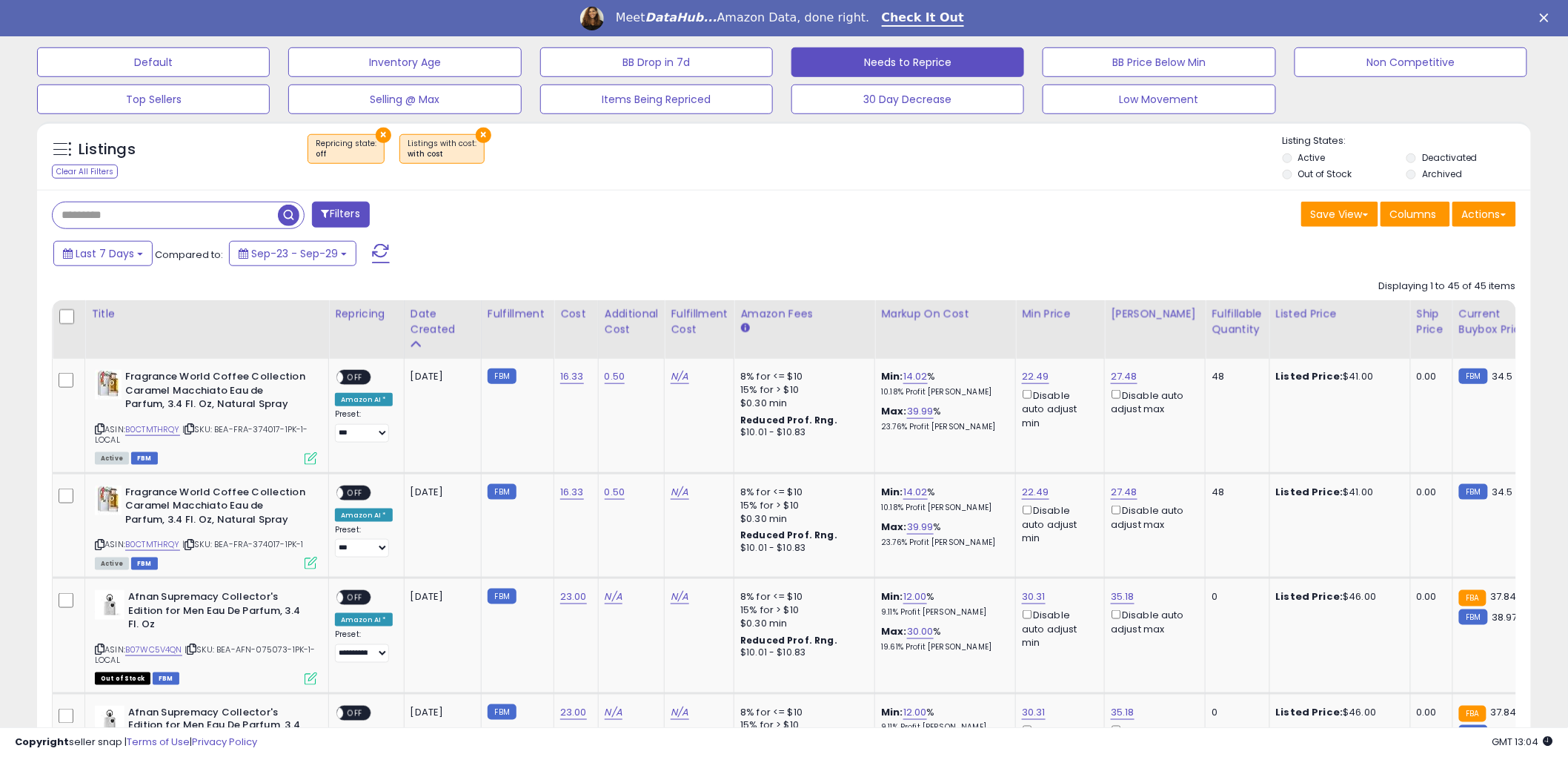
scroll to position [388, 0]
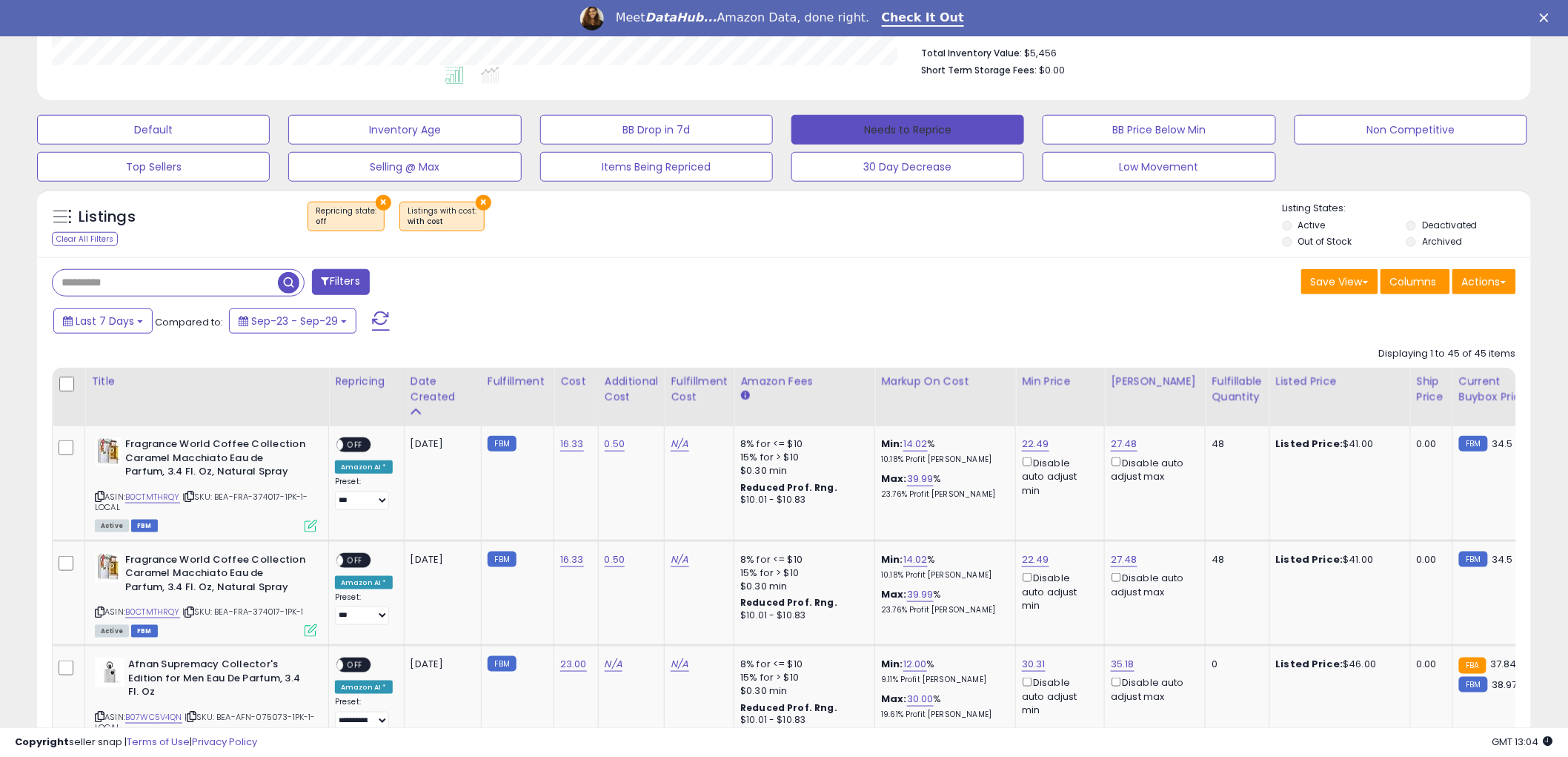
click at [946, 122] on button "Needs to Reprice" at bounding box center [908, 129] width 233 height 30
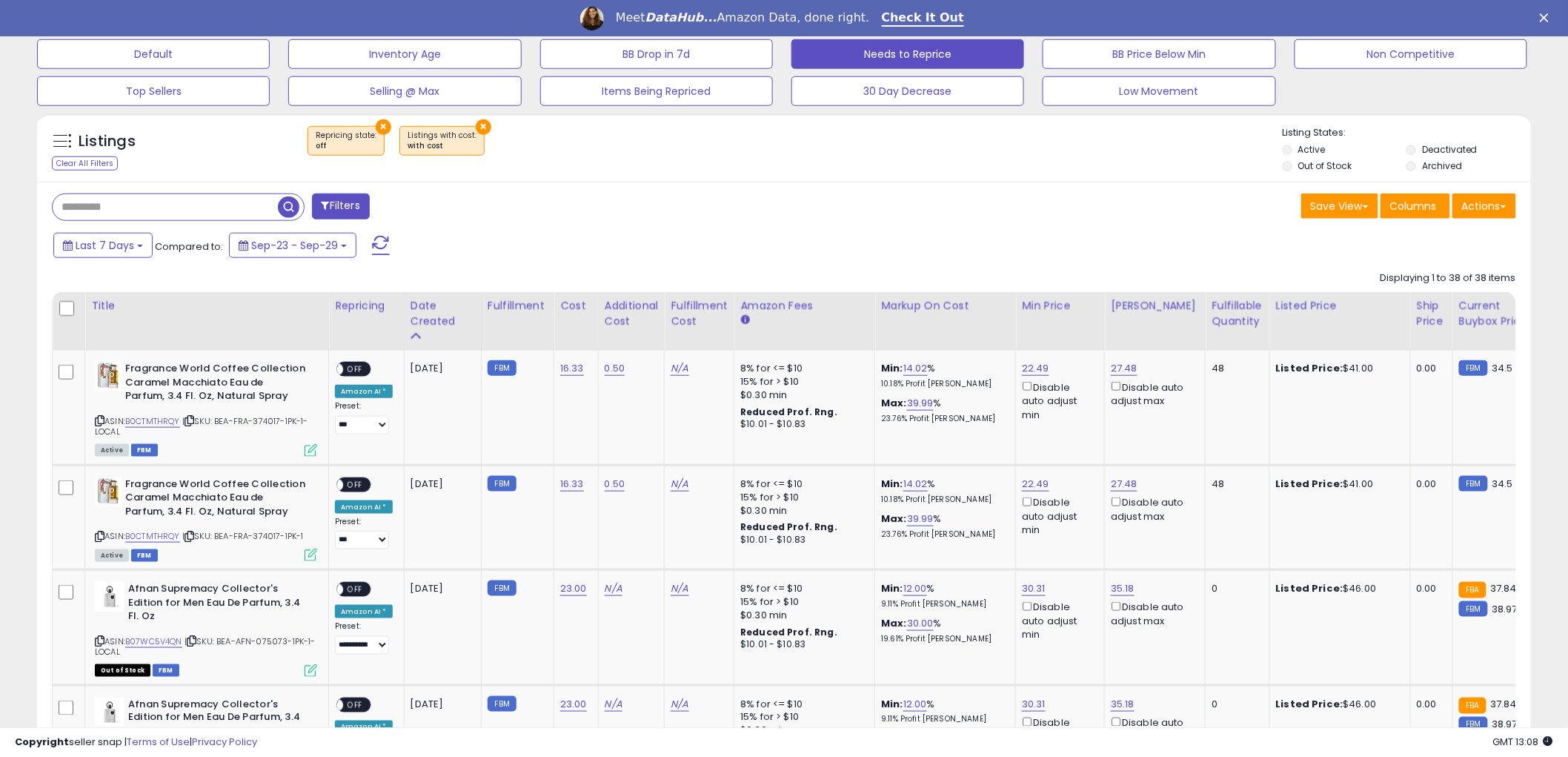
scroll to position [503, 0]
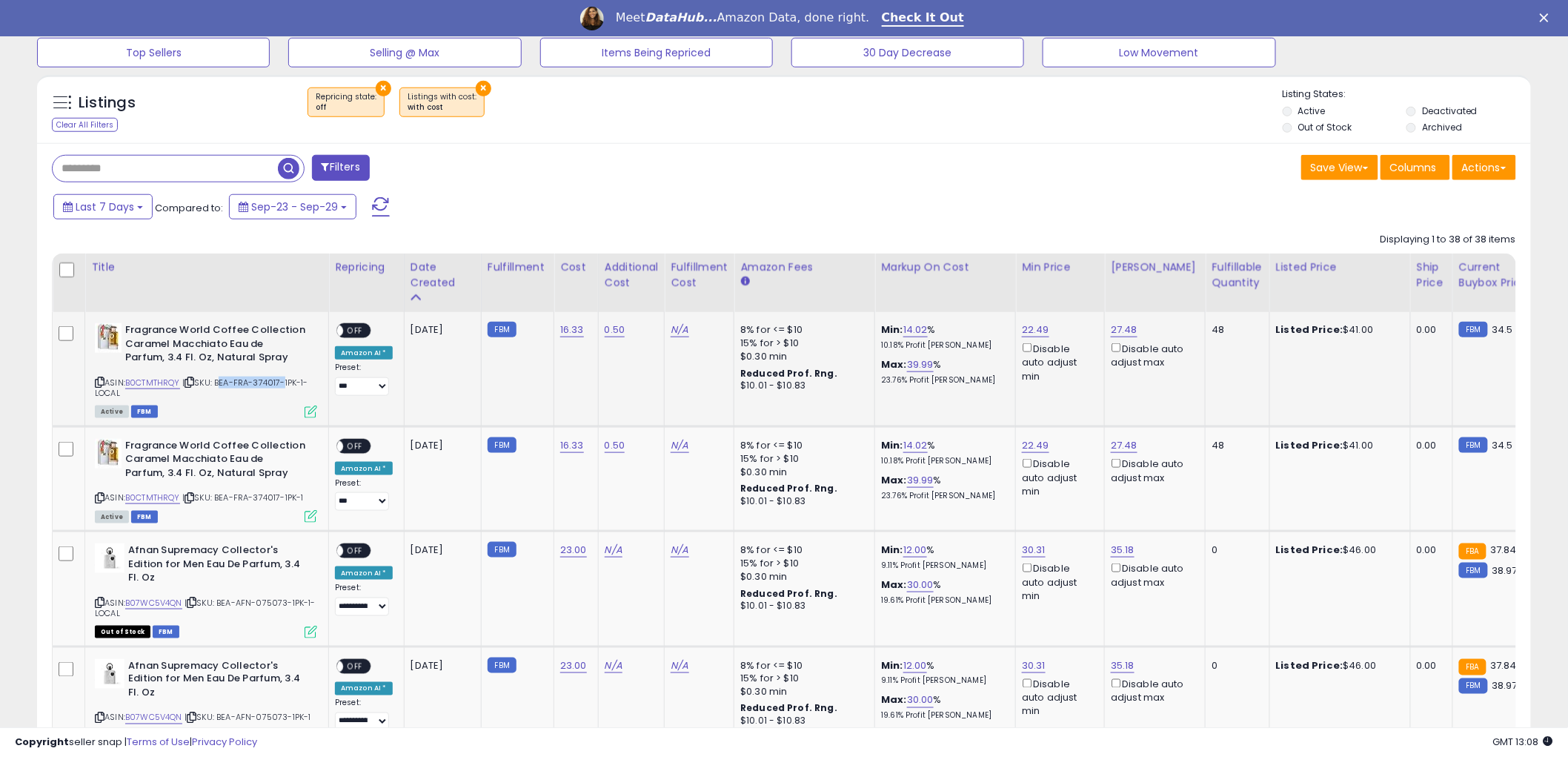
drag, startPoint x: 220, startPoint y: 385, endPoint x: 286, endPoint y: 384, distance: 66.0
click at [286, 384] on span "| SKU: BEA-FRA-374017-1PK-1-LOCAL" at bounding box center [201, 387] width 213 height 22
